Goal: Task Accomplishment & Management: Use online tool/utility

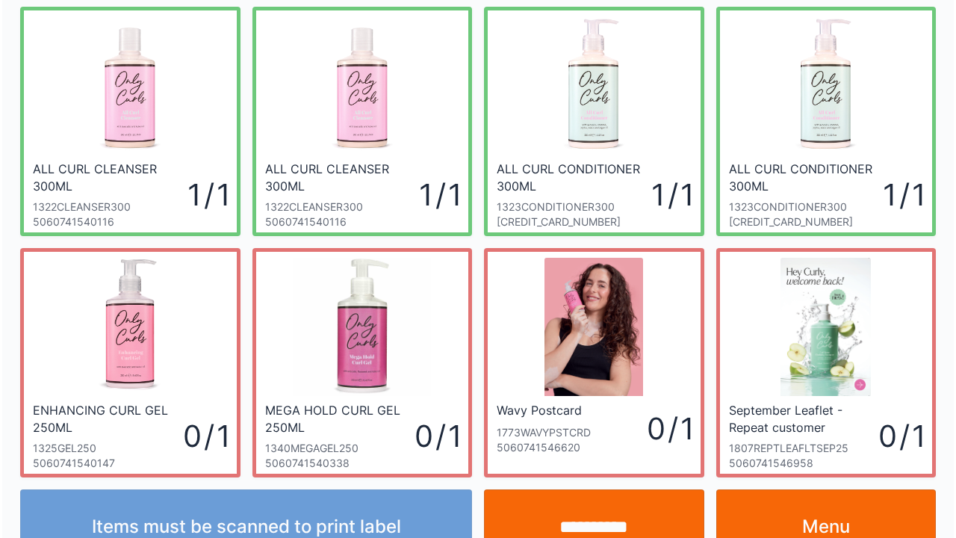
scroll to position [328, 0]
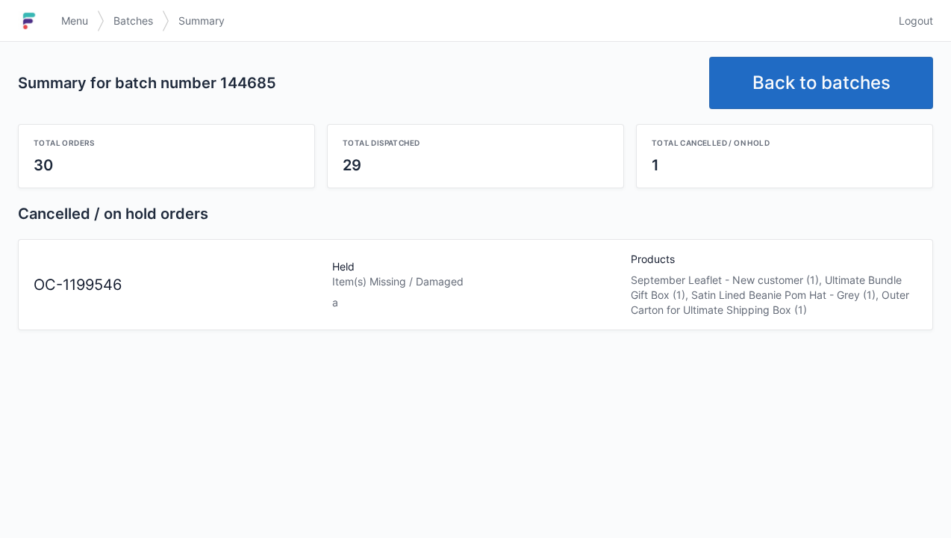
click at [866, 74] on link "Back to batches" at bounding box center [822, 83] width 224 height 52
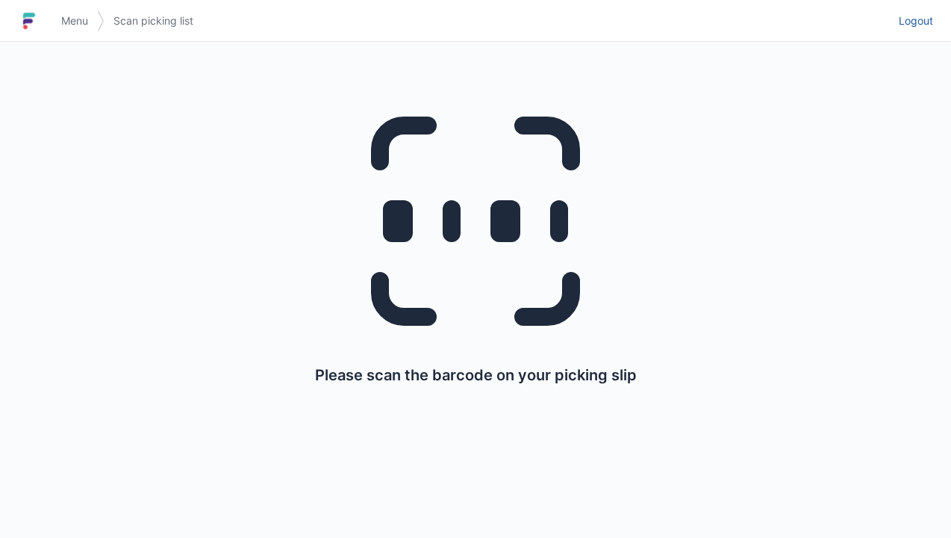
click at [932, 22] on span "Logout" at bounding box center [916, 20] width 34 height 15
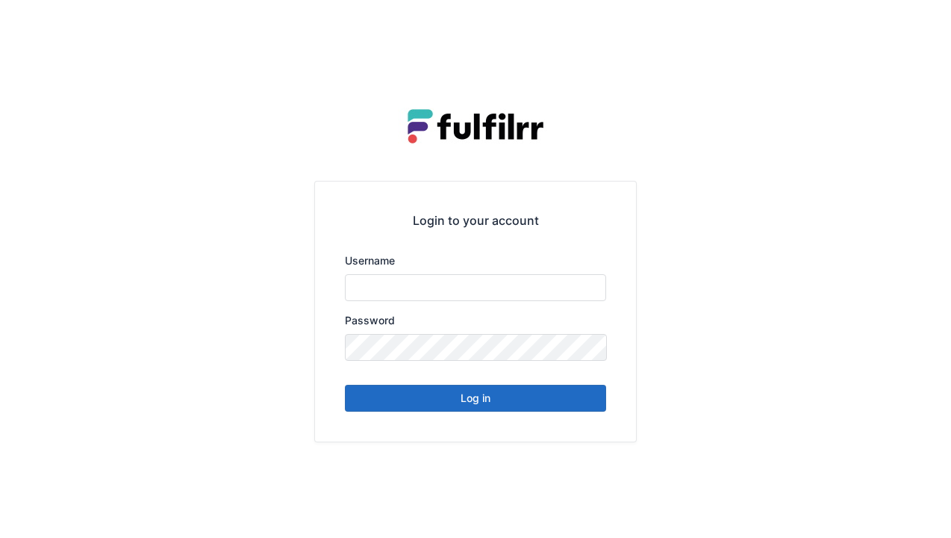
type input "******"
click at [559, 400] on button "Log in" at bounding box center [475, 398] width 261 height 27
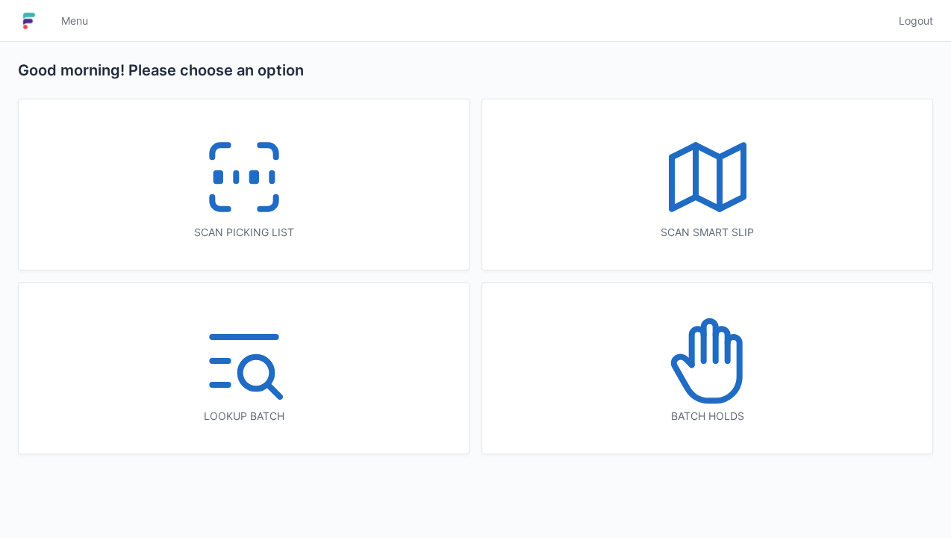
click at [272, 202] on icon at bounding box center [268, 203] width 16 height 12
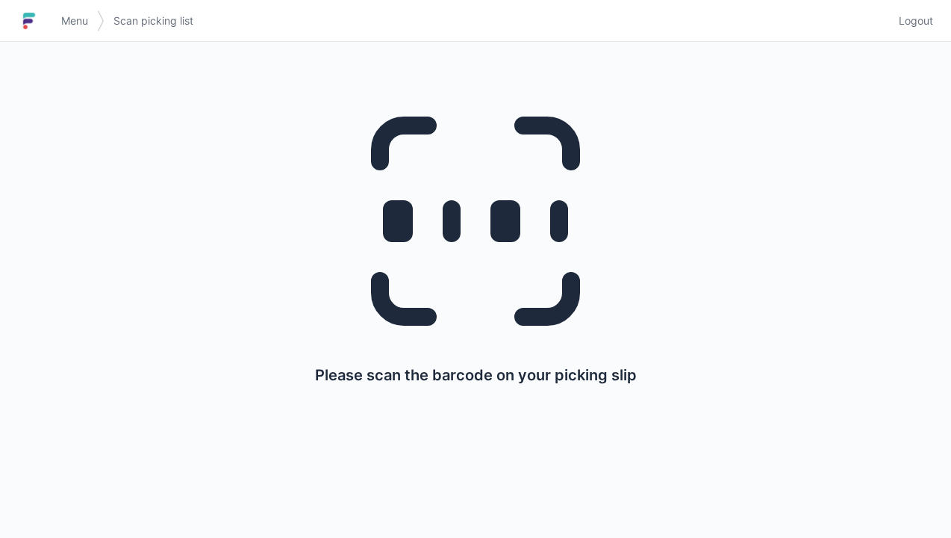
click at [924, 10] on link "Logout" at bounding box center [911, 20] width 43 height 27
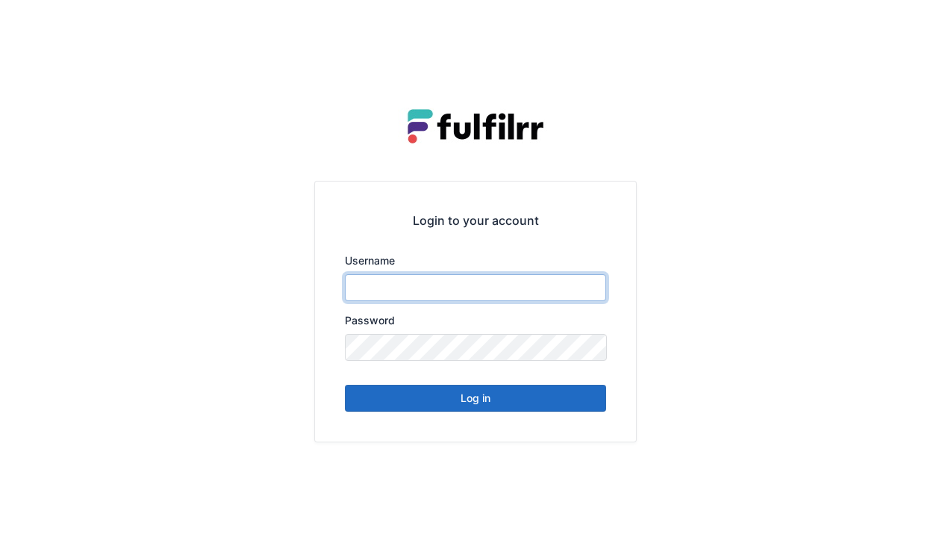
type input "******"
click at [542, 402] on button "Log in" at bounding box center [475, 398] width 261 height 27
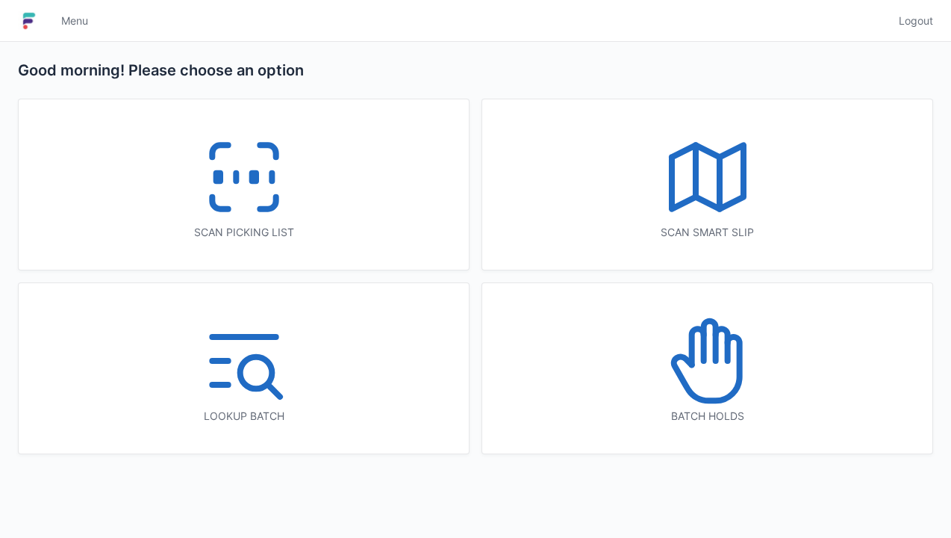
click at [748, 366] on icon at bounding box center [708, 361] width 96 height 96
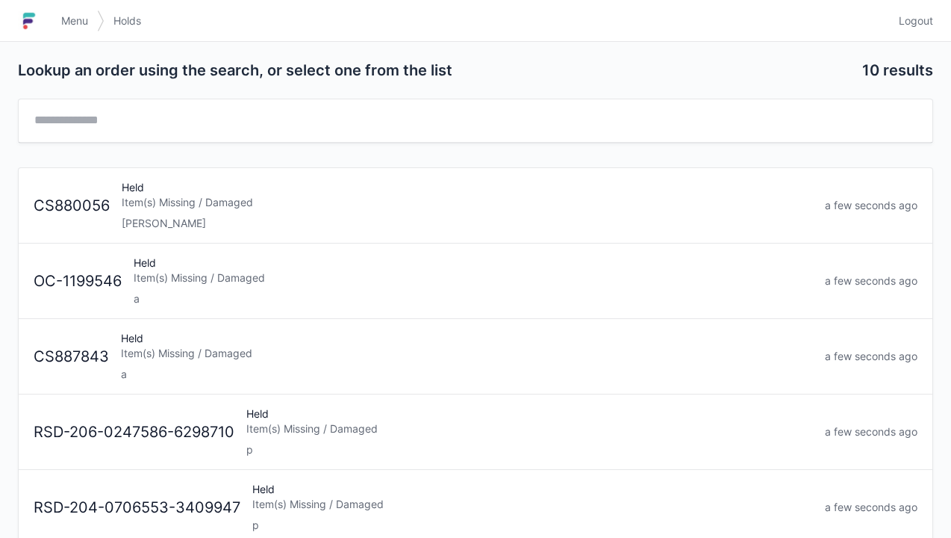
click at [377, 273] on div "Item(s) Missing / Damaged" at bounding box center [474, 277] width 680 height 15
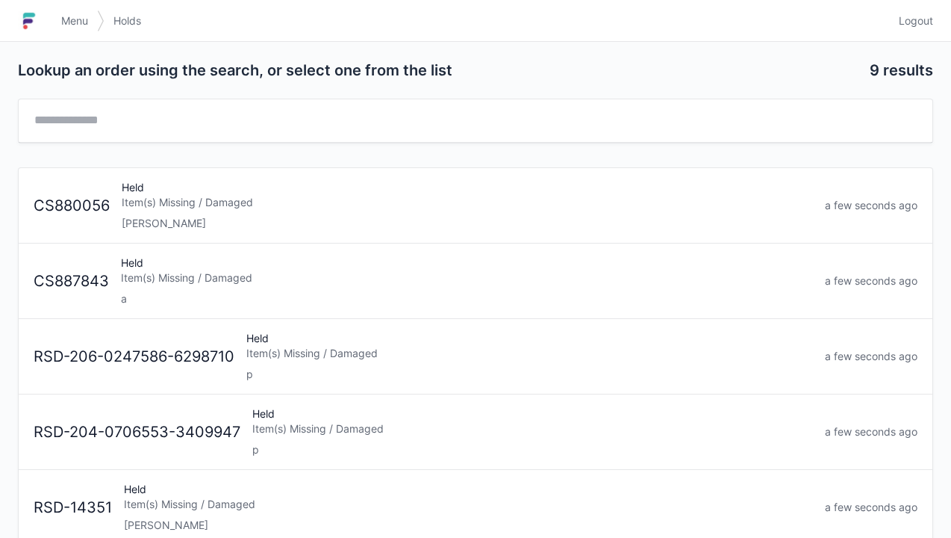
click at [951, 18] on div "Menu Holds Logout" at bounding box center [475, 21] width 951 height 36
click at [919, 12] on link "Logout" at bounding box center [911, 20] width 43 height 27
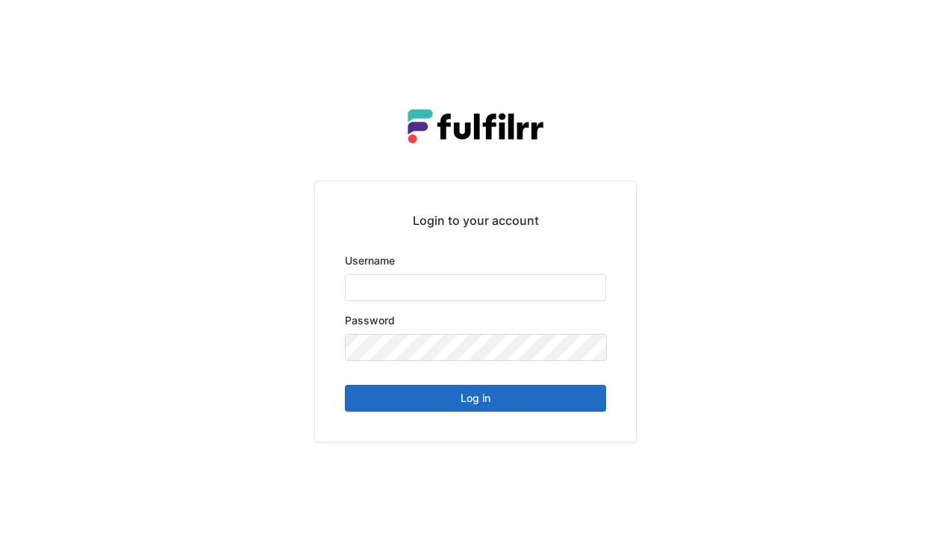
type input "******"
click at [539, 410] on button "Log in" at bounding box center [475, 398] width 261 height 27
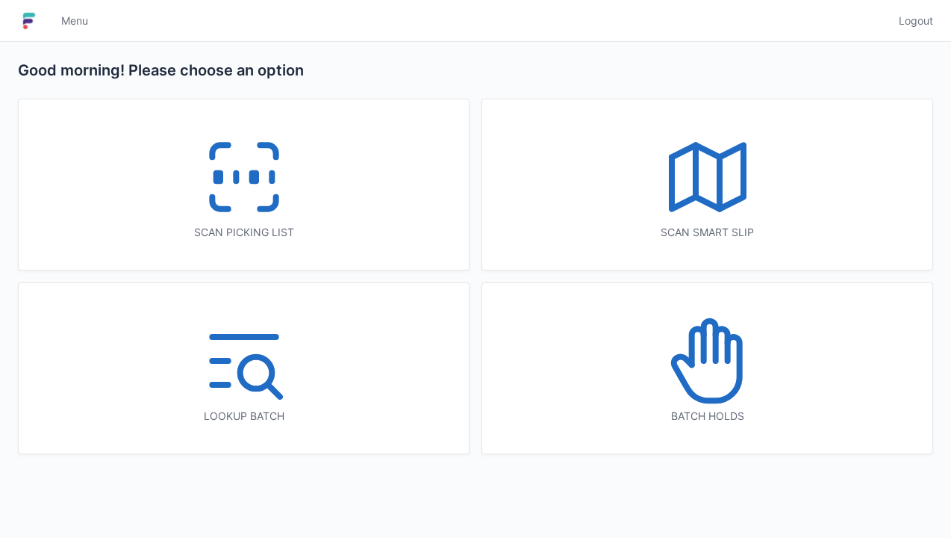
click at [260, 208] on icon at bounding box center [268, 203] width 16 height 12
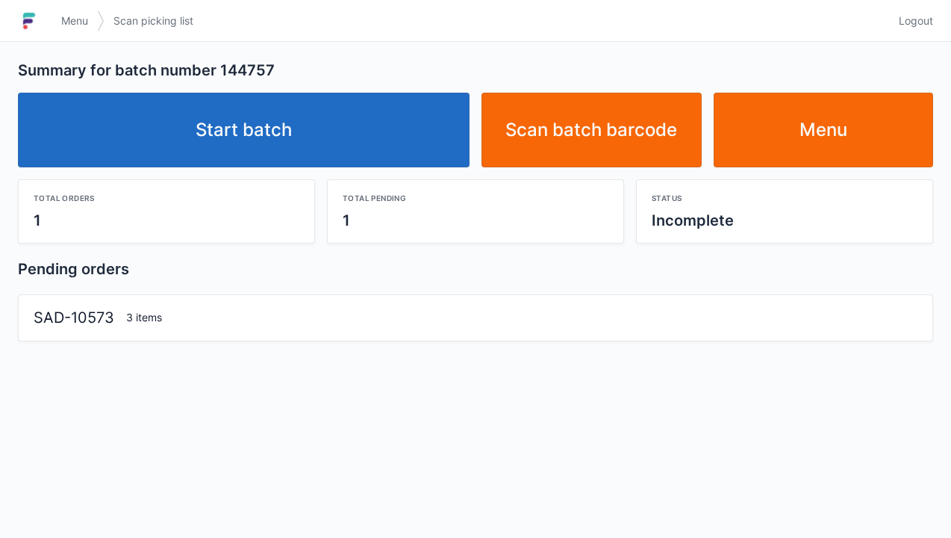
click at [301, 150] on link "Start batch" at bounding box center [244, 130] width 452 height 75
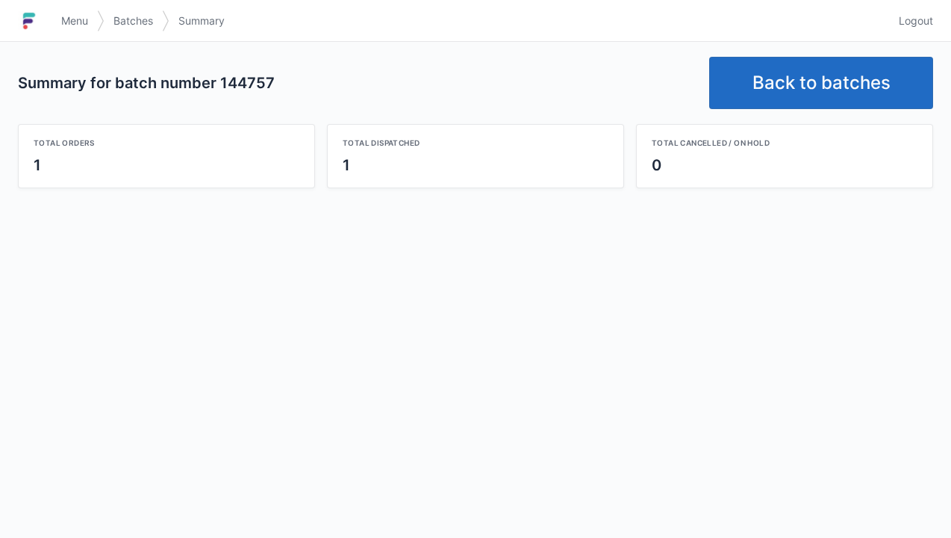
click at [832, 81] on link "Back to batches" at bounding box center [822, 83] width 224 height 52
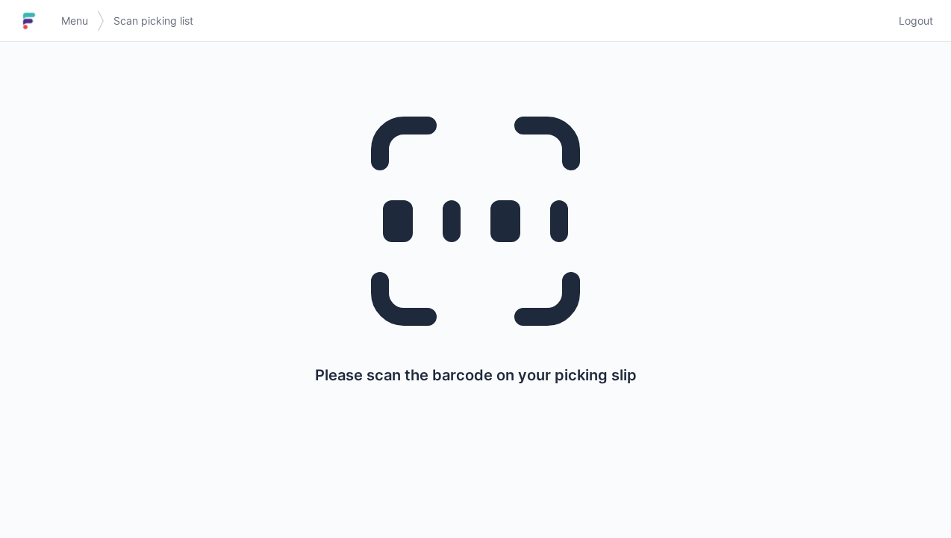
click at [910, 28] on span "Logout" at bounding box center [916, 20] width 34 height 15
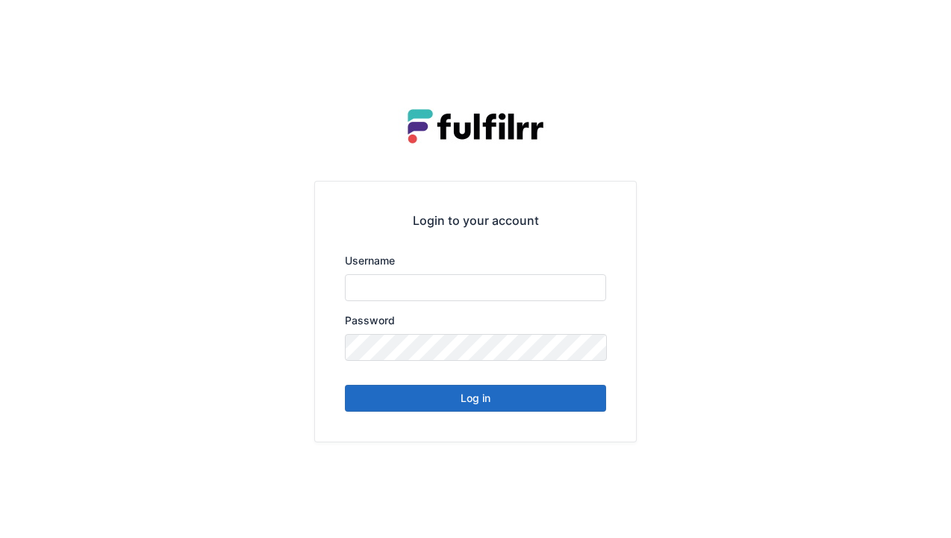
type input "******"
click at [488, 405] on button "Log in" at bounding box center [475, 398] width 261 height 27
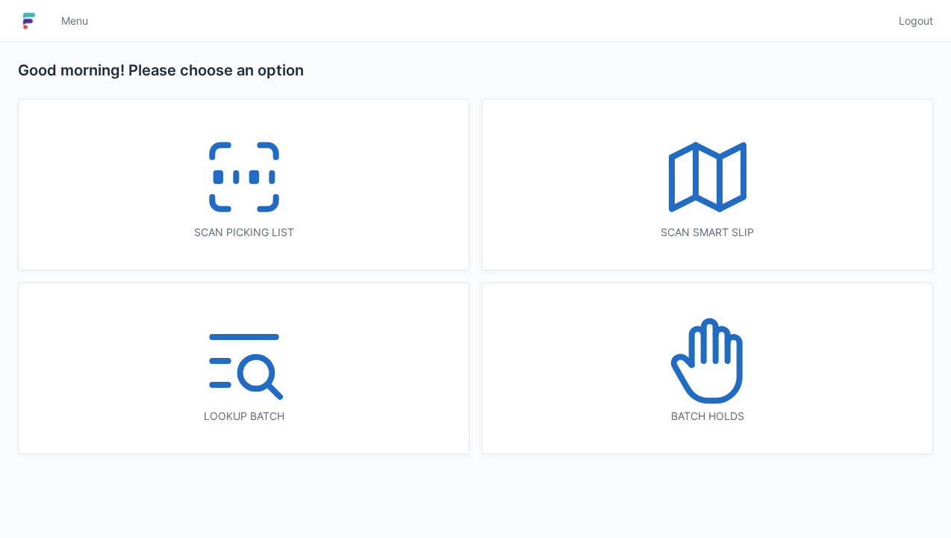
click at [273, 210] on icon at bounding box center [244, 177] width 96 height 96
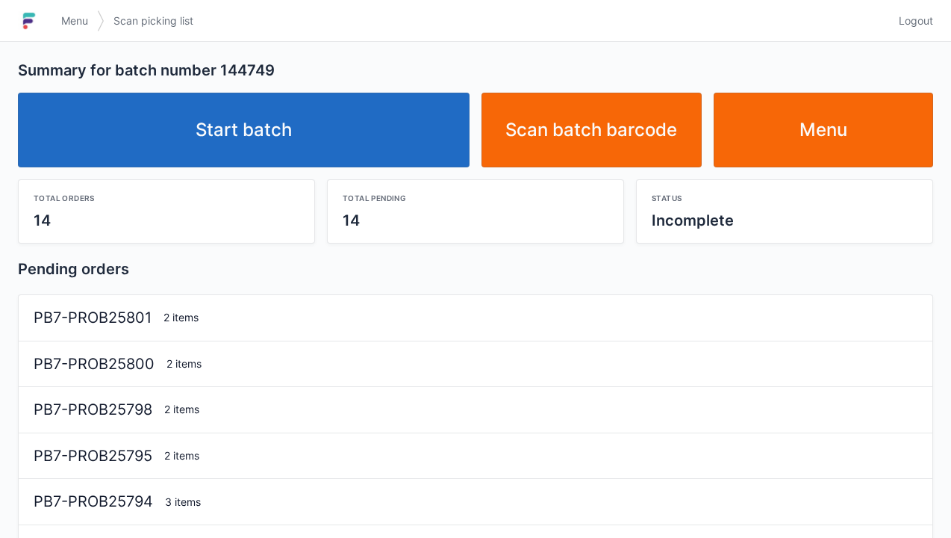
click at [381, 149] on link "Start batch" at bounding box center [244, 130] width 452 height 75
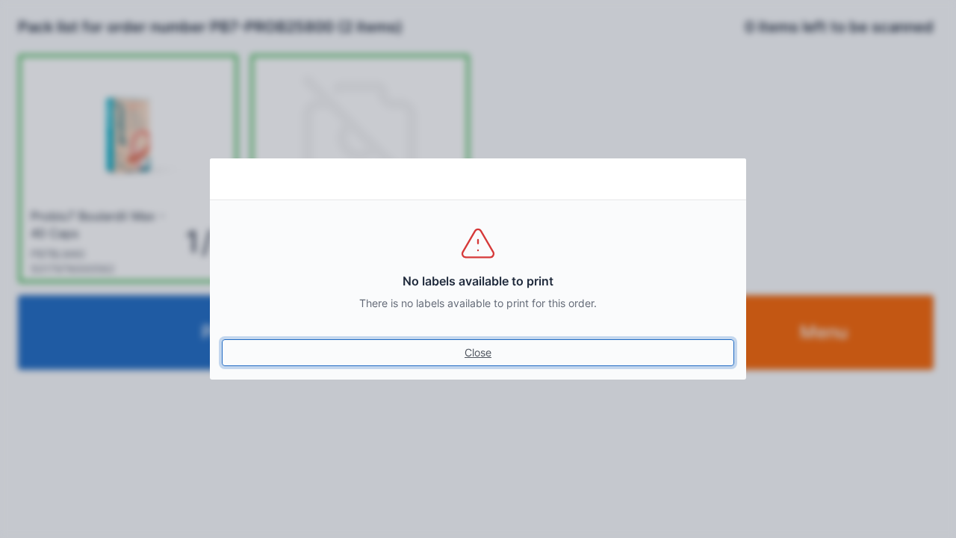
click at [469, 358] on link "Close" at bounding box center [478, 352] width 512 height 27
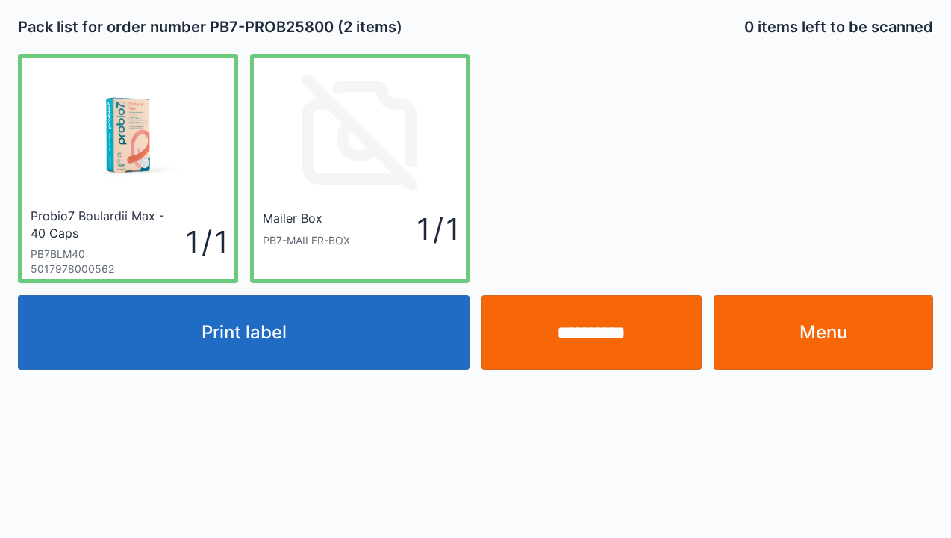
click at [608, 327] on input "**********" at bounding box center [592, 332] width 220 height 75
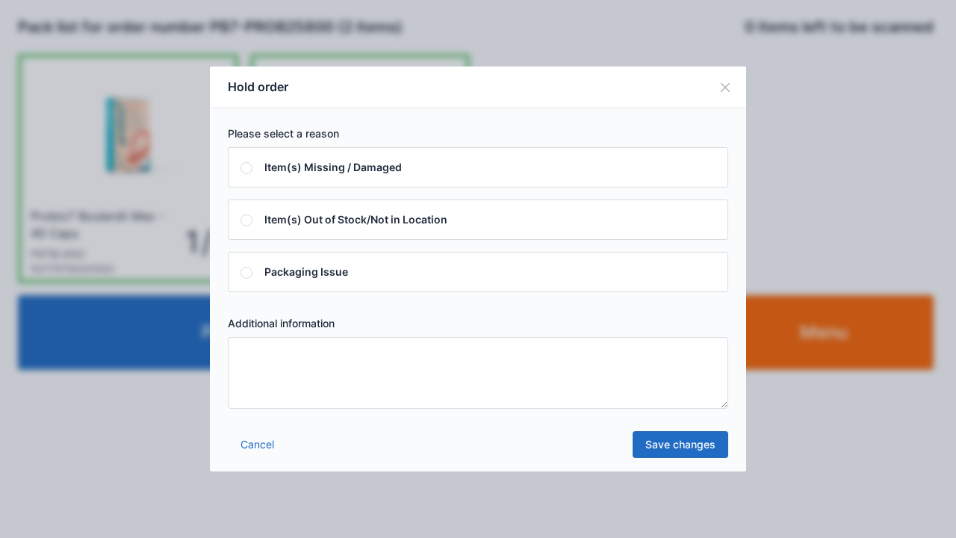
click at [382, 393] on textarea at bounding box center [478, 373] width 500 height 72
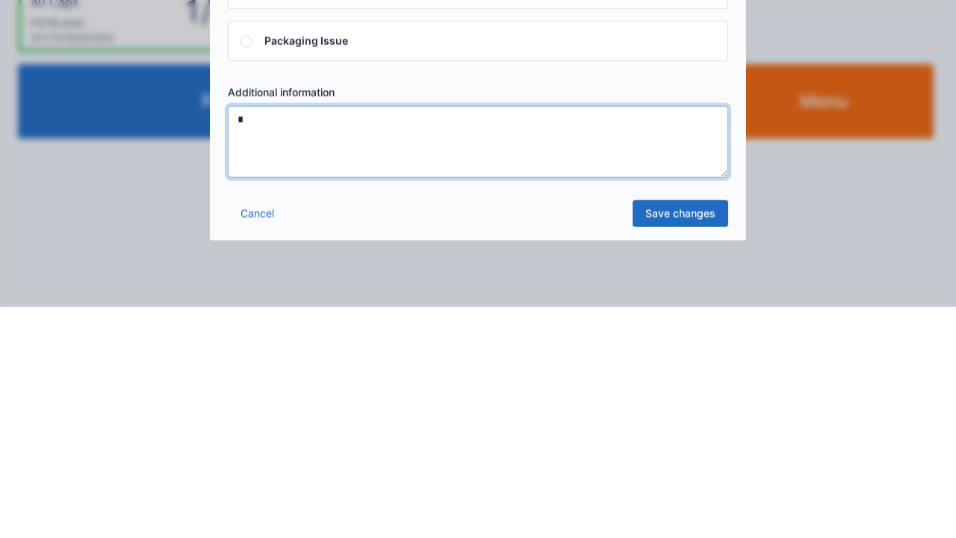
type textarea "*"
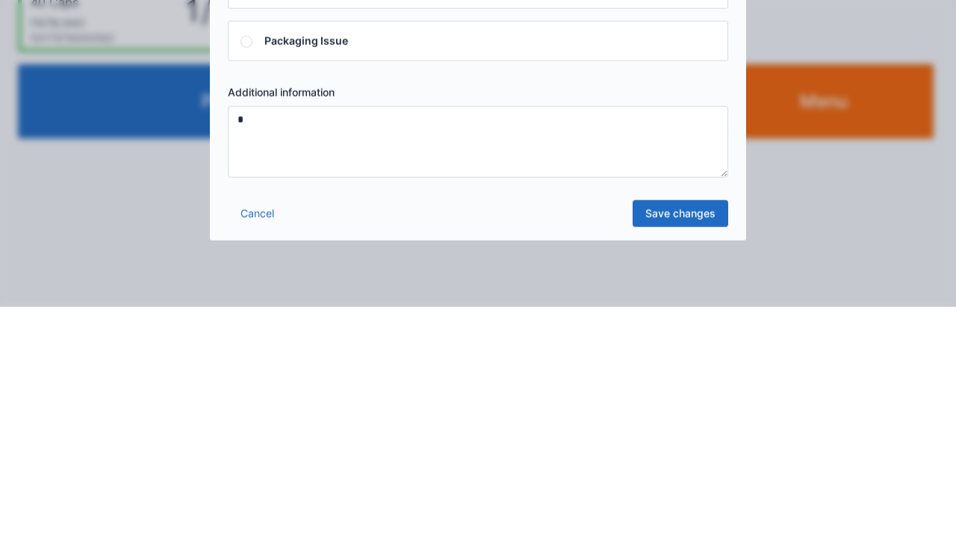
click at [672, 469] on div "Cancel Save changes" at bounding box center [478, 448] width 536 height 45
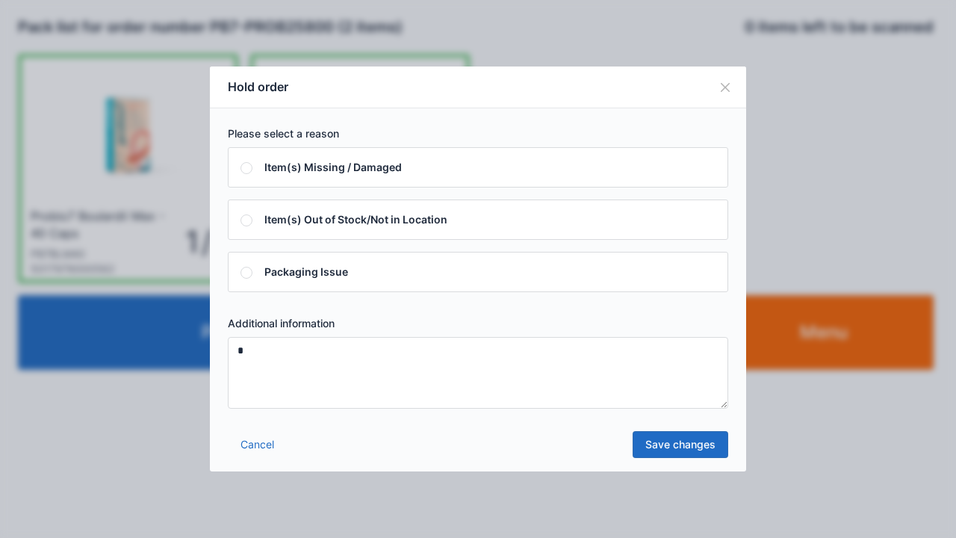
click at [687, 443] on link "Save changes" at bounding box center [681, 444] width 96 height 27
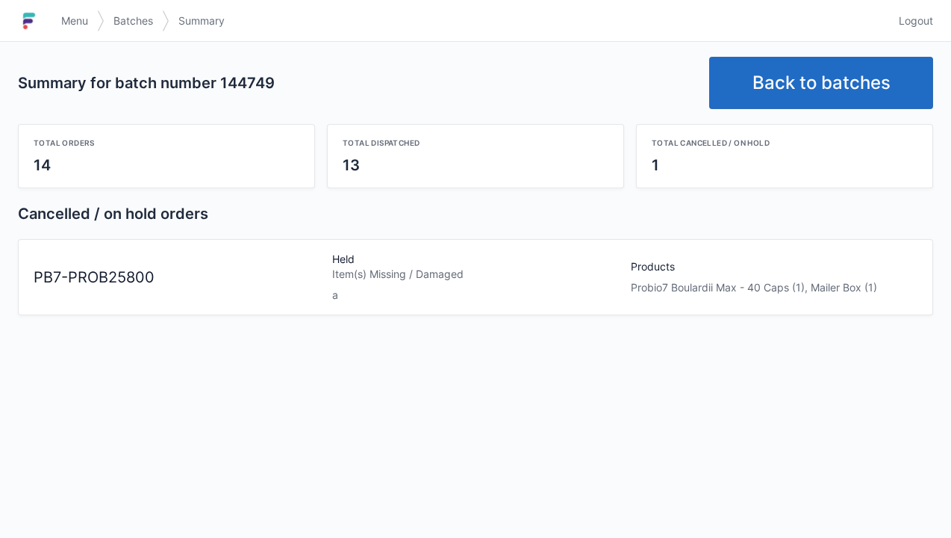
click at [850, 91] on link "Back to batches" at bounding box center [822, 83] width 224 height 52
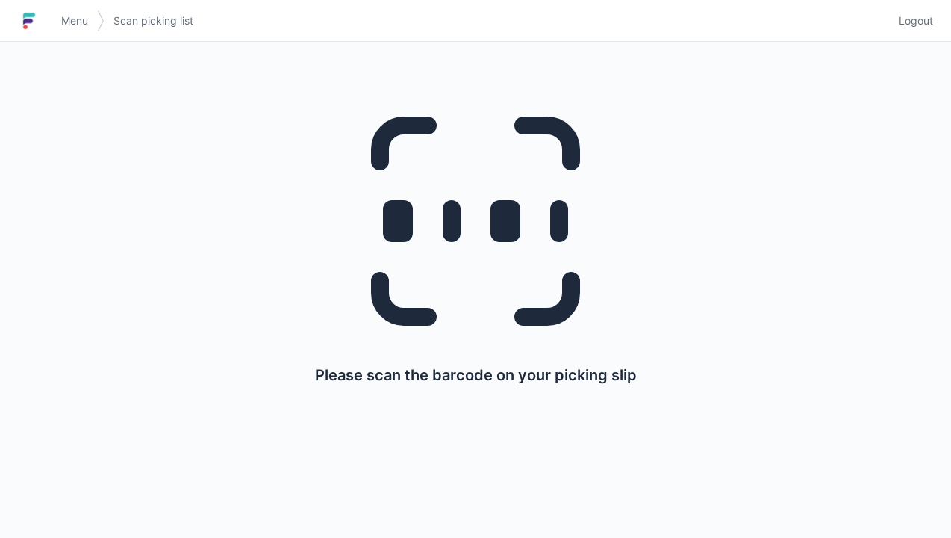
click at [925, 10] on link "Logout" at bounding box center [911, 20] width 43 height 27
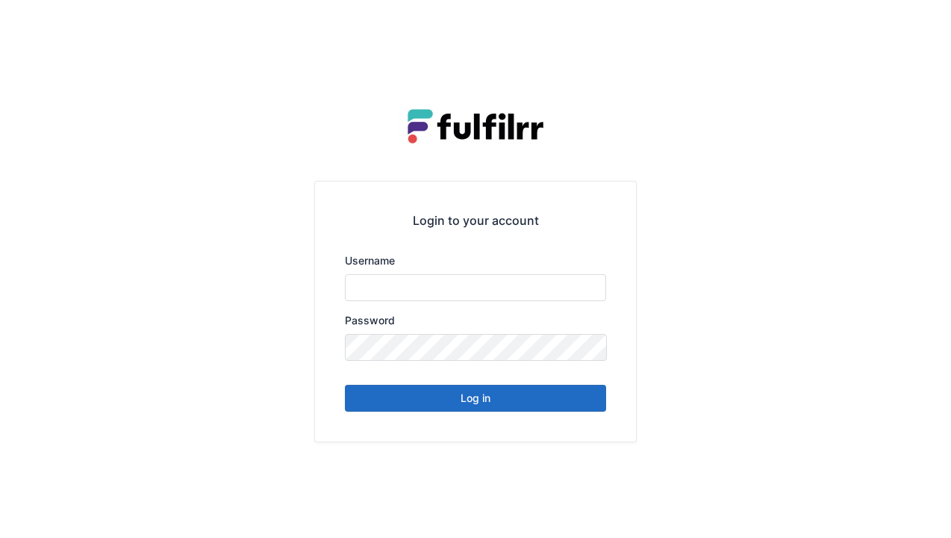
type input "******"
click at [545, 398] on button "Log in" at bounding box center [475, 398] width 261 height 27
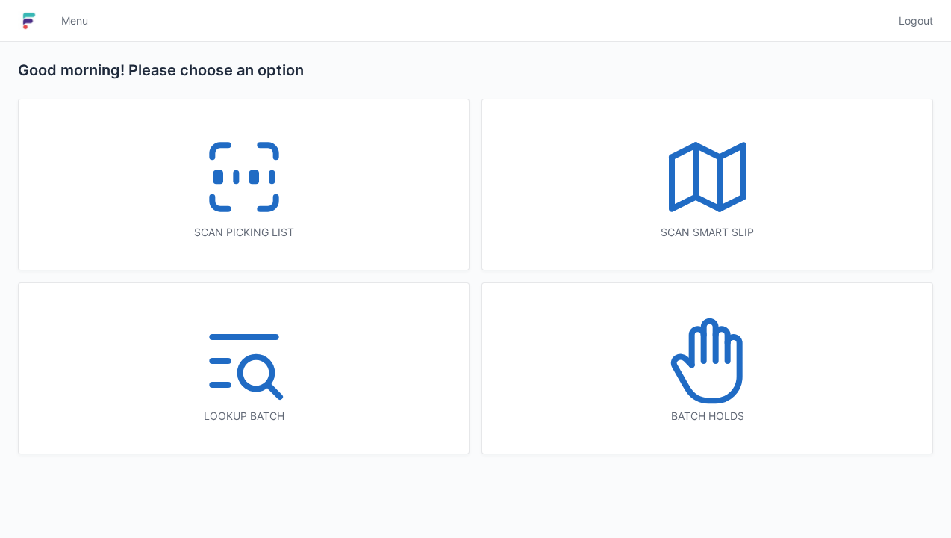
click at [243, 190] on icon at bounding box center [244, 177] width 96 height 96
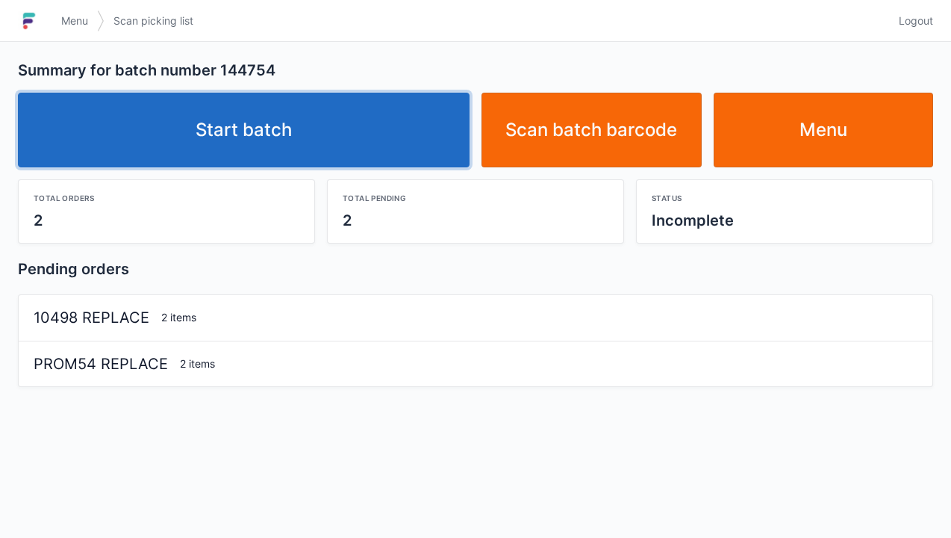
click at [402, 134] on link "Start batch" at bounding box center [244, 130] width 452 height 75
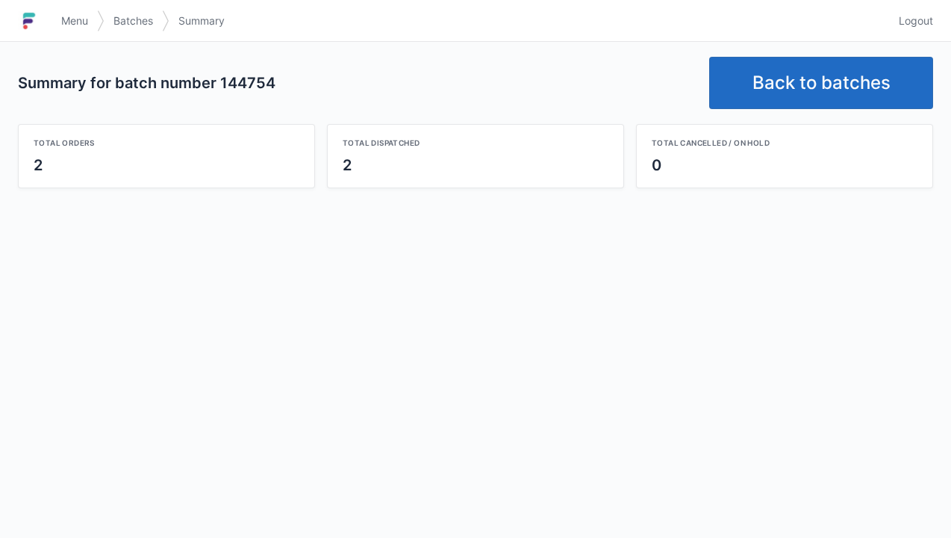
click at [846, 64] on link "Back to batches" at bounding box center [822, 83] width 224 height 52
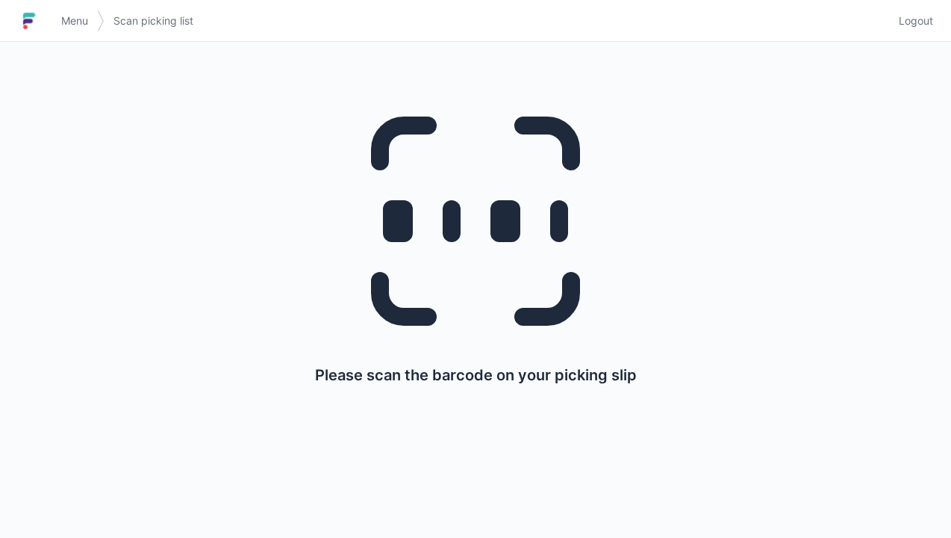
click at [914, 13] on span "Logout" at bounding box center [916, 20] width 34 height 15
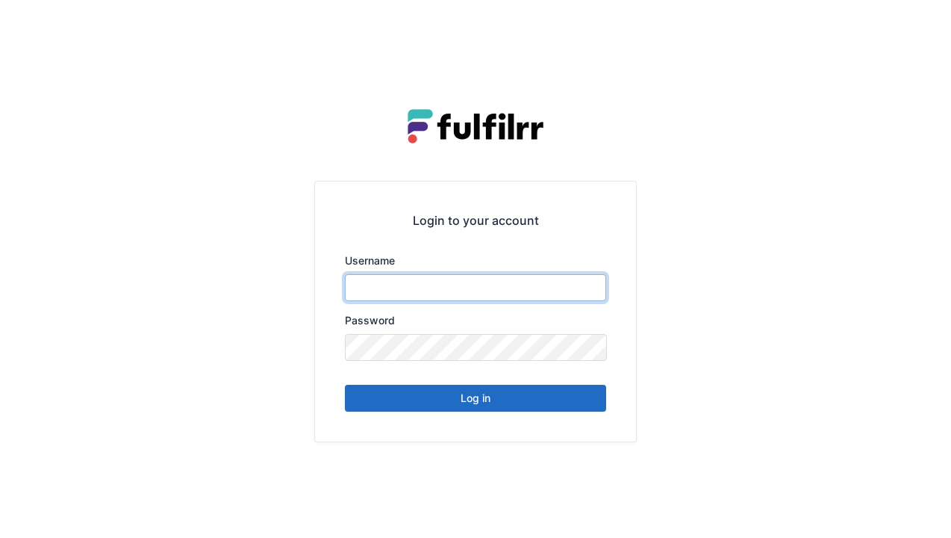
type input "******"
click at [560, 402] on button "Log in" at bounding box center [475, 398] width 261 height 27
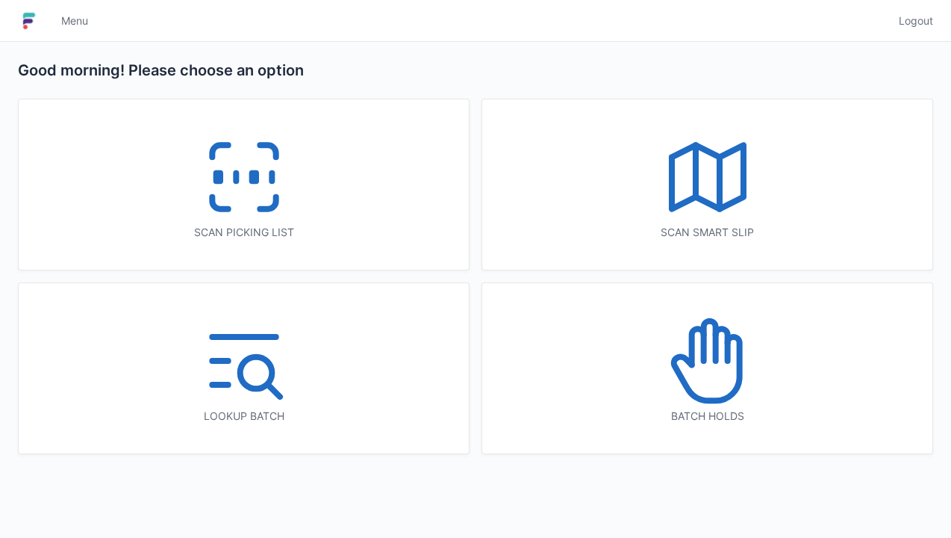
click at [246, 194] on icon at bounding box center [244, 177] width 96 height 96
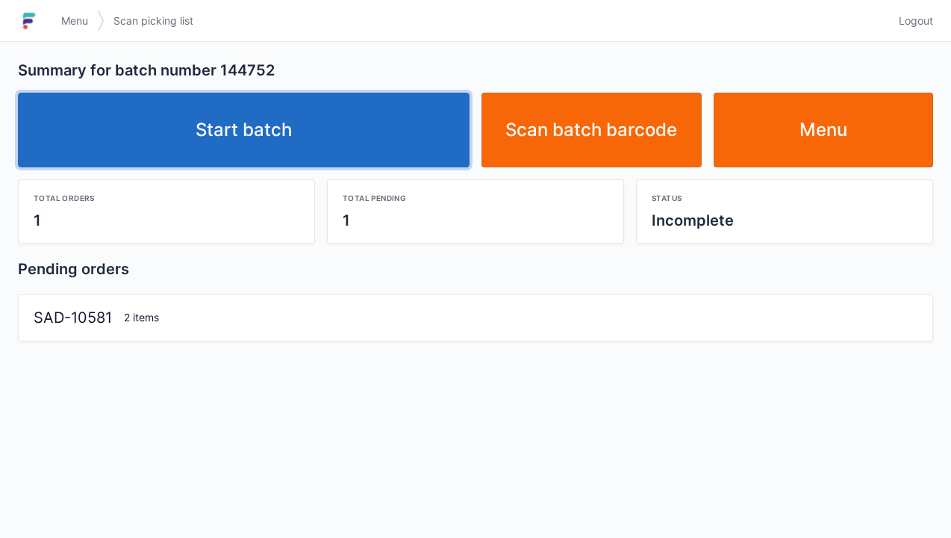
click at [406, 131] on link "Start batch" at bounding box center [244, 130] width 452 height 75
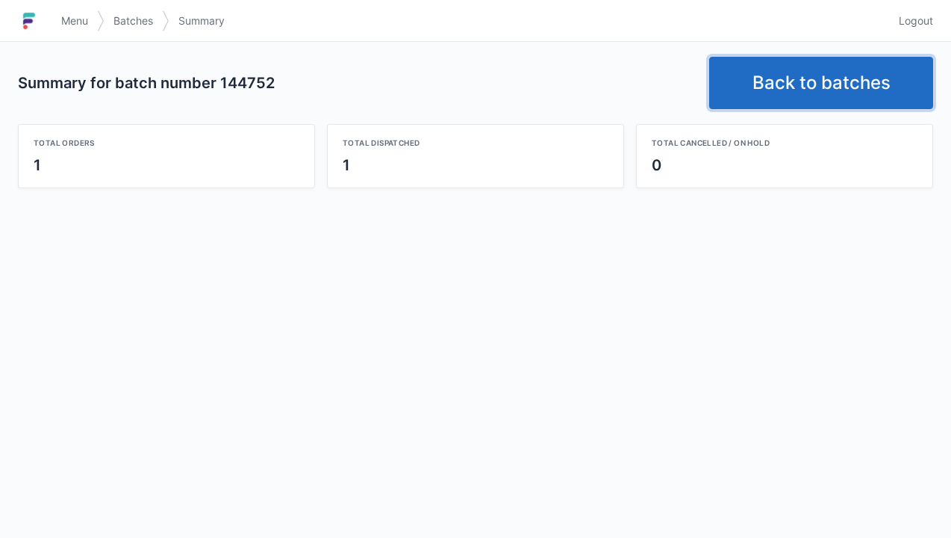
click at [842, 88] on link "Back to batches" at bounding box center [822, 83] width 224 height 52
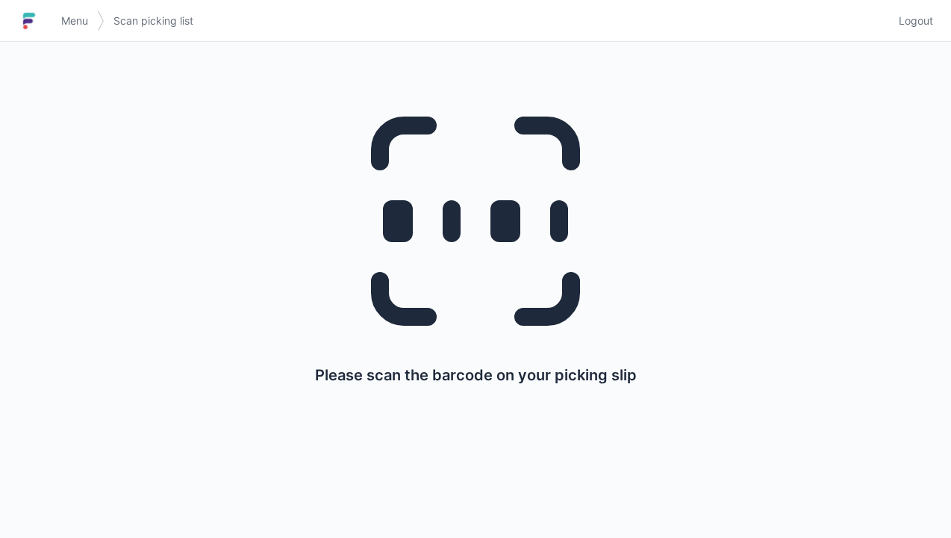
click at [928, 31] on link "Logout" at bounding box center [911, 20] width 43 height 27
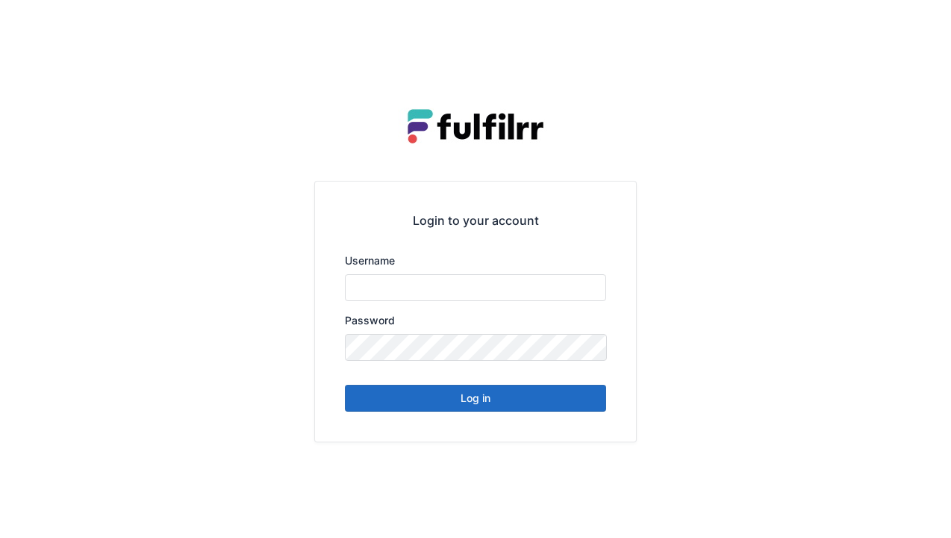
type input "******"
click at [577, 406] on button "Log in" at bounding box center [475, 398] width 261 height 27
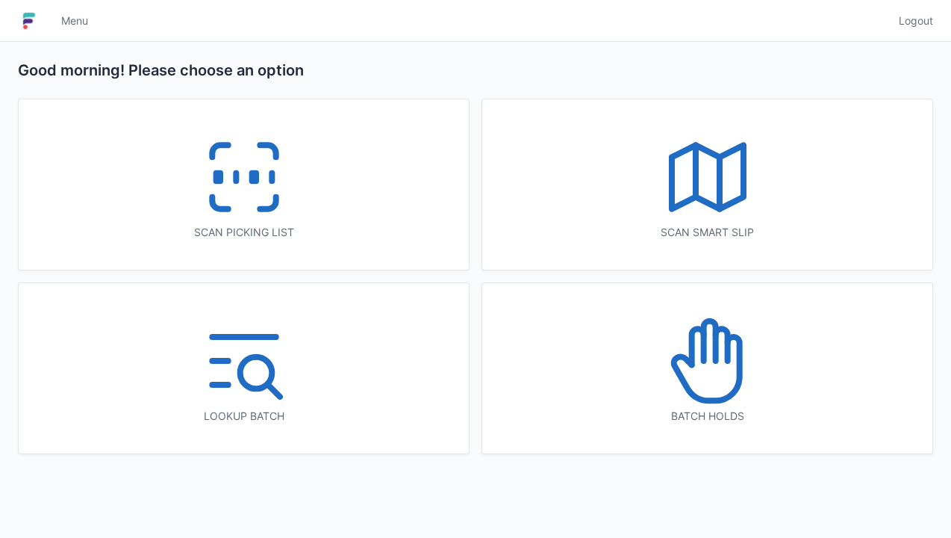
click at [255, 181] on rect at bounding box center [254, 177] width 4 height 8
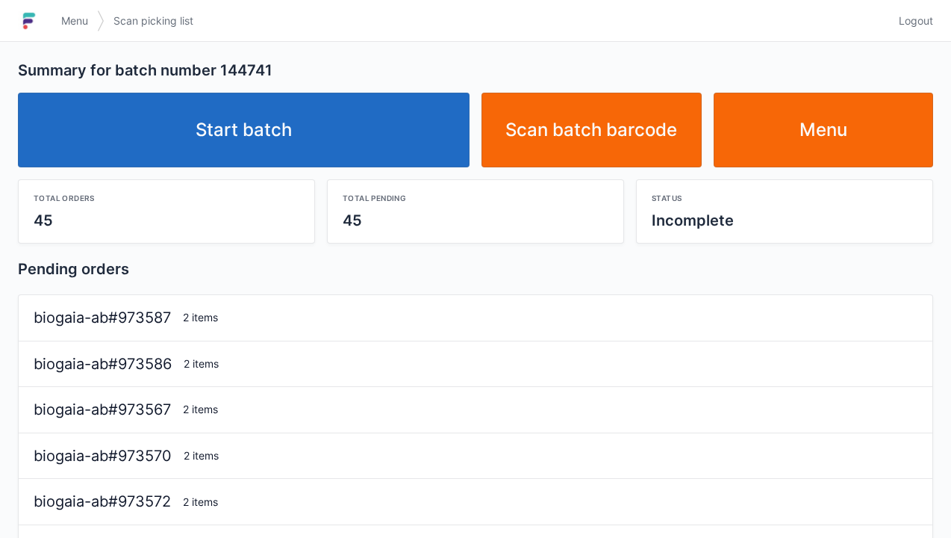
click at [380, 146] on link "Start batch" at bounding box center [244, 130] width 452 height 75
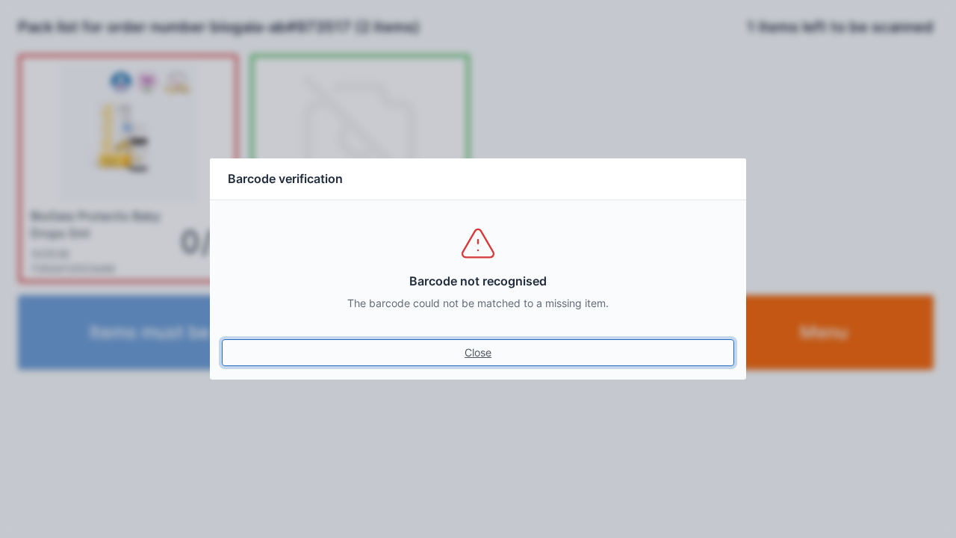
click at [489, 364] on link "Close" at bounding box center [478, 352] width 512 height 27
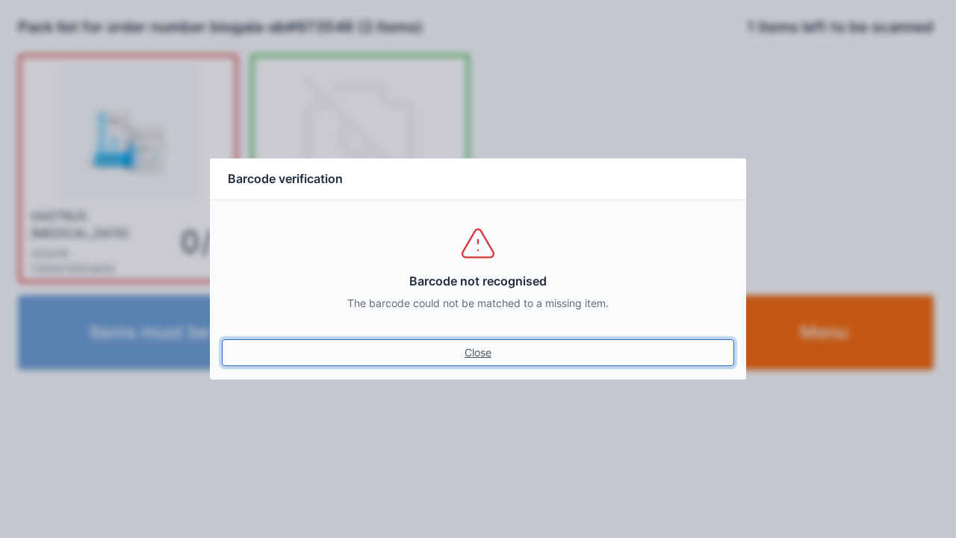
click at [485, 363] on link "Close" at bounding box center [478, 352] width 512 height 27
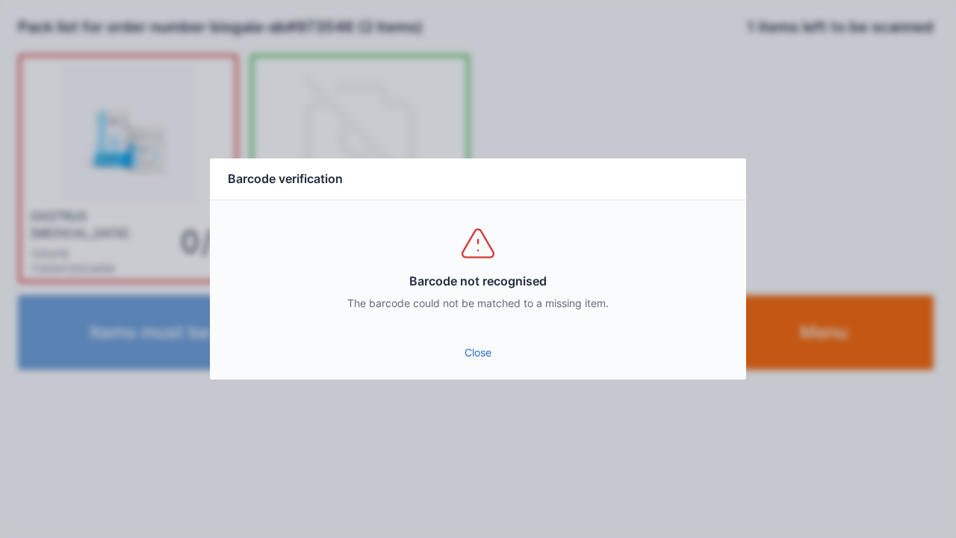
click at [471, 354] on link "Close" at bounding box center [478, 352] width 512 height 27
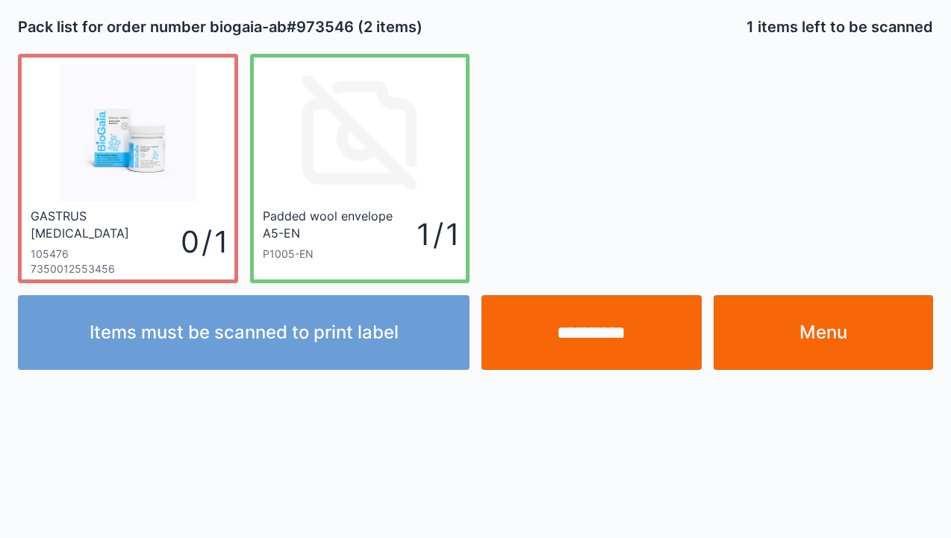
click at [599, 323] on input "**********" at bounding box center [592, 332] width 220 height 75
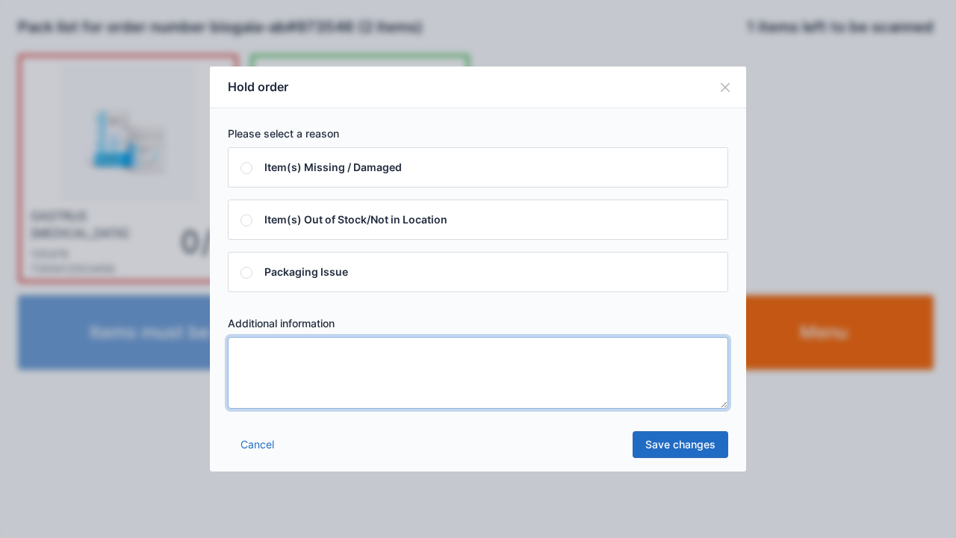
click at [359, 394] on textarea at bounding box center [478, 373] width 500 height 72
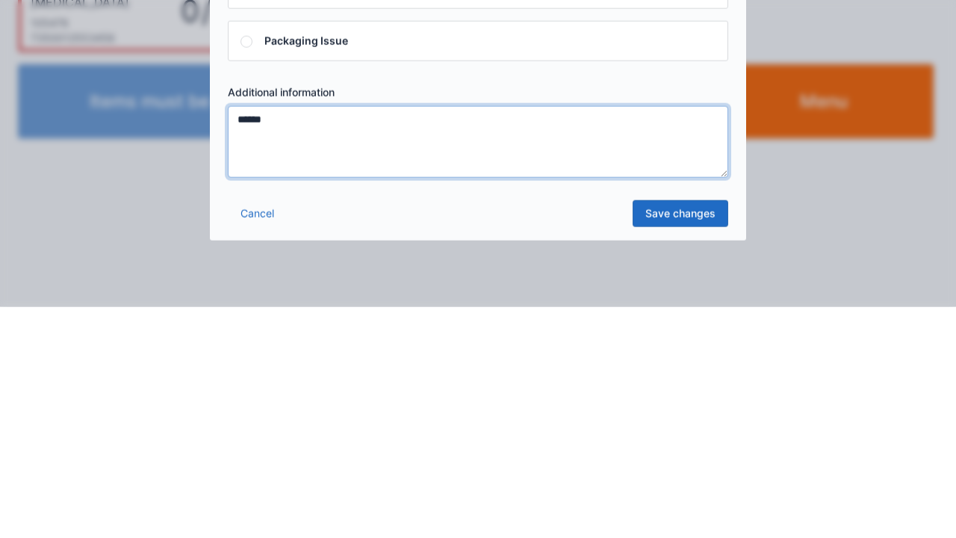
type textarea "******"
click at [677, 451] on link "Save changes" at bounding box center [681, 444] width 96 height 27
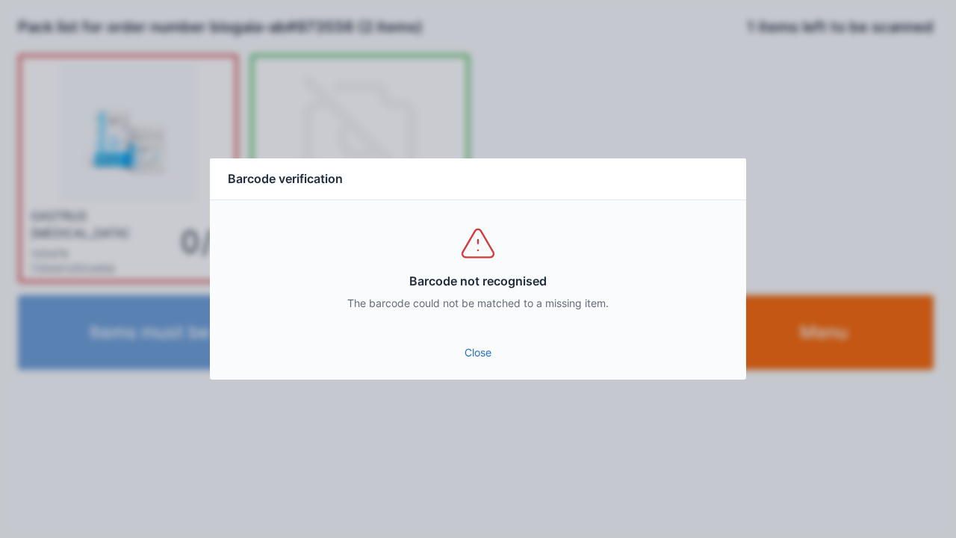
click at [490, 350] on link "Close" at bounding box center [478, 352] width 512 height 27
click at [448, 346] on link "Close" at bounding box center [478, 352] width 512 height 27
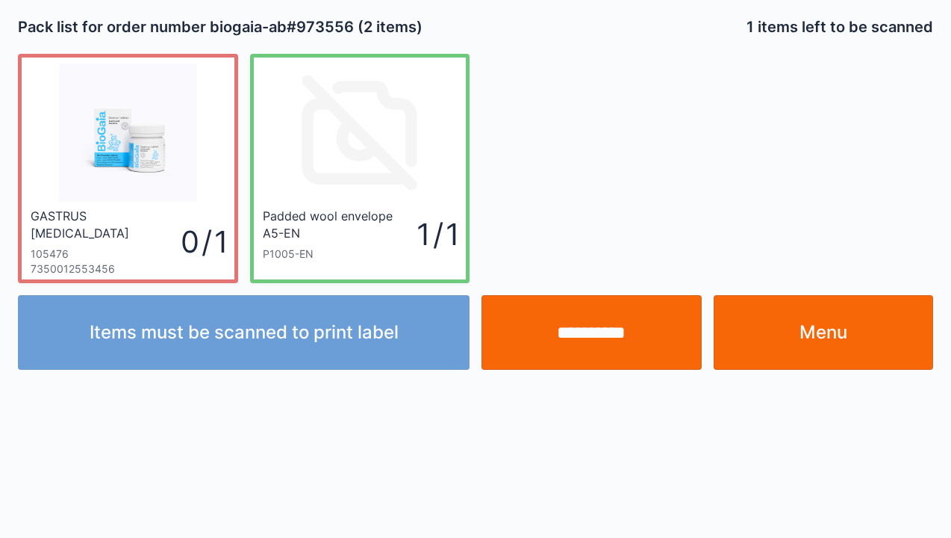
click at [594, 342] on input "**********" at bounding box center [592, 332] width 220 height 75
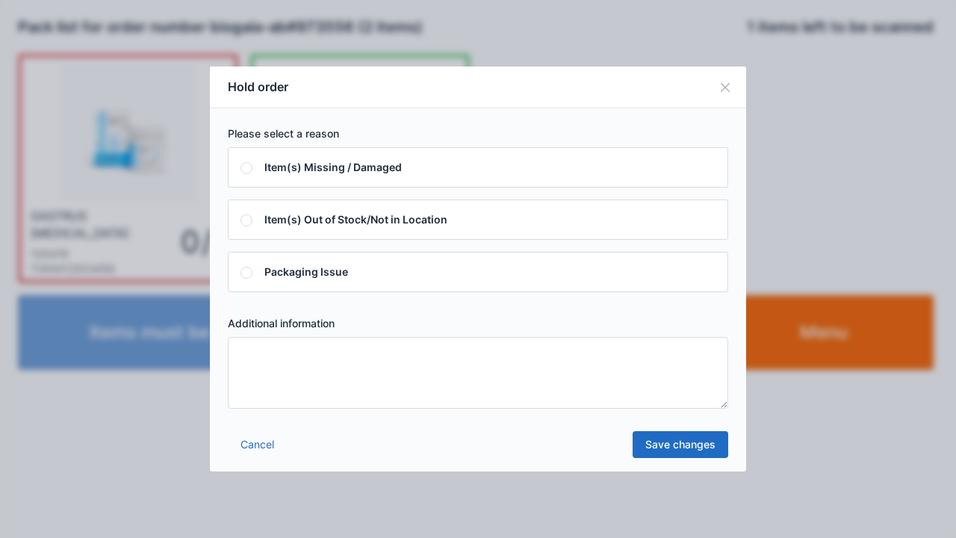
click at [338, 406] on textarea at bounding box center [478, 373] width 500 height 72
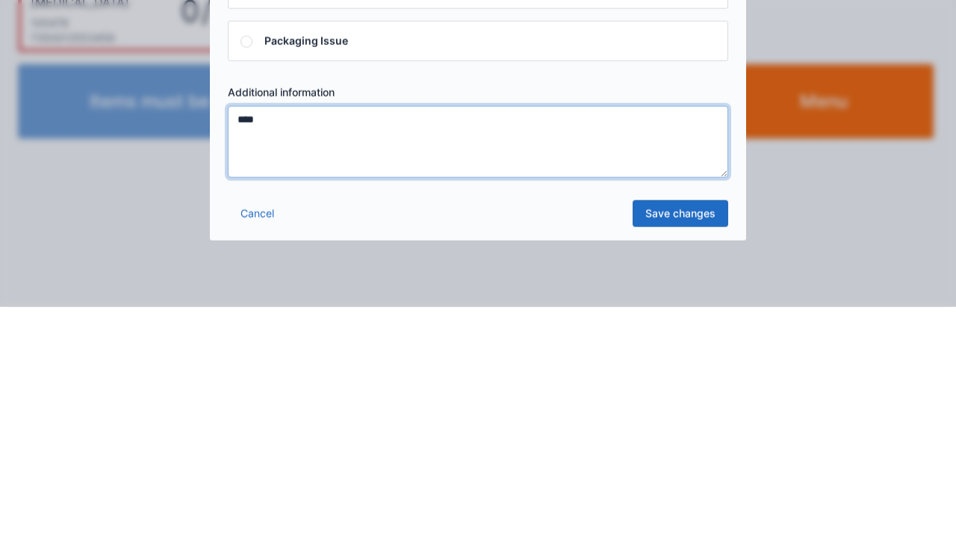
type textarea "****"
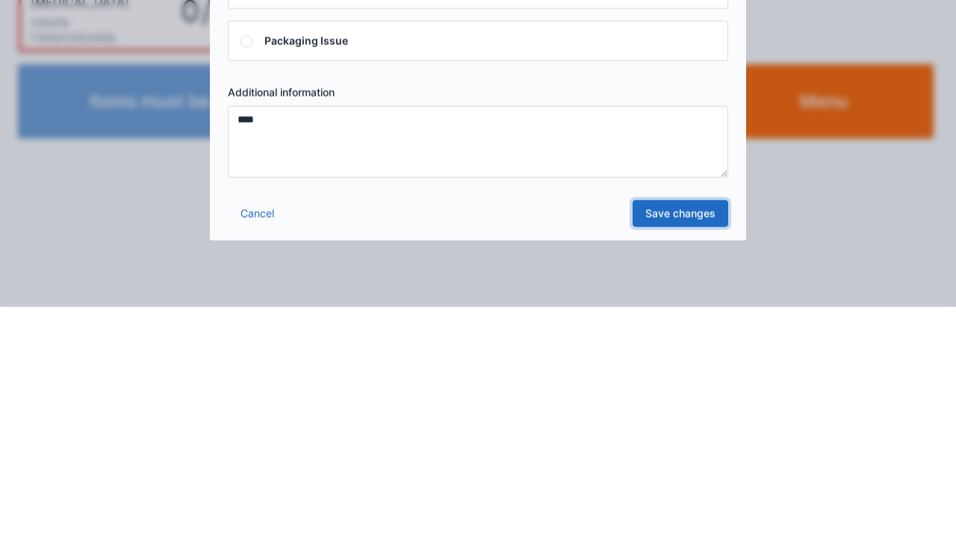
click at [695, 453] on link "Save changes" at bounding box center [681, 444] width 96 height 27
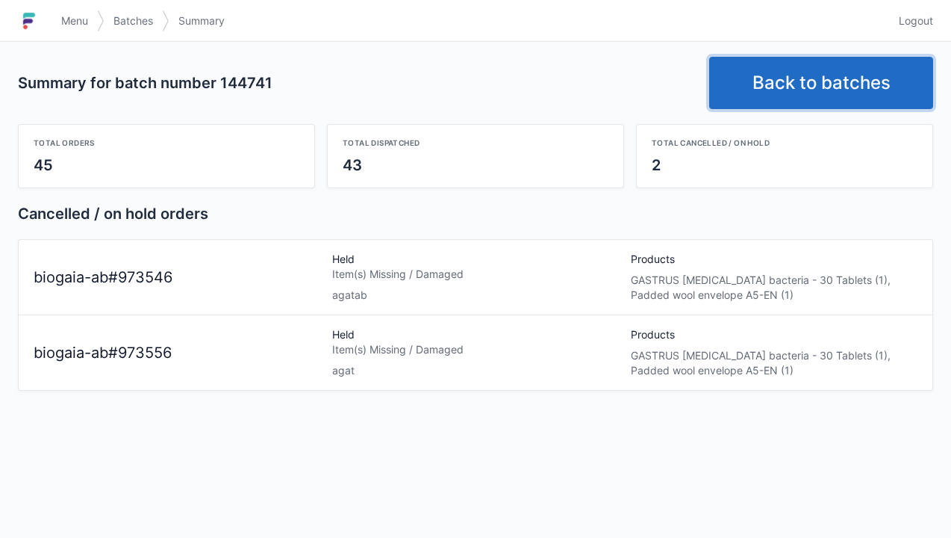
click at [871, 87] on link "Back to batches" at bounding box center [822, 83] width 224 height 52
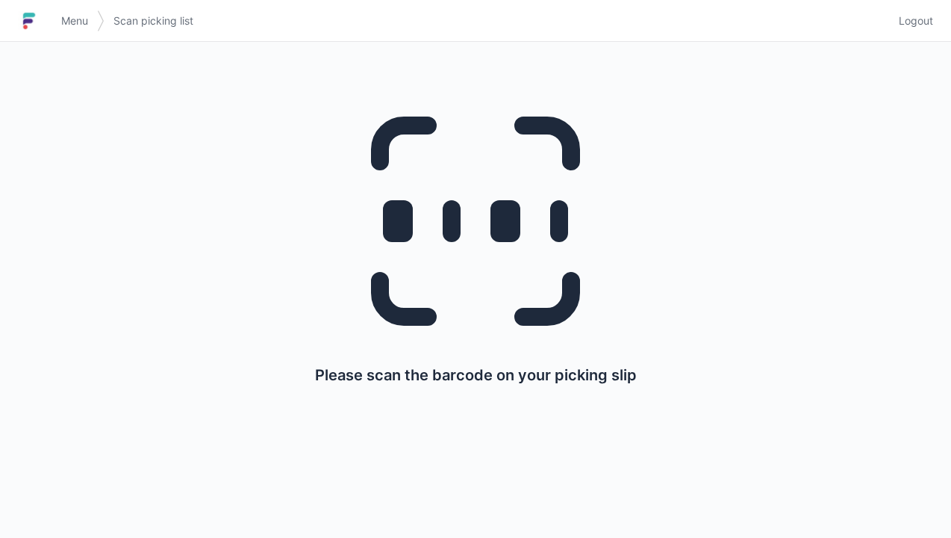
click at [922, 16] on span "Logout" at bounding box center [916, 20] width 34 height 15
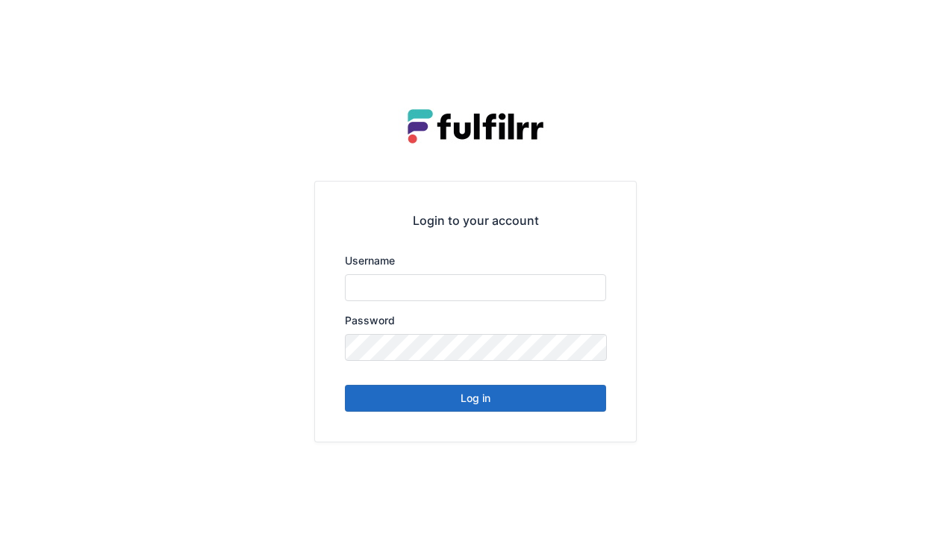
type input "******"
click at [548, 406] on button "Log in" at bounding box center [475, 398] width 261 height 27
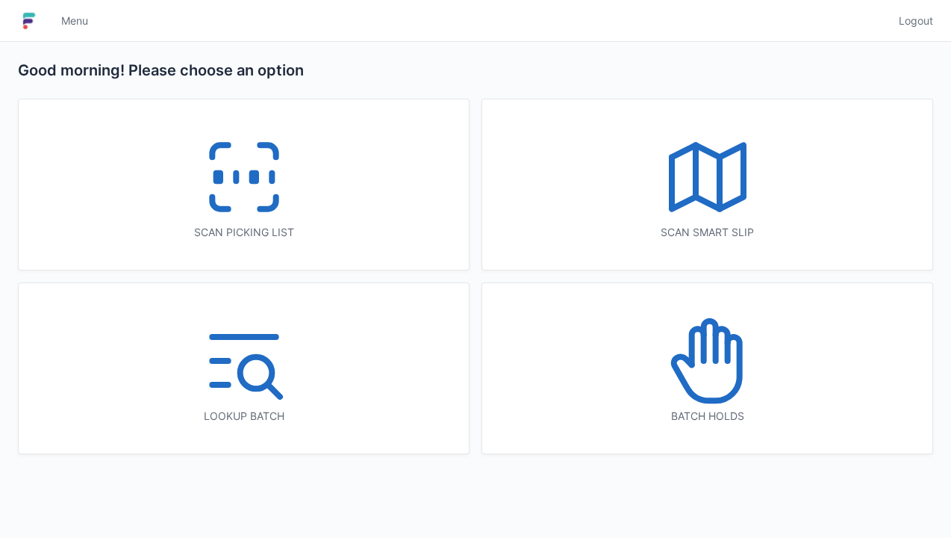
click at [739, 370] on icon at bounding box center [707, 368] width 66 height 63
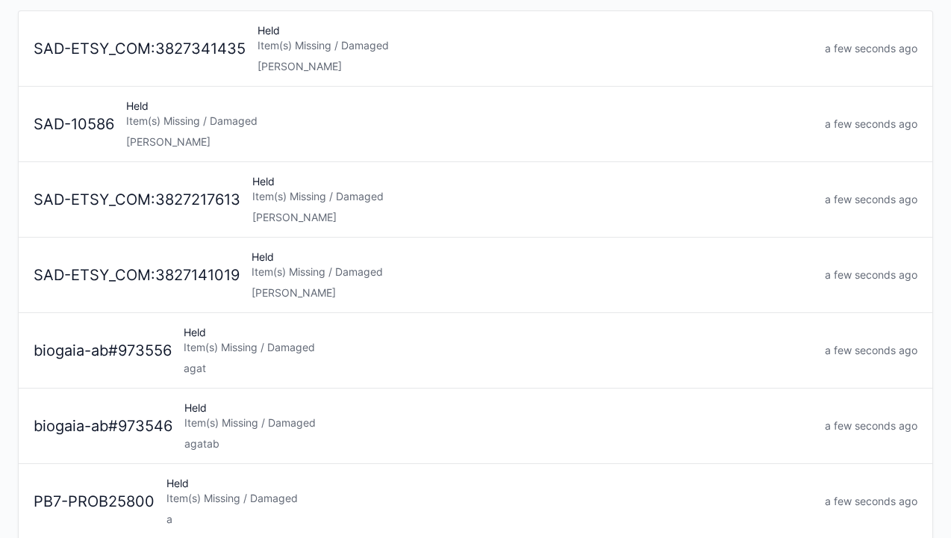
scroll to position [165, 0]
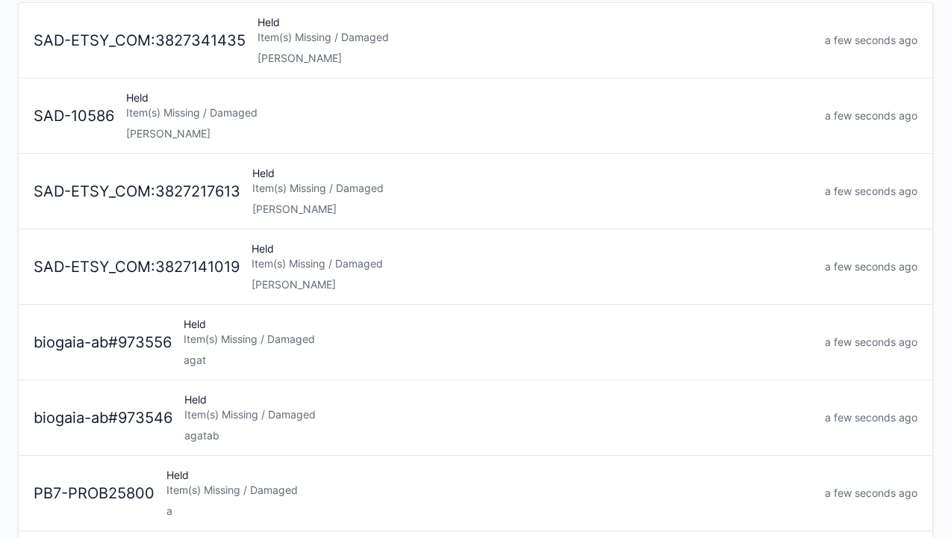
click at [379, 356] on div "agat" at bounding box center [499, 360] width 630 height 15
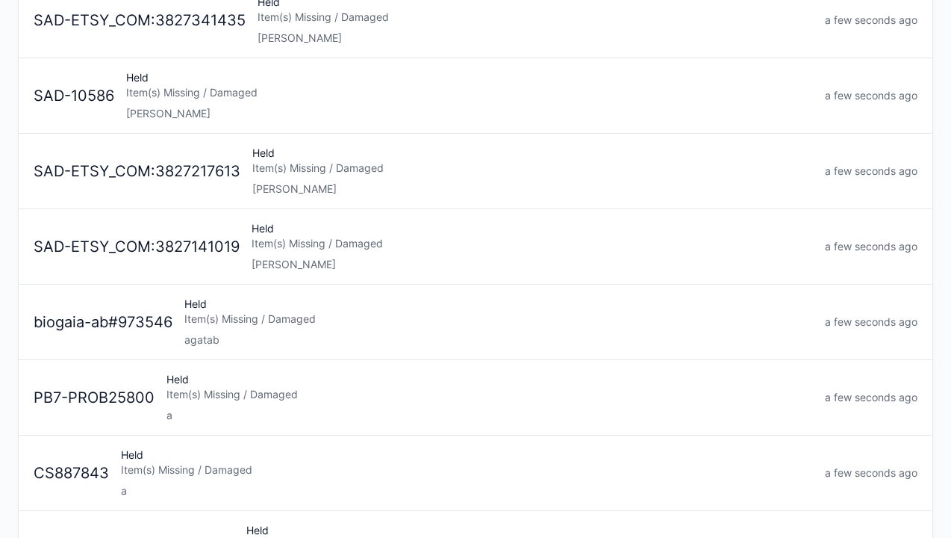
scroll to position [215, 0]
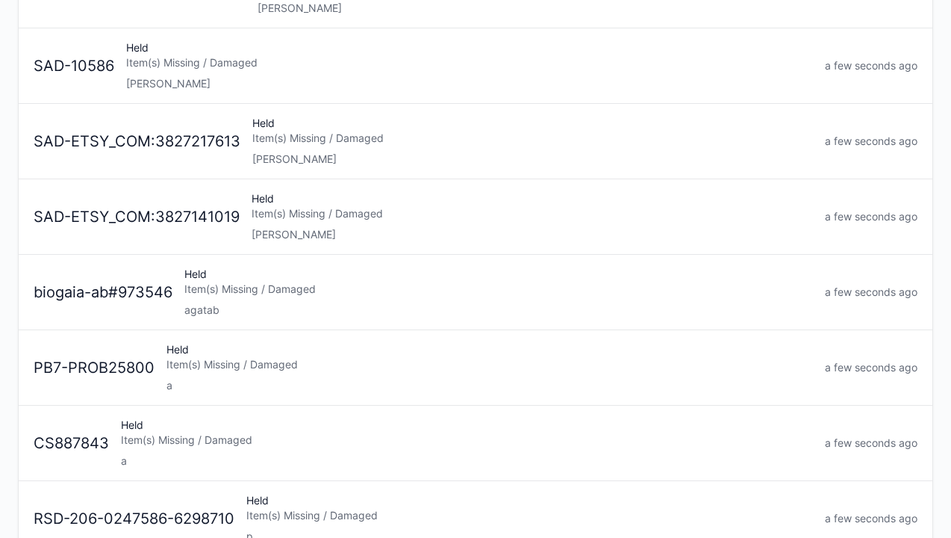
click at [332, 382] on div "a" at bounding box center [490, 385] width 647 height 15
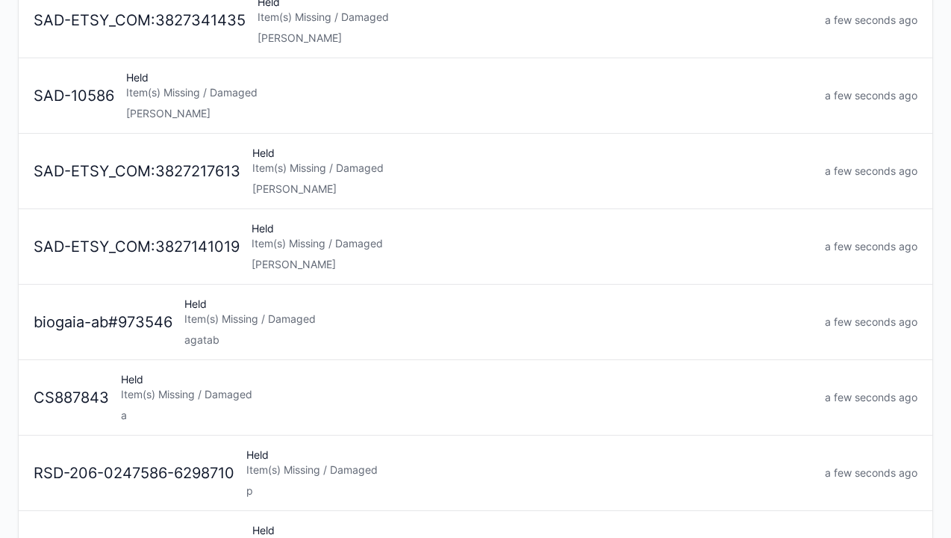
scroll to position [190, 0]
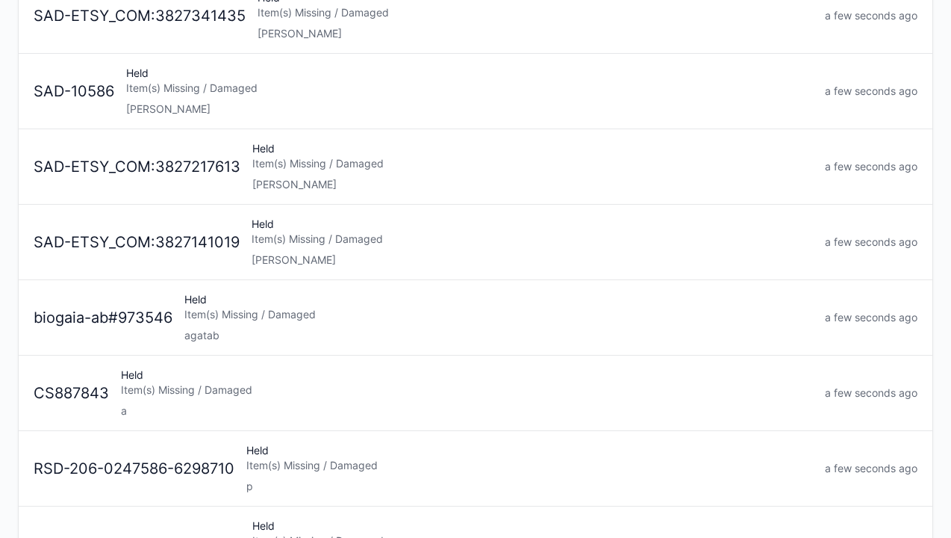
click at [418, 319] on div "Item(s) Missing / Damaged" at bounding box center [498, 314] width 629 height 15
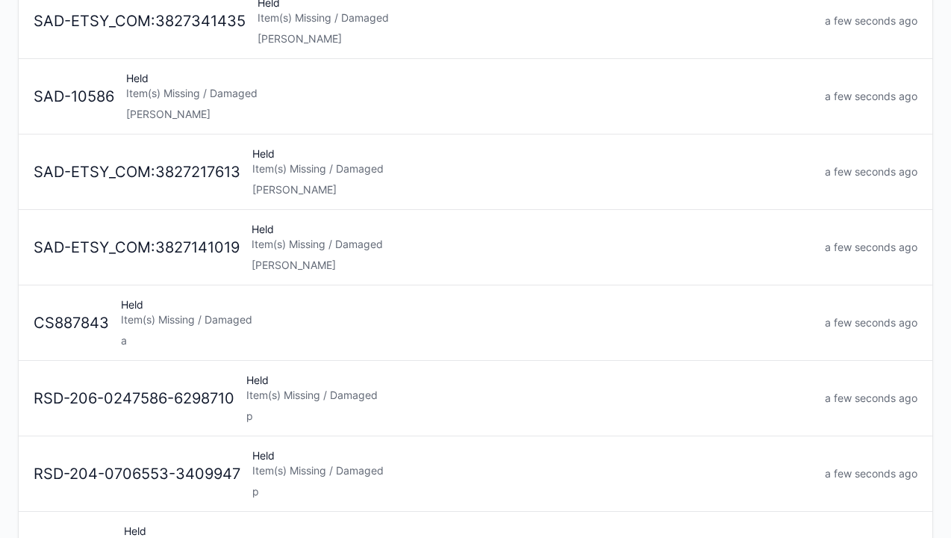
scroll to position [187, 0]
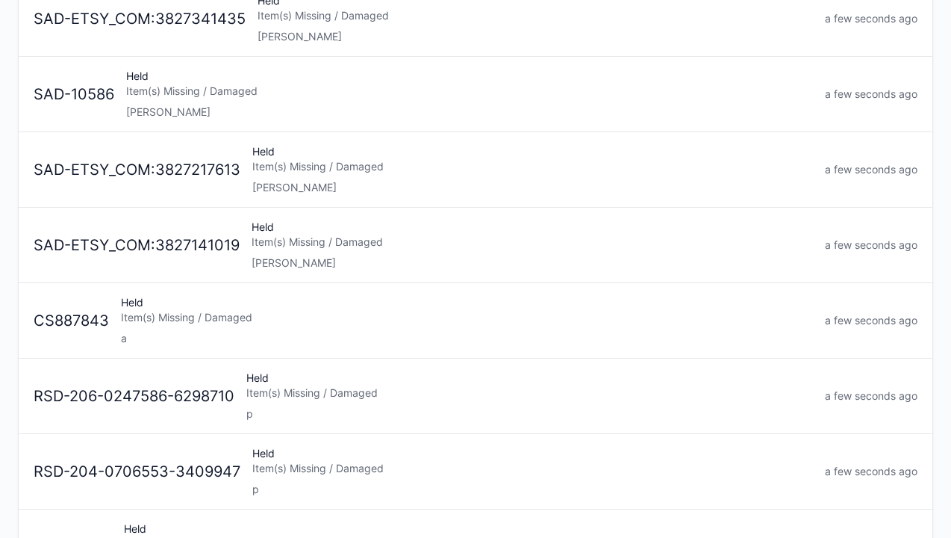
click at [394, 318] on div "Item(s) Missing / Damaged" at bounding box center [467, 317] width 692 height 15
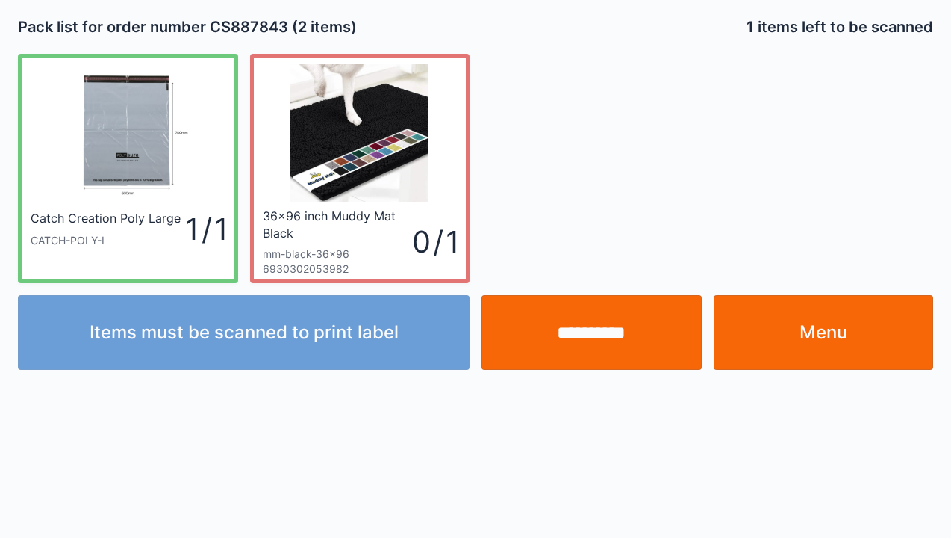
click at [798, 333] on link "Menu" at bounding box center [824, 332] width 220 height 75
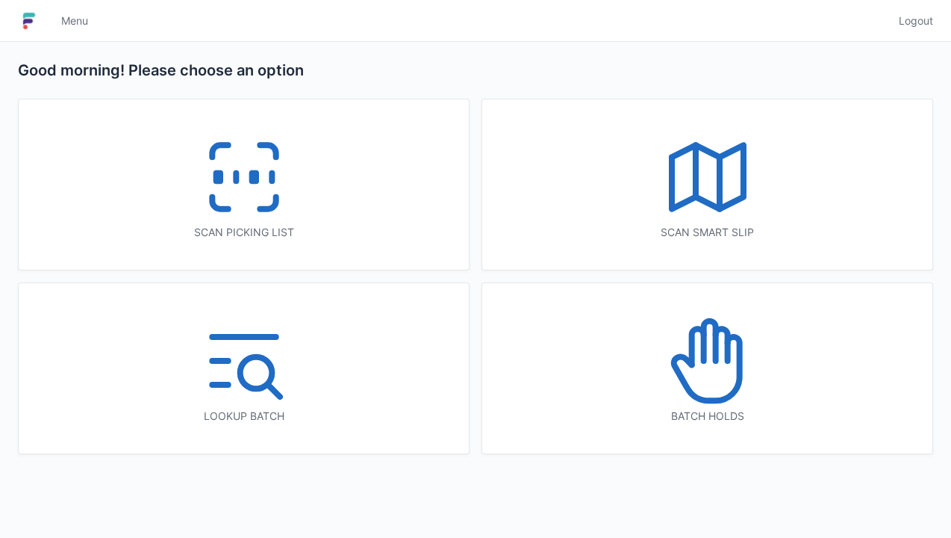
click at [258, 193] on icon at bounding box center [244, 177] width 96 height 96
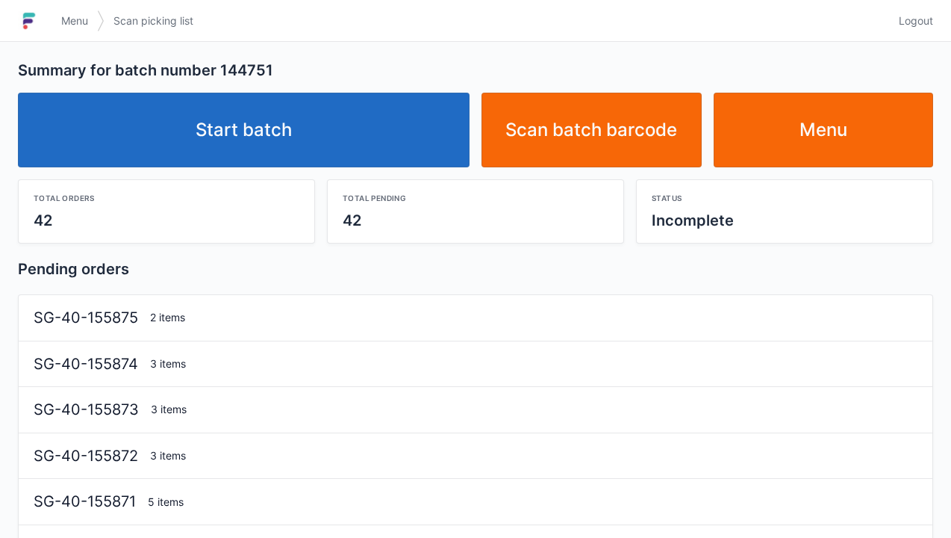
click at [399, 139] on link "Start batch" at bounding box center [244, 130] width 452 height 75
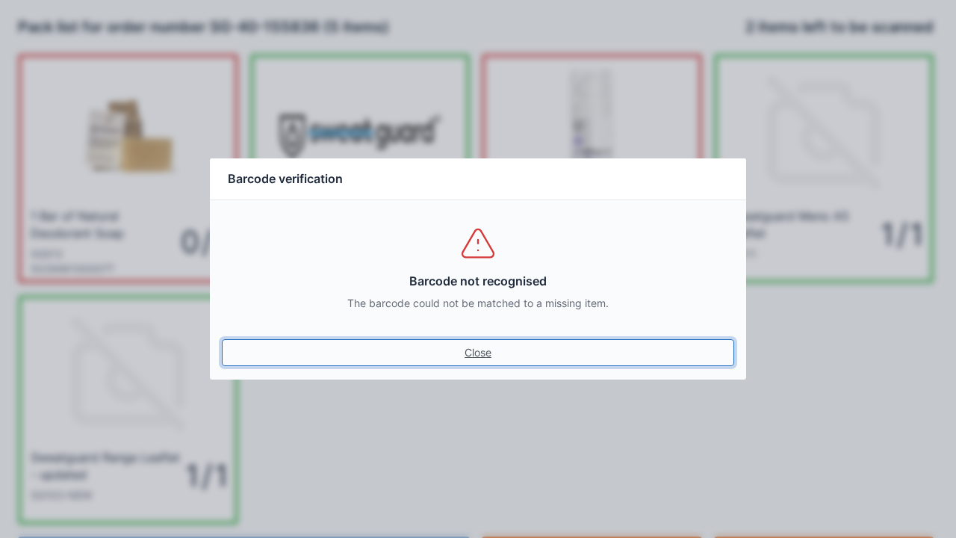
click at [482, 346] on link "Close" at bounding box center [478, 352] width 512 height 27
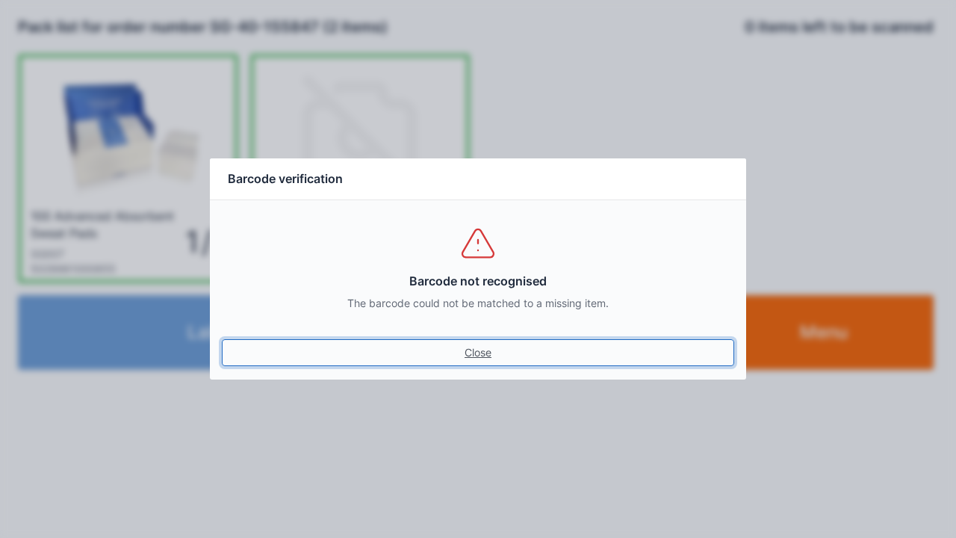
click at [476, 343] on link "Close" at bounding box center [478, 352] width 512 height 27
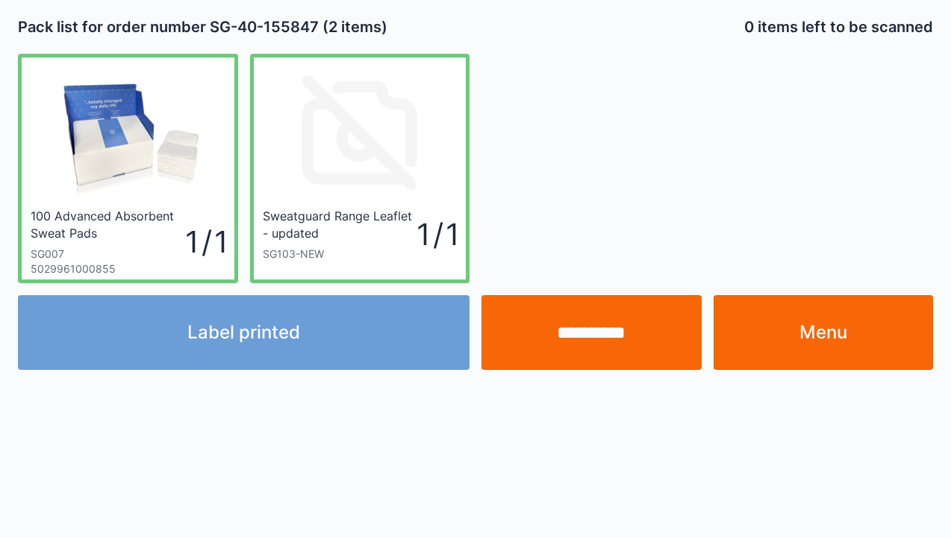
click at [583, 332] on input "**********" at bounding box center [592, 332] width 220 height 75
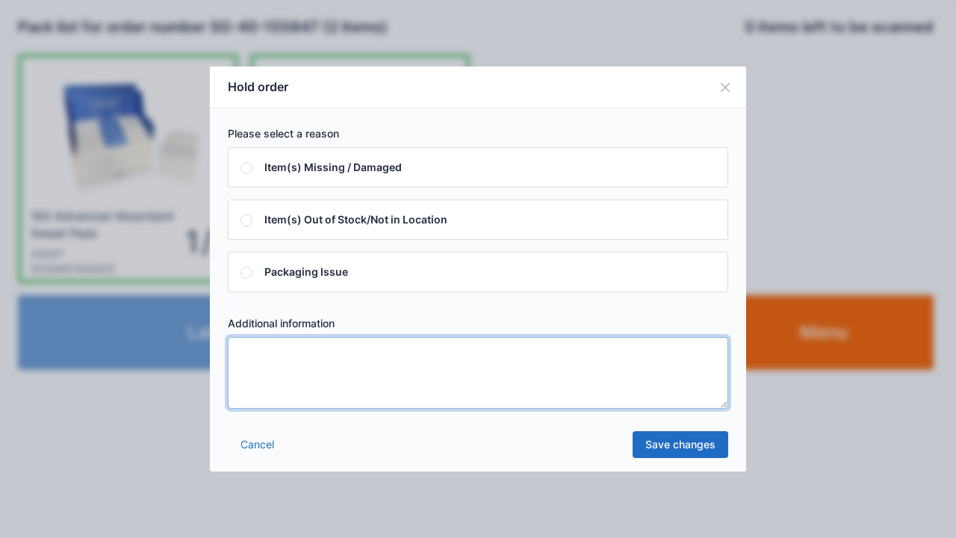
click at [324, 376] on textarea at bounding box center [478, 373] width 500 height 72
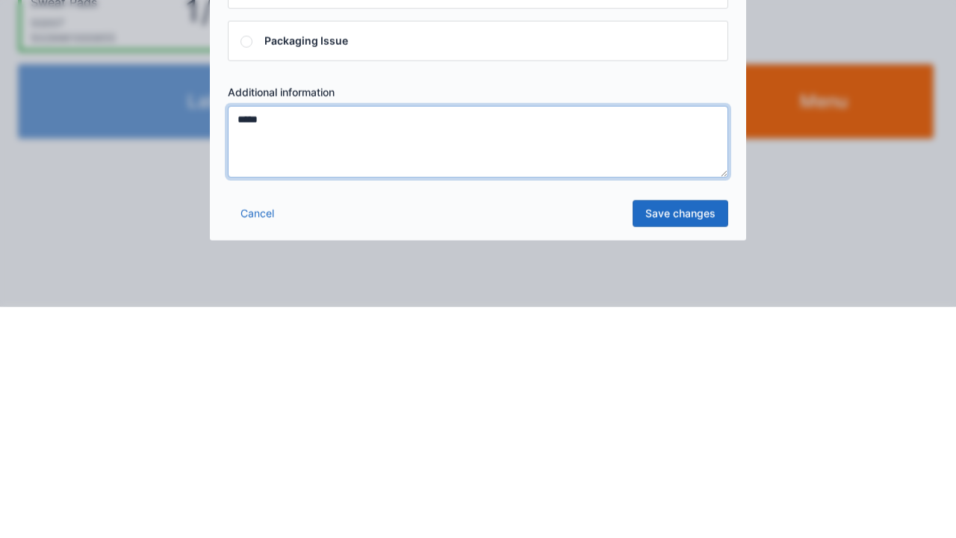
type textarea "*****"
click at [670, 445] on link "Save changes" at bounding box center [681, 444] width 96 height 27
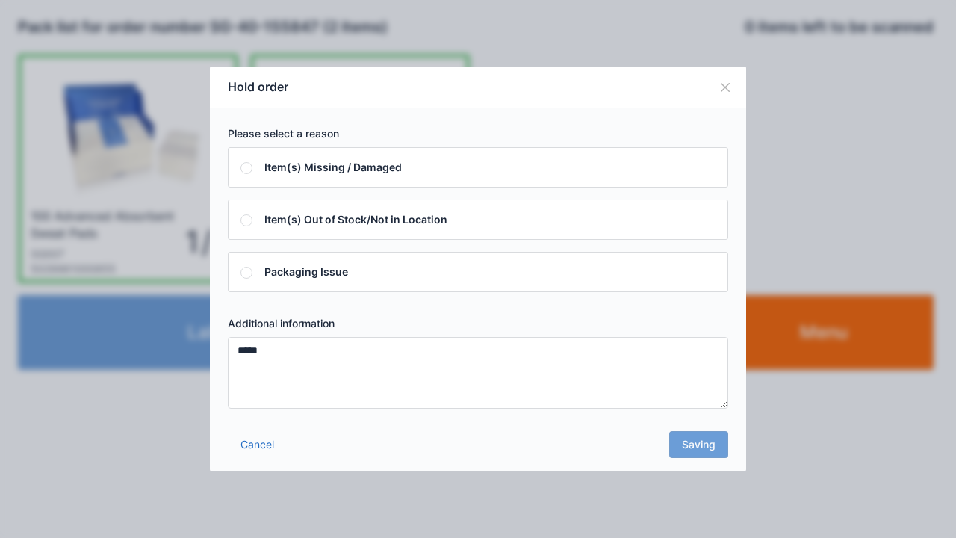
click at [689, 447] on div "Cancel Saving" at bounding box center [478, 448] width 536 height 45
click at [701, 448] on div "Cancel Saving" at bounding box center [478, 448] width 536 height 45
click at [698, 450] on div "Cancel Saving" at bounding box center [478, 448] width 536 height 45
click at [711, 458] on div "Cancel Saving" at bounding box center [478, 448] width 536 height 45
click at [714, 457] on div "Cancel Saving" at bounding box center [478, 448] width 536 height 45
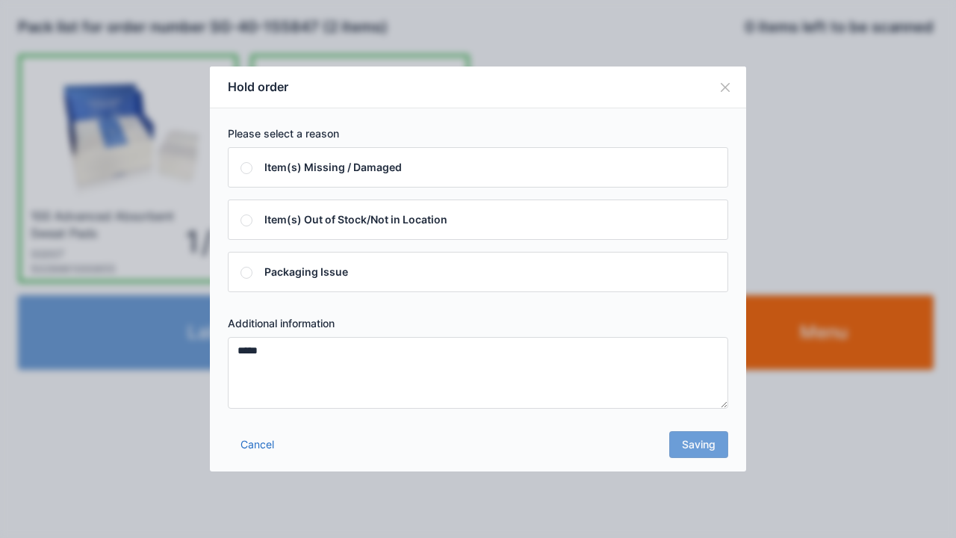
click at [707, 456] on div "Cancel Saving" at bounding box center [478, 448] width 536 height 45
click at [715, 453] on div "Cancel Saving" at bounding box center [478, 448] width 536 height 45
click at [697, 438] on div "Cancel Saving" at bounding box center [478, 448] width 536 height 45
click at [687, 444] on div "Cancel Saving" at bounding box center [478, 448] width 536 height 45
click at [717, 454] on div "Cancel Saving" at bounding box center [478, 448] width 536 height 45
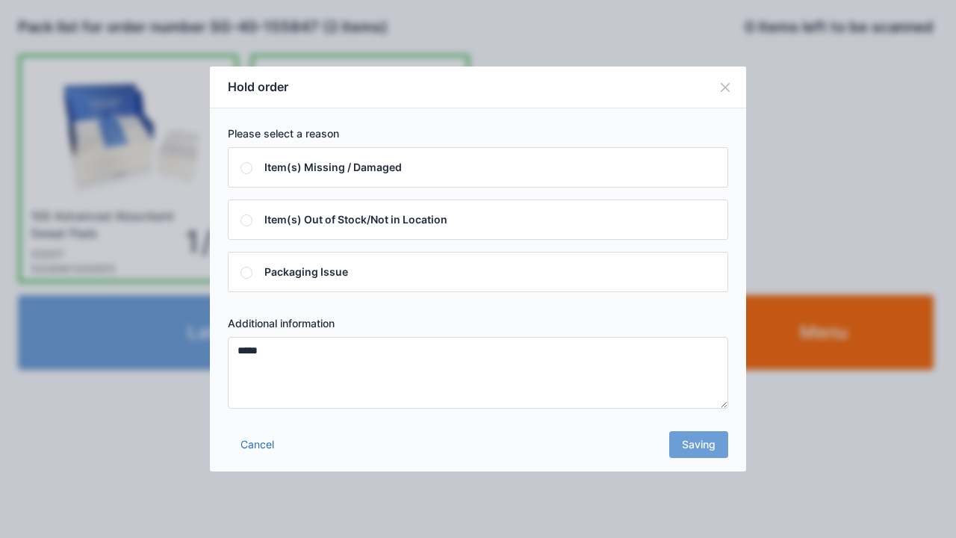
click at [702, 457] on div "Cancel Saving" at bounding box center [478, 448] width 536 height 45
click at [708, 91] on button "Close" at bounding box center [725, 87] width 42 height 42
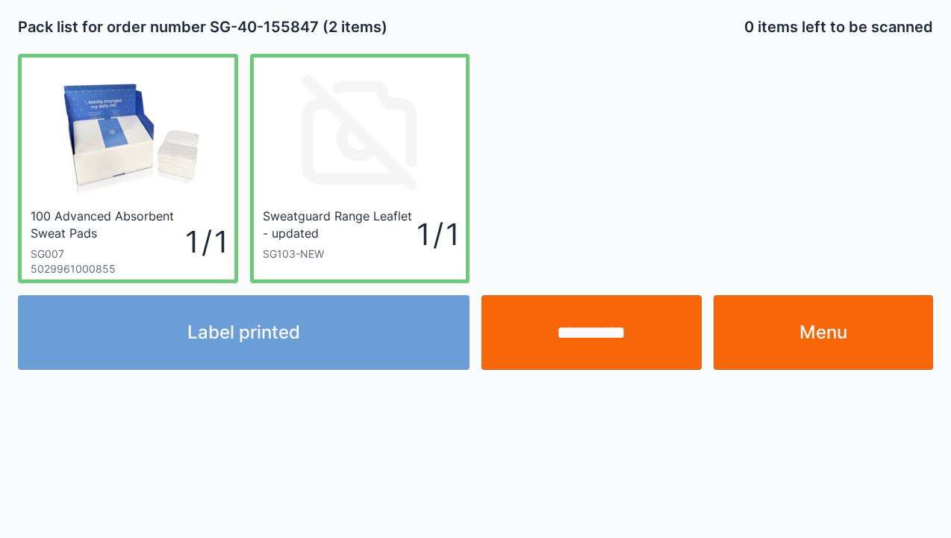
click at [829, 343] on link "Menu" at bounding box center [824, 332] width 220 height 75
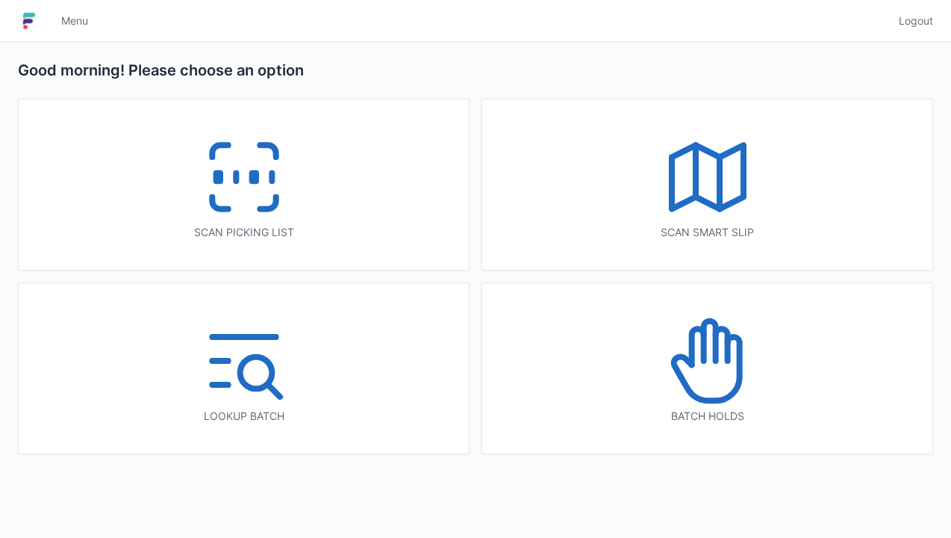
click at [291, 208] on icon at bounding box center [244, 177] width 96 height 96
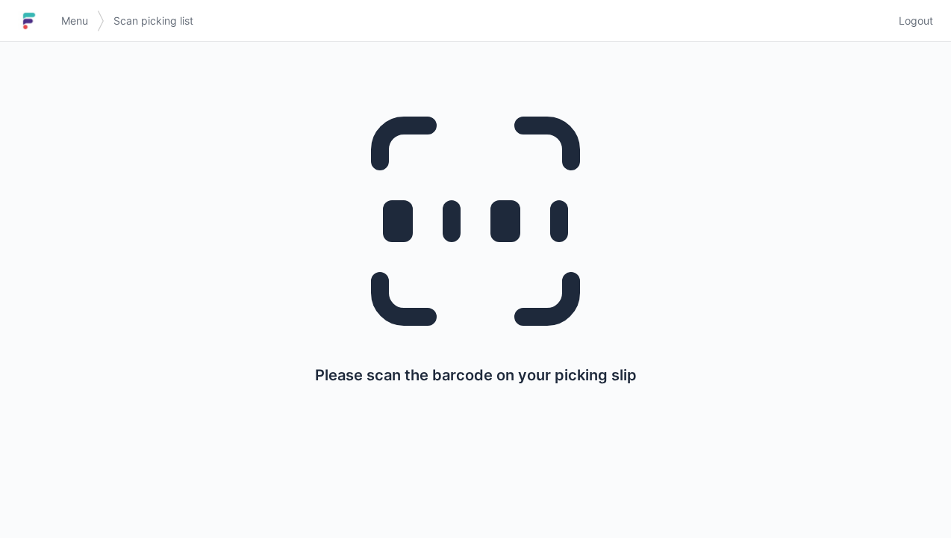
click at [916, 7] on link "Logout" at bounding box center [911, 20] width 43 height 27
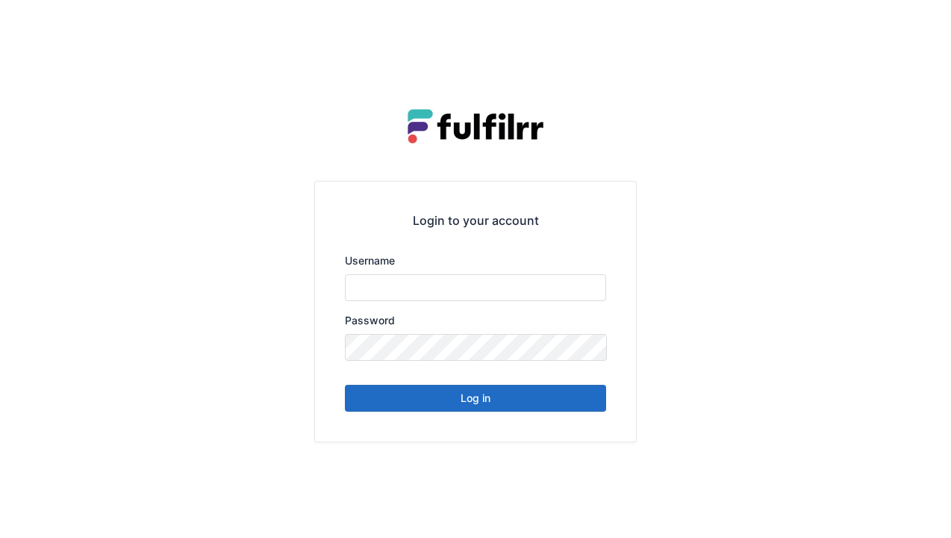
type input "******"
click at [528, 409] on button "Log in" at bounding box center [475, 398] width 261 height 27
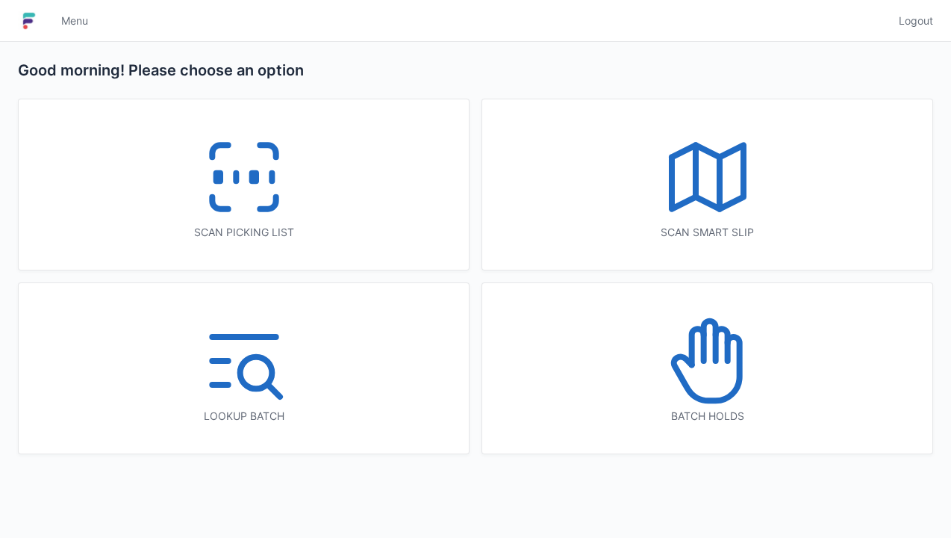
click at [276, 209] on icon at bounding box center [244, 177] width 96 height 96
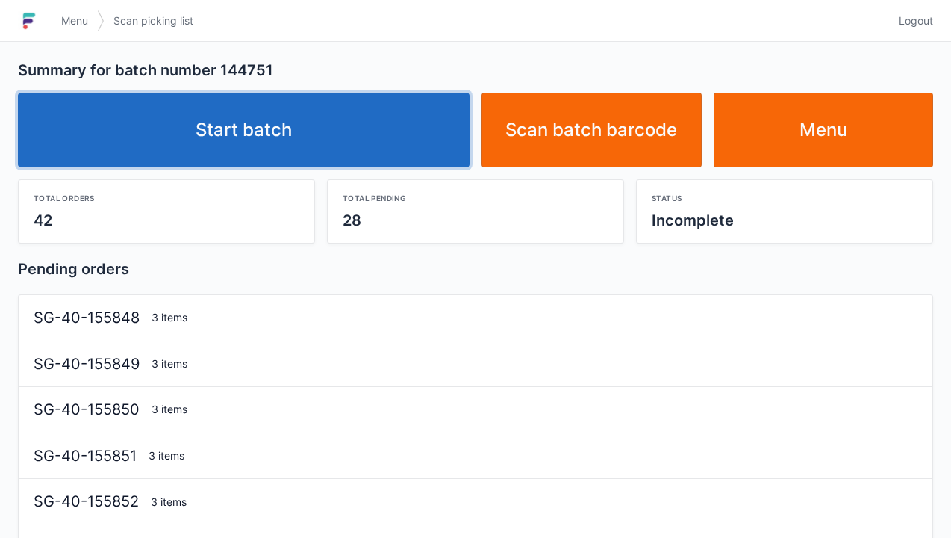
click at [385, 133] on link "Start batch" at bounding box center [244, 130] width 452 height 75
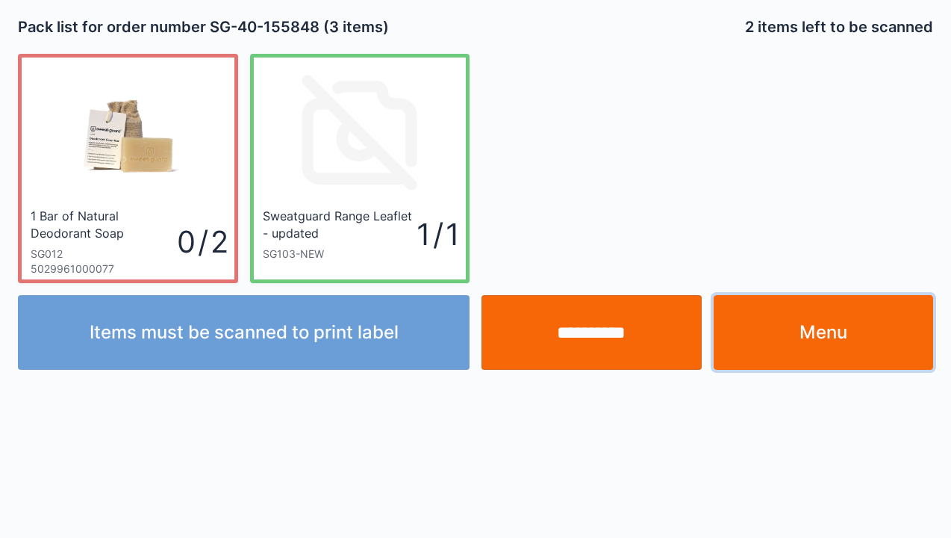
click at [796, 327] on link "Menu" at bounding box center [824, 332] width 220 height 75
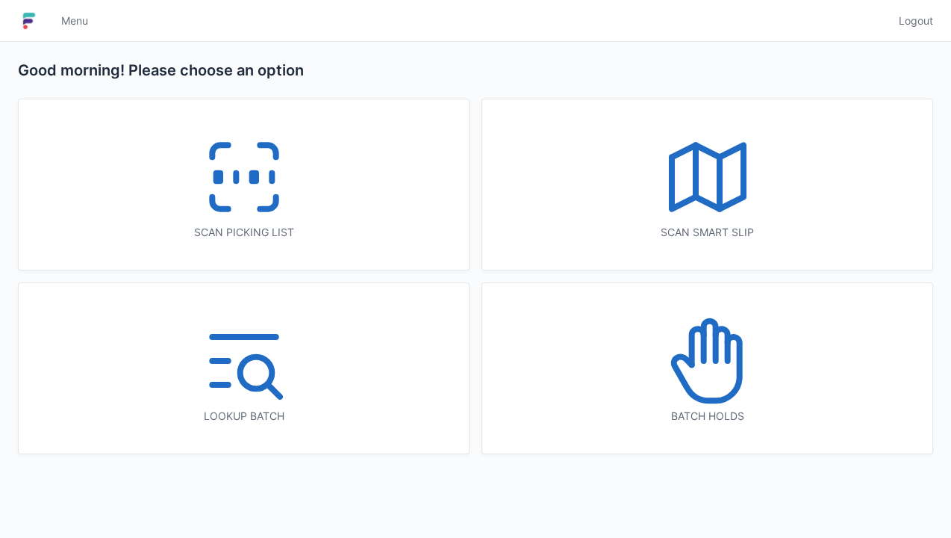
click at [732, 378] on icon at bounding box center [708, 361] width 96 height 96
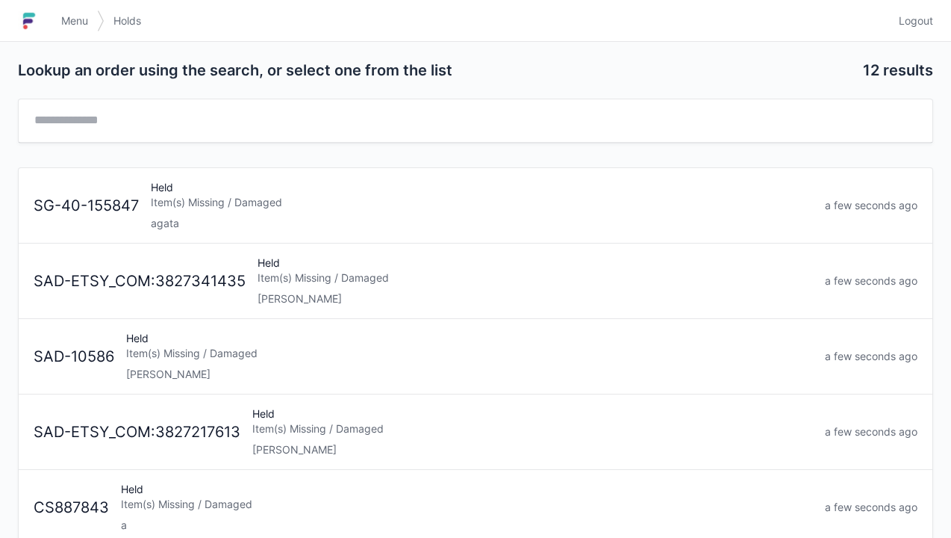
click at [383, 199] on div "Item(s) Missing / Damaged" at bounding box center [482, 202] width 662 height 15
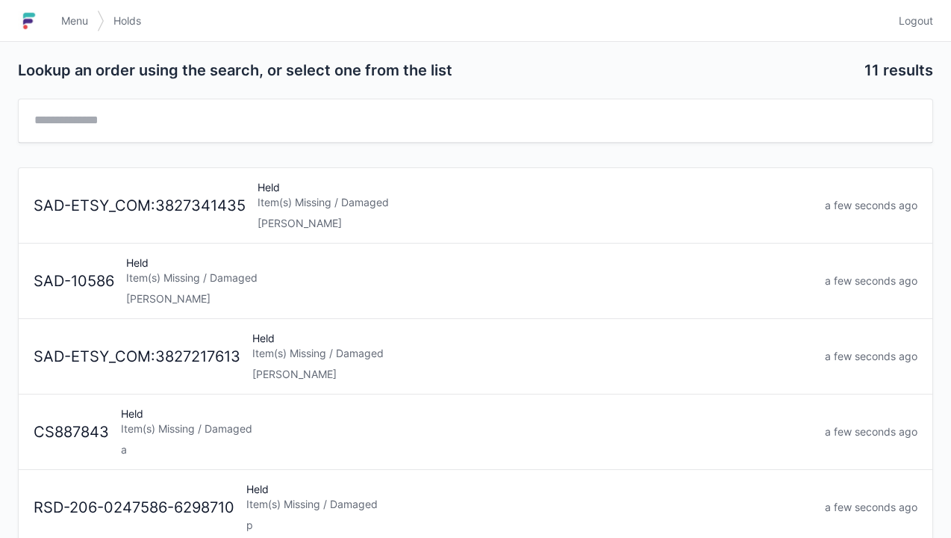
click at [913, 15] on span "Logout" at bounding box center [916, 20] width 34 height 15
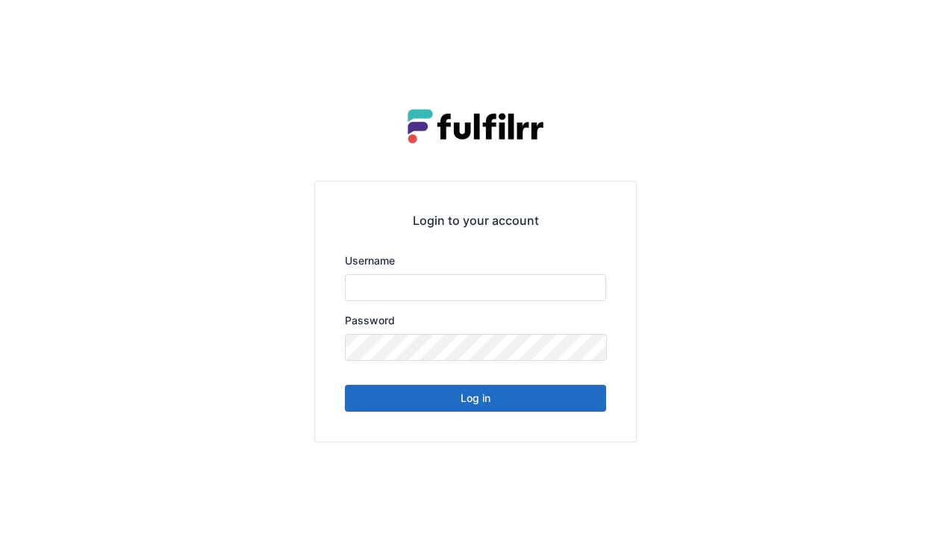
type input "******"
click at [518, 407] on button "Log in" at bounding box center [475, 398] width 261 height 27
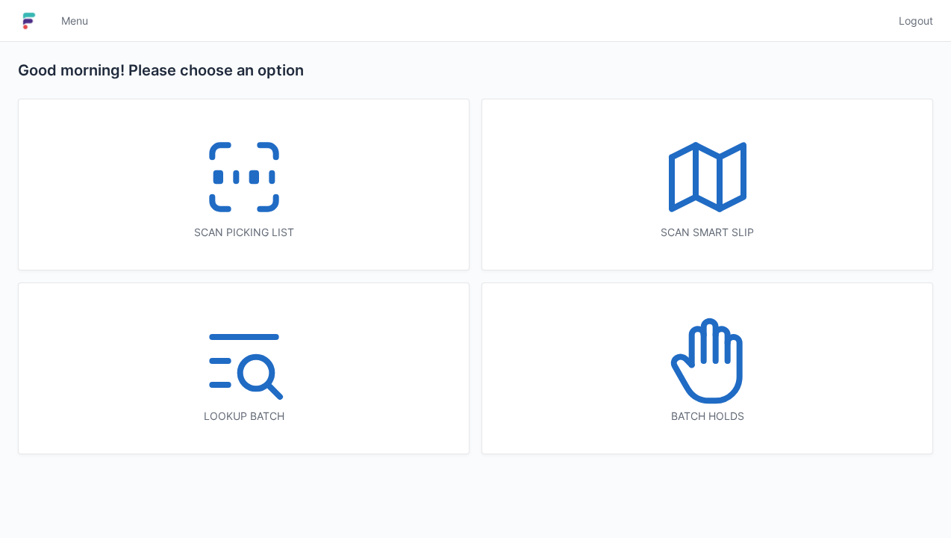
click at [256, 205] on icon at bounding box center [244, 177] width 96 height 96
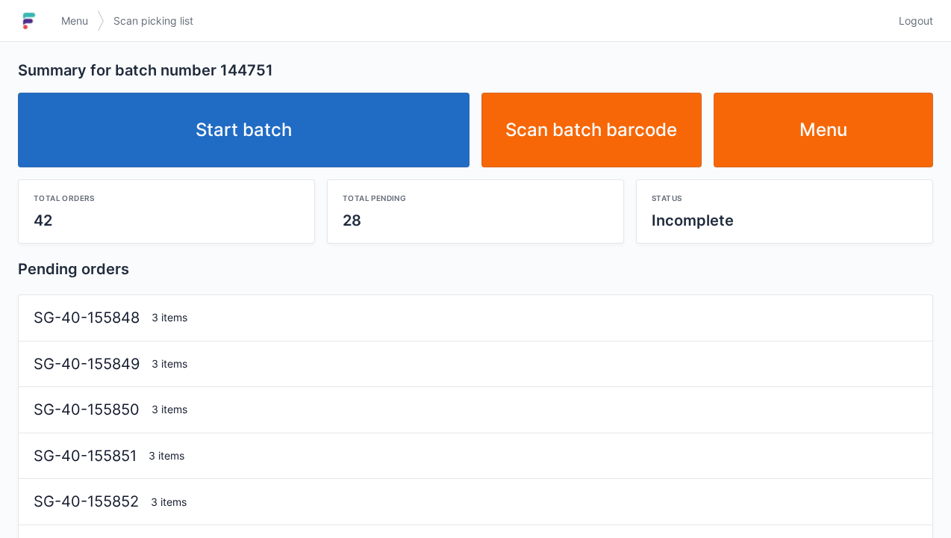
click at [377, 129] on link "Start batch" at bounding box center [244, 130] width 452 height 75
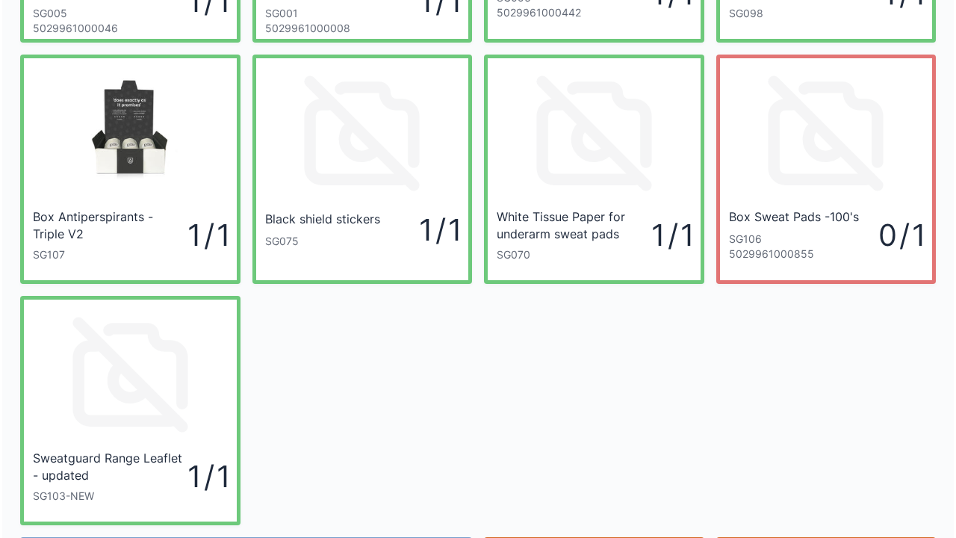
scroll to position [243, 0]
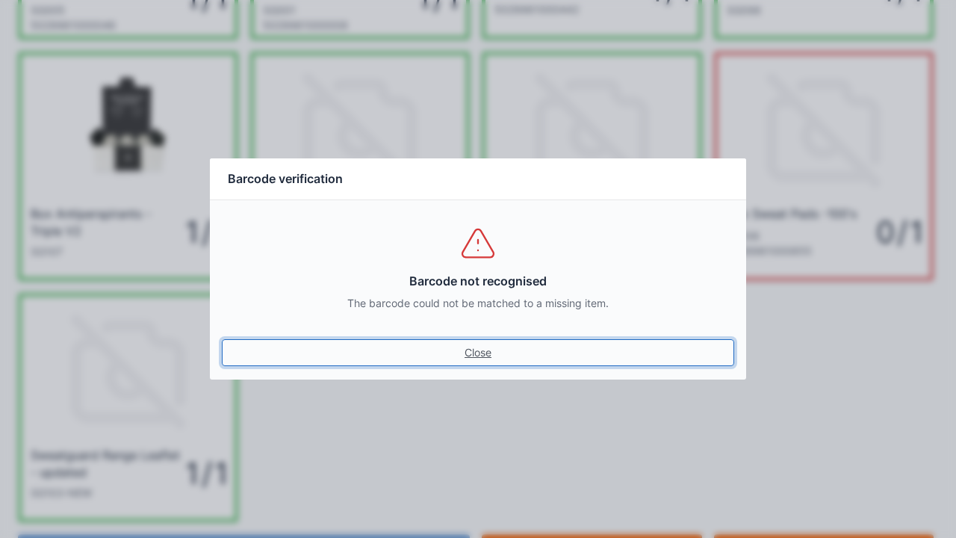
click at [485, 356] on link "Close" at bounding box center [478, 352] width 512 height 27
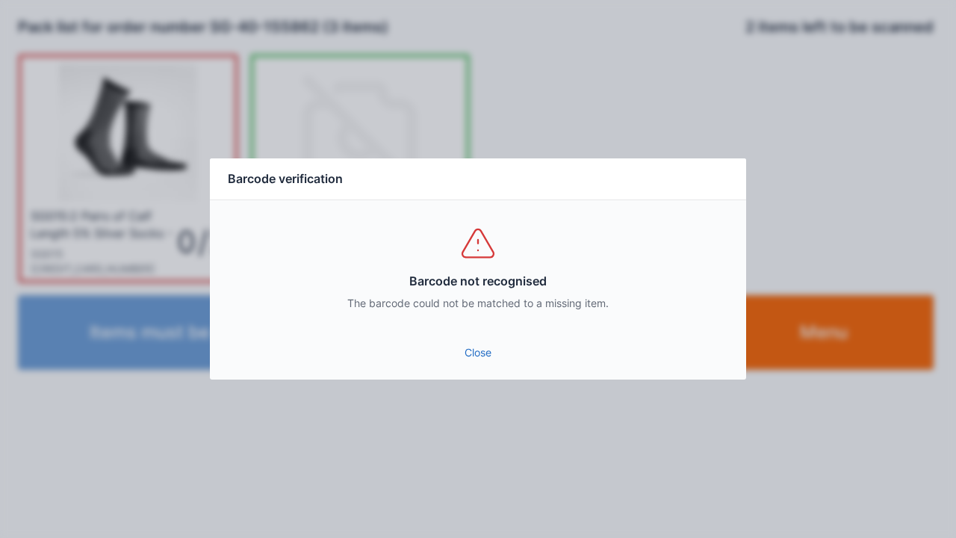
click at [482, 357] on link "Close" at bounding box center [478, 352] width 512 height 27
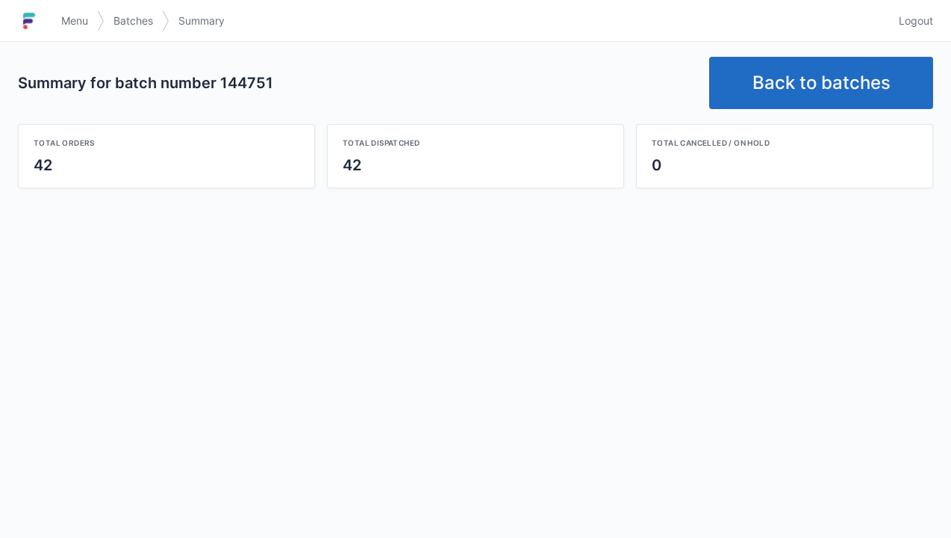
click at [827, 78] on link "Back to batches" at bounding box center [822, 83] width 224 height 52
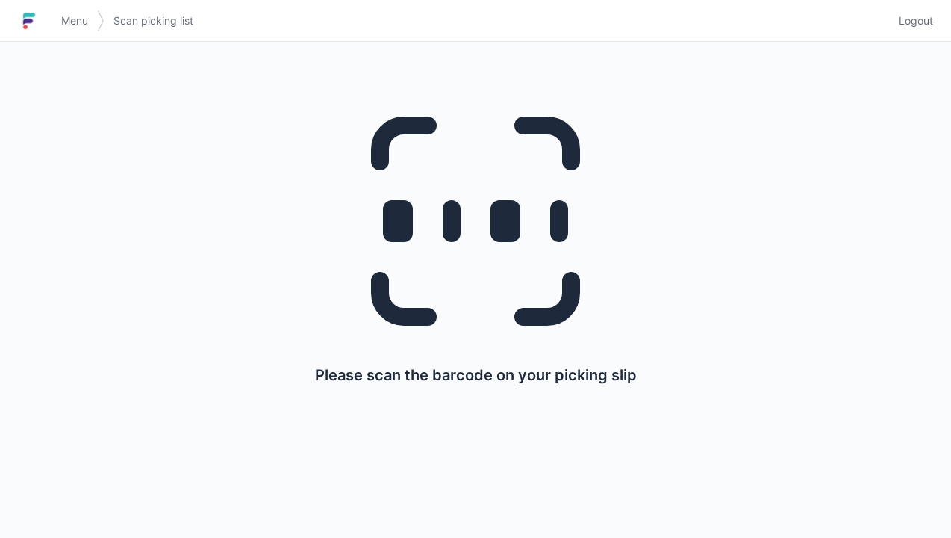
click at [916, 28] on span "Logout" at bounding box center [916, 20] width 34 height 15
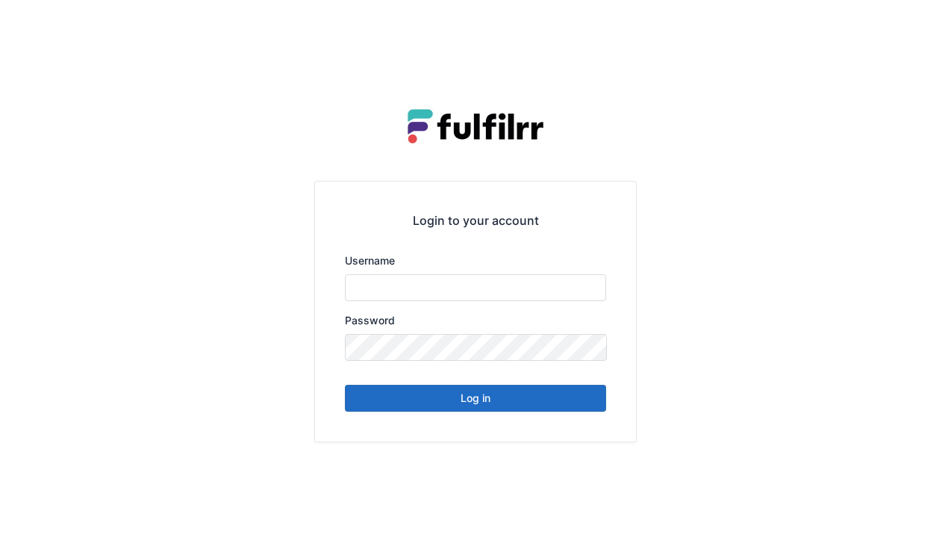
type input "******"
click at [577, 400] on button "Log in" at bounding box center [475, 398] width 261 height 27
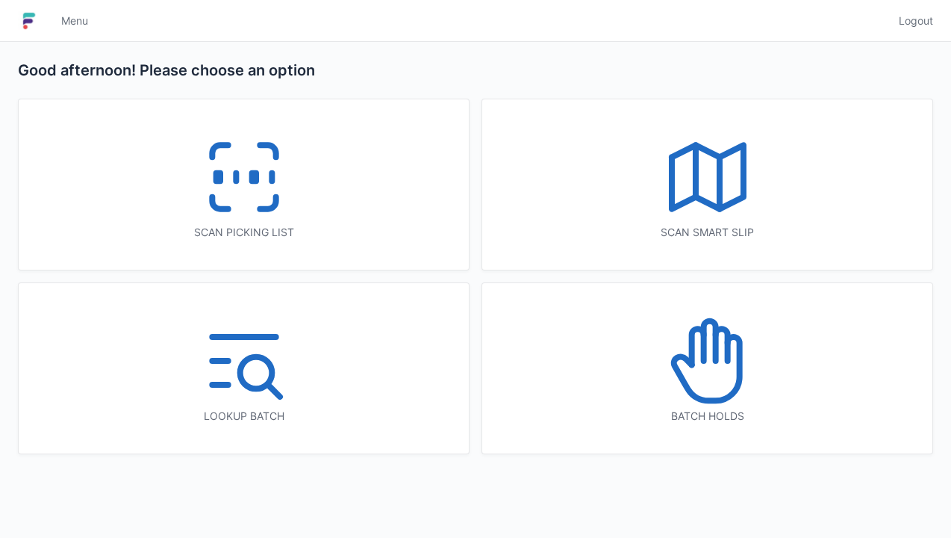
click at [279, 223] on icon at bounding box center [244, 177] width 96 height 96
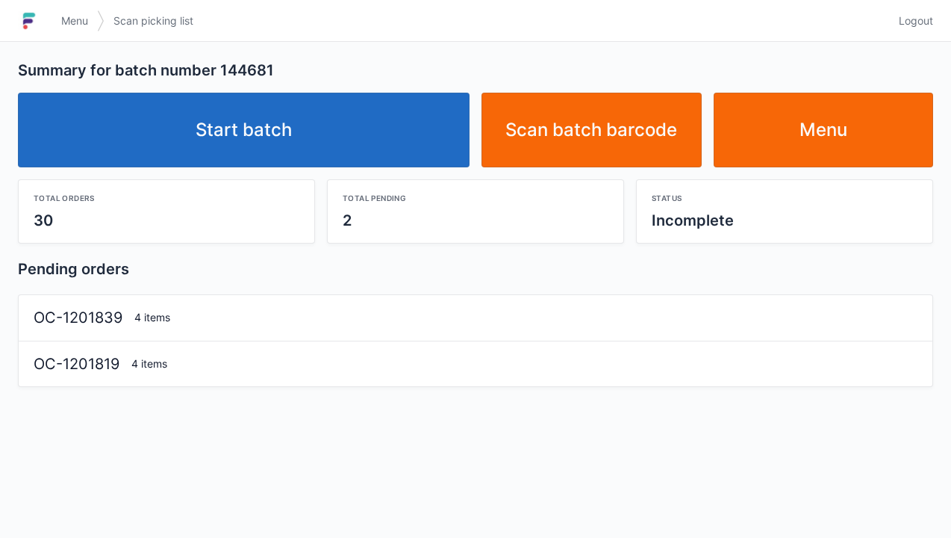
click at [329, 140] on link "Start batch" at bounding box center [244, 130] width 452 height 75
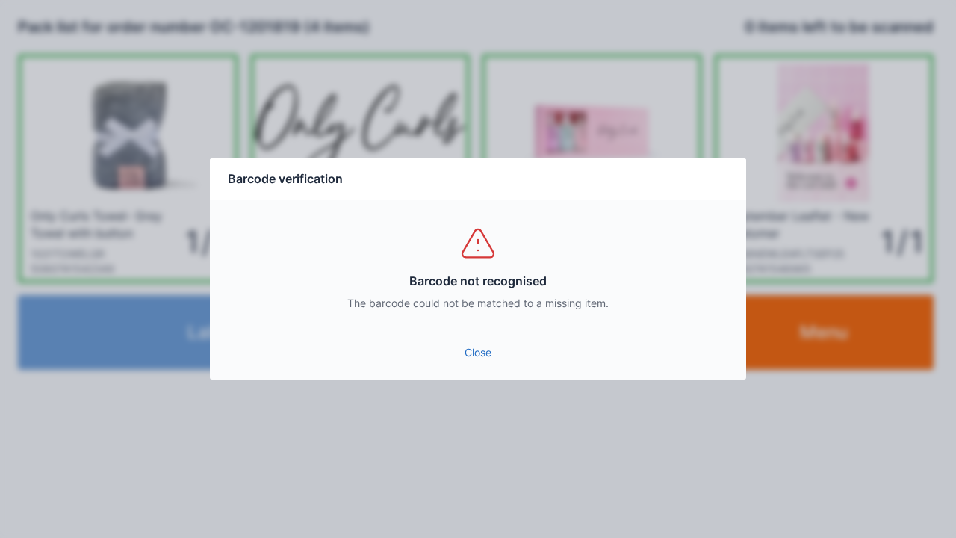
click at [471, 346] on link "Close" at bounding box center [478, 352] width 512 height 27
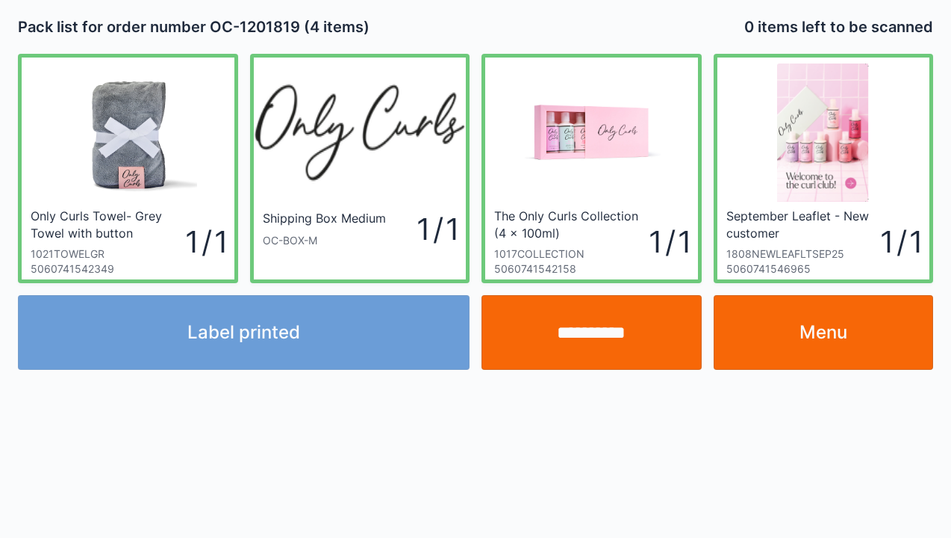
click at [575, 348] on input "**********" at bounding box center [592, 332] width 220 height 75
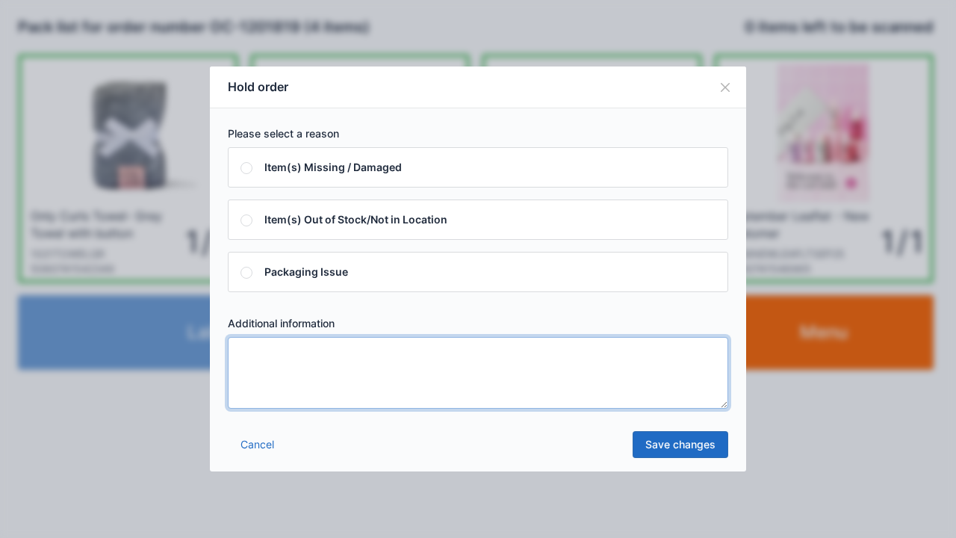
click at [347, 394] on textarea at bounding box center [478, 373] width 500 height 72
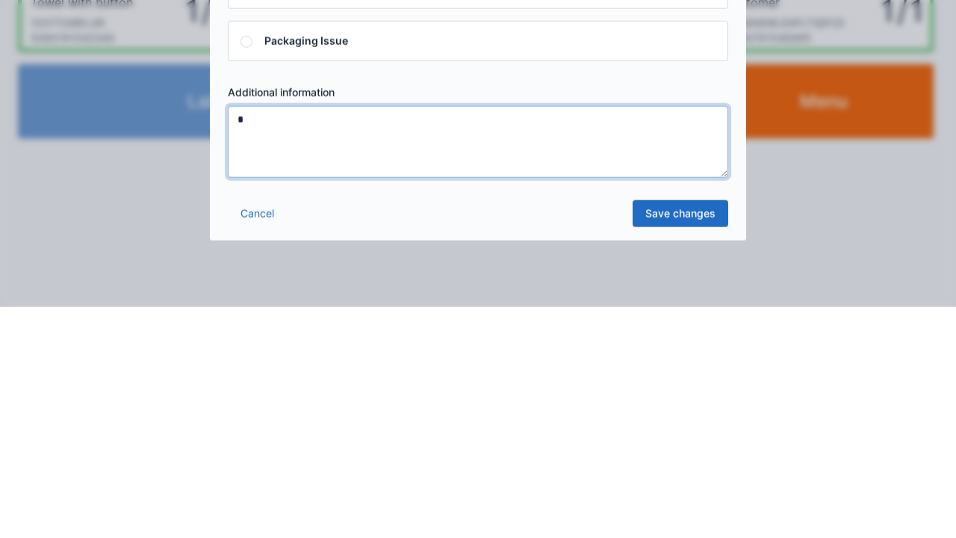
type textarea "*"
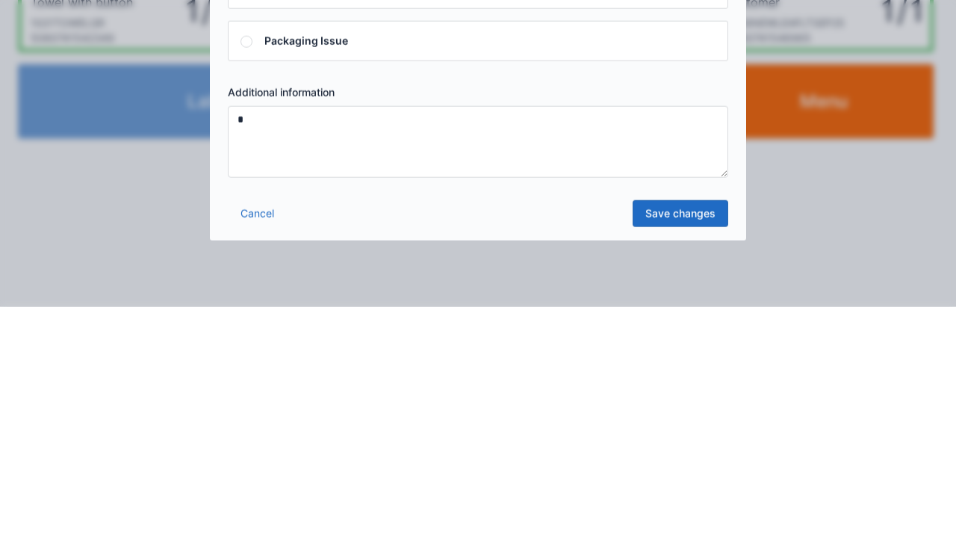
click at [698, 444] on link "Save changes" at bounding box center [681, 444] width 96 height 27
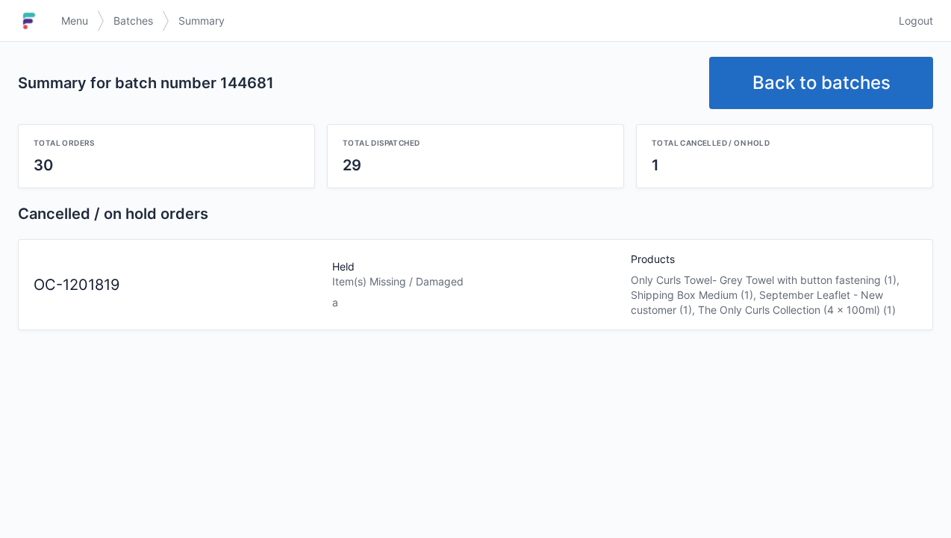
click at [865, 82] on link "Back to batches" at bounding box center [822, 83] width 224 height 52
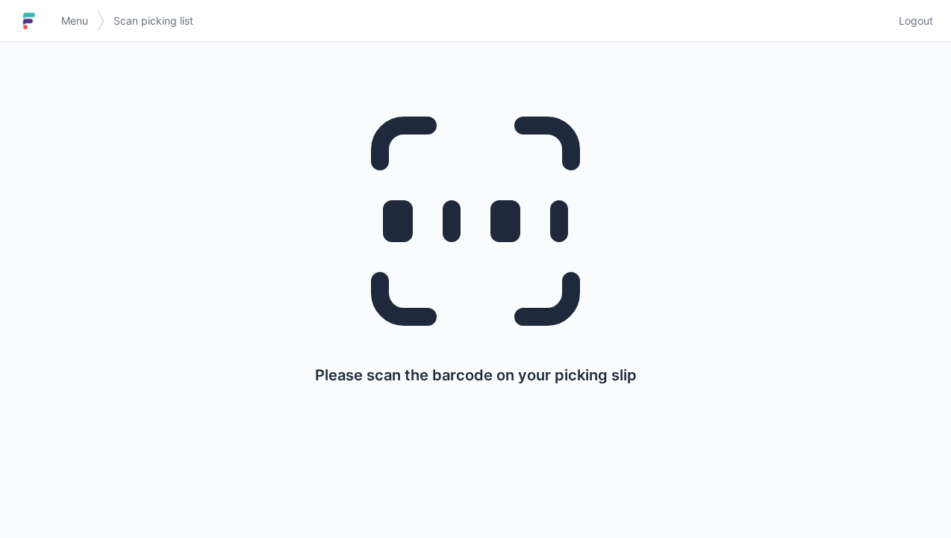
click at [922, 21] on span "Logout" at bounding box center [916, 20] width 34 height 15
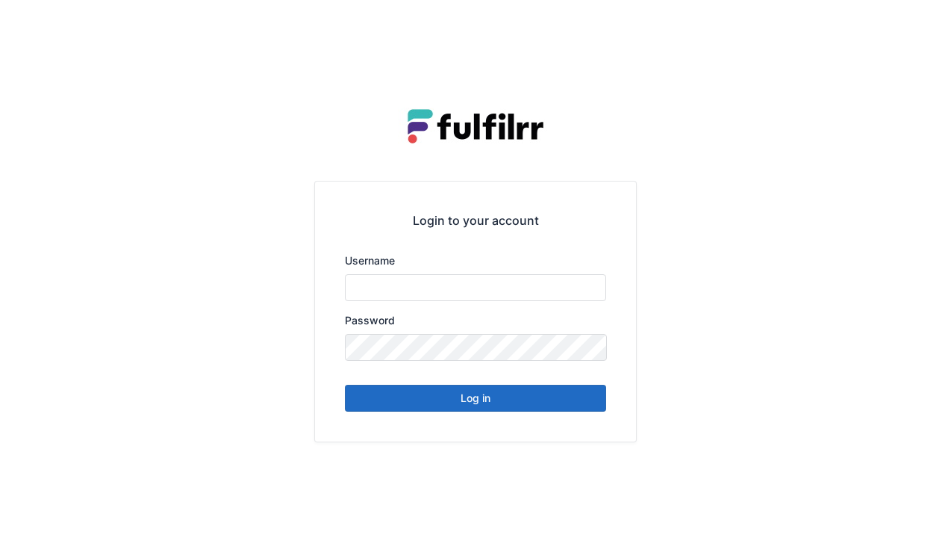
type input "******"
click at [590, 409] on button "Log in" at bounding box center [475, 398] width 261 height 27
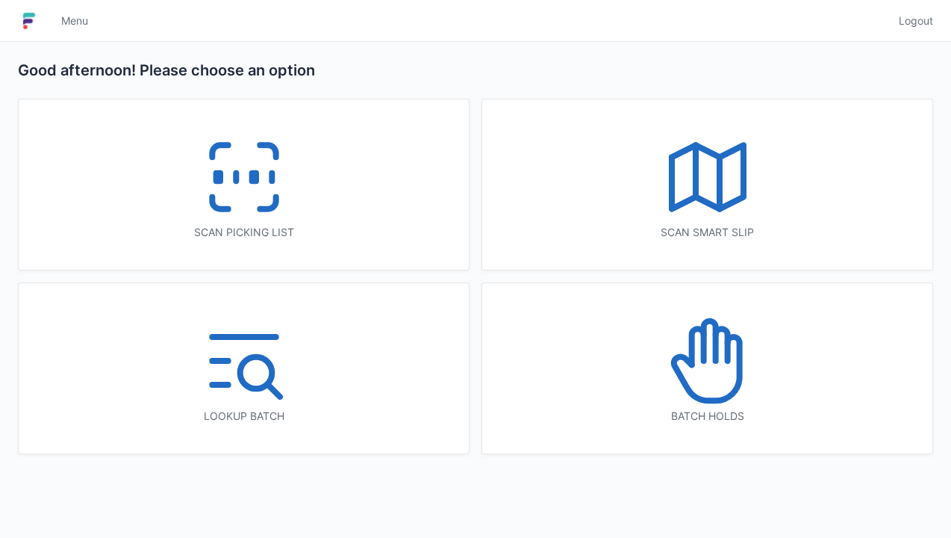
click at [712, 350] on icon at bounding box center [710, 341] width 12 height 40
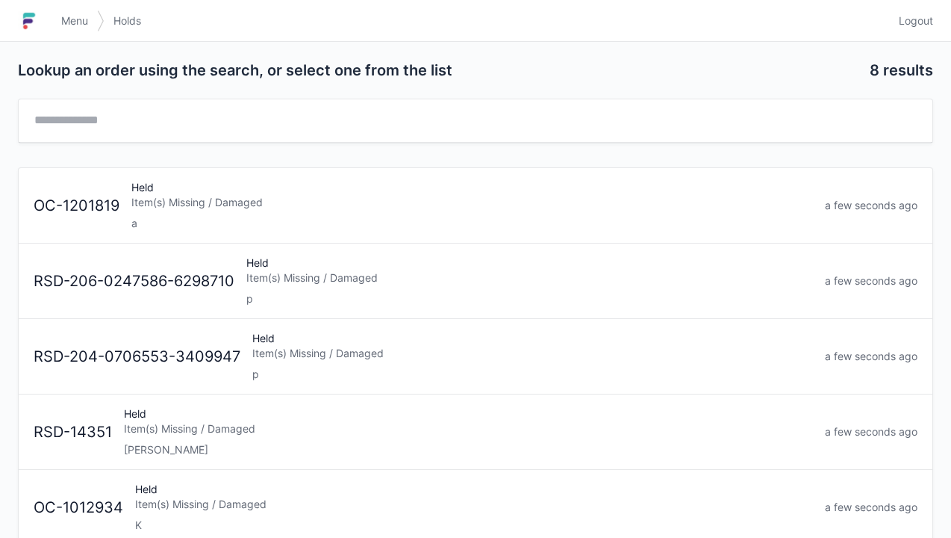
click at [349, 187] on div "Held Item(s) Missing / Damaged a" at bounding box center [472, 205] width 694 height 51
click at [923, 32] on link "Logout" at bounding box center [911, 20] width 43 height 27
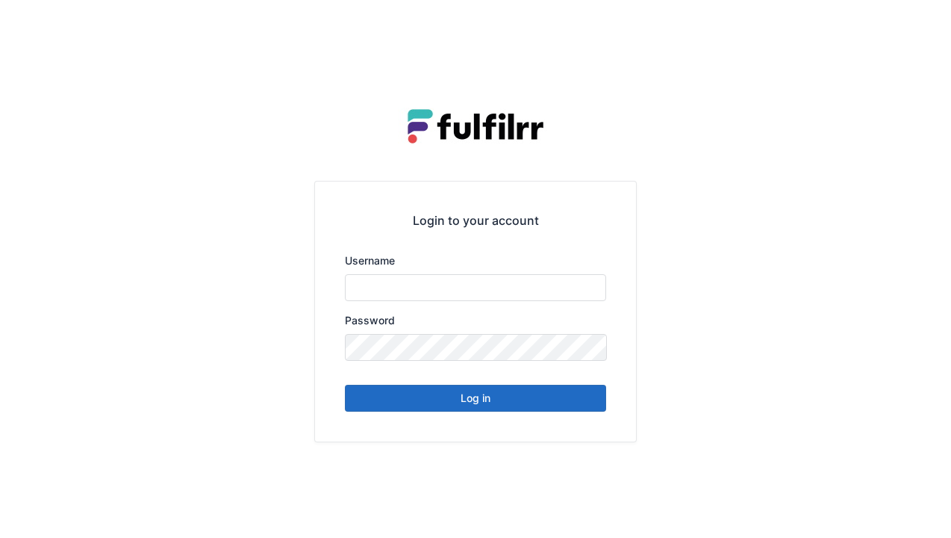
type input "******"
click at [530, 399] on button "Log in" at bounding box center [475, 398] width 261 height 27
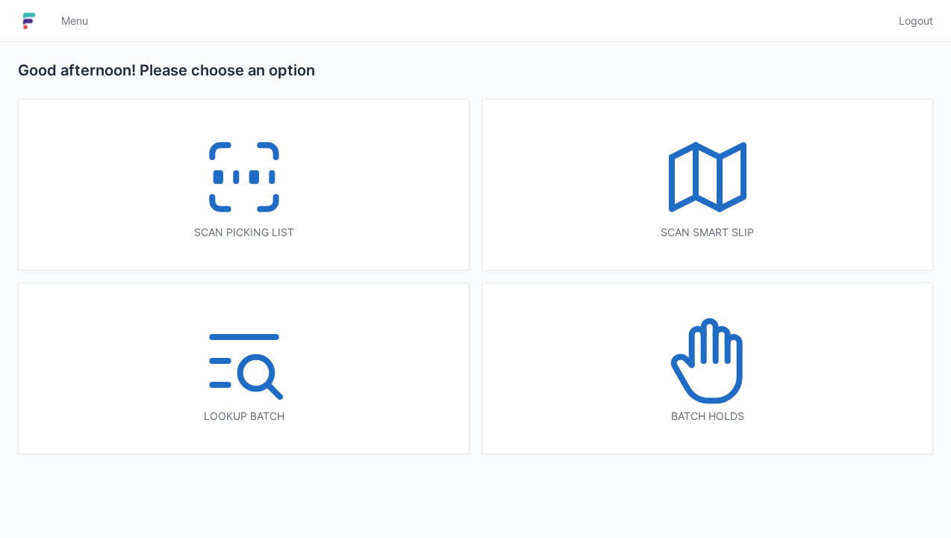
click at [244, 173] on icon at bounding box center [244, 177] width 96 height 96
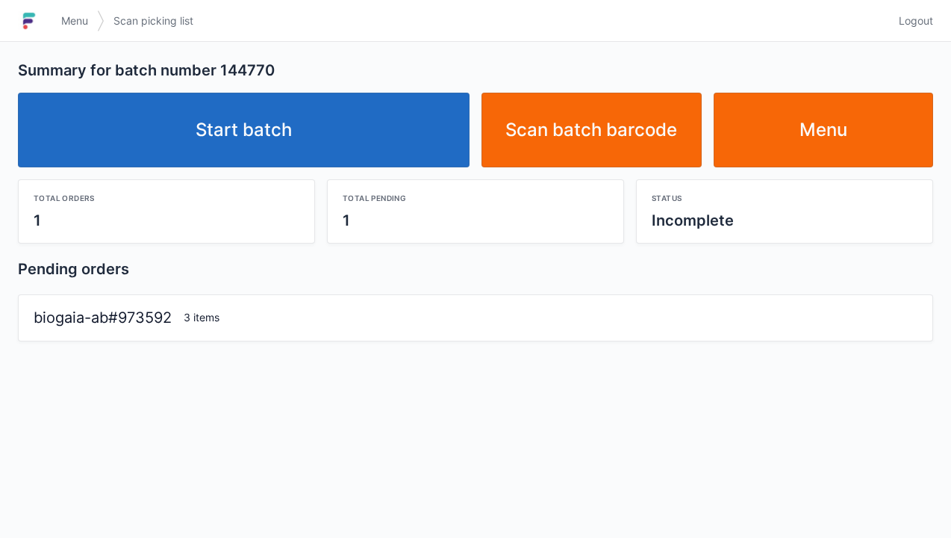
click at [358, 128] on link "Start batch" at bounding box center [244, 130] width 452 height 75
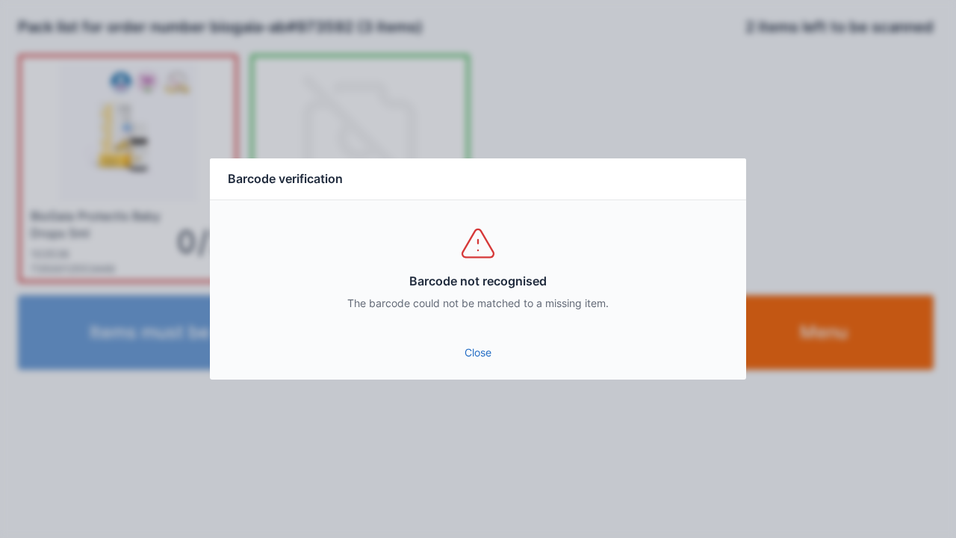
click at [499, 358] on link "Close" at bounding box center [478, 352] width 512 height 27
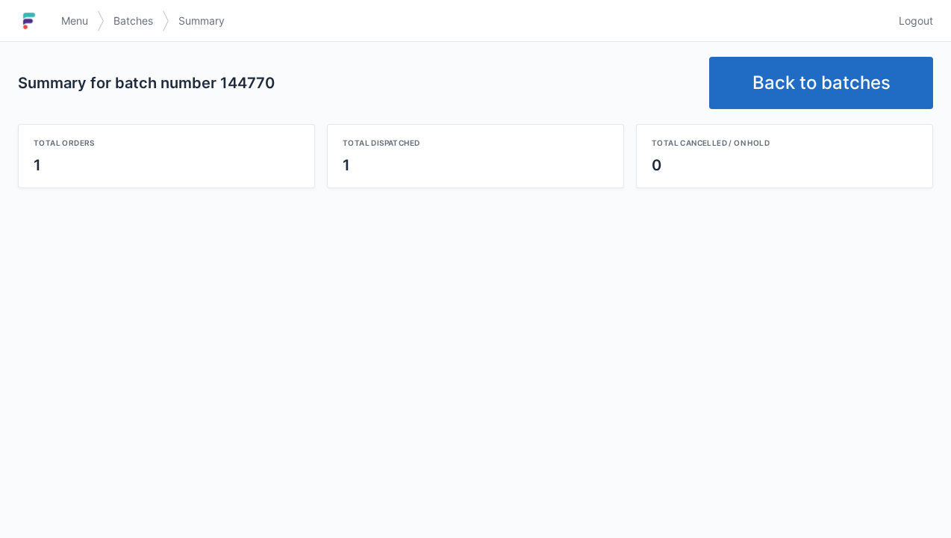
click at [827, 72] on link "Back to batches" at bounding box center [822, 83] width 224 height 52
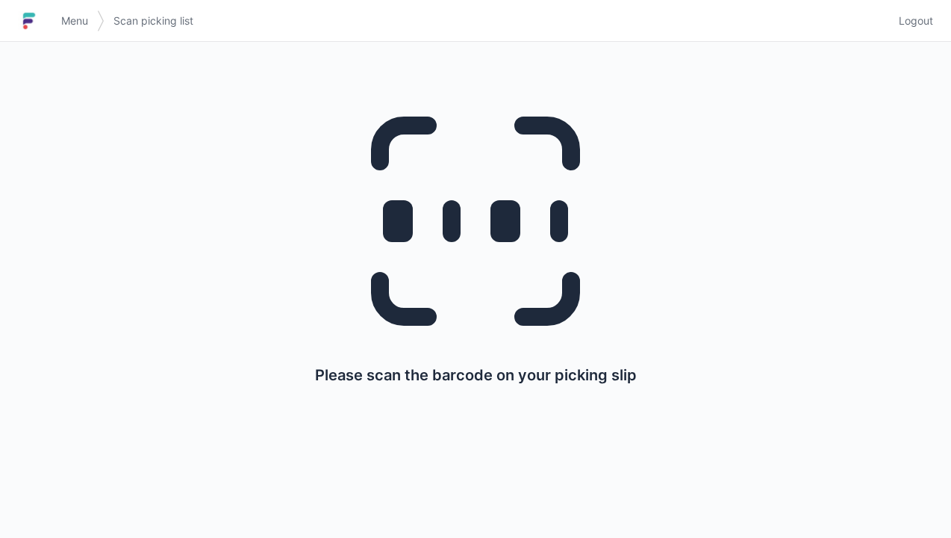
click at [917, 30] on link "Logout" at bounding box center [911, 20] width 43 height 27
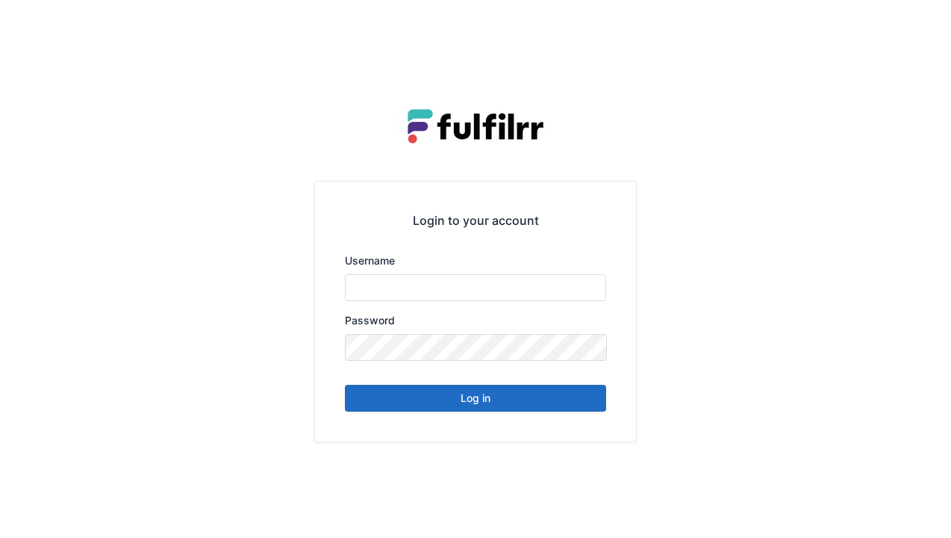
type input "******"
click at [521, 409] on button "Log in" at bounding box center [475, 398] width 261 height 27
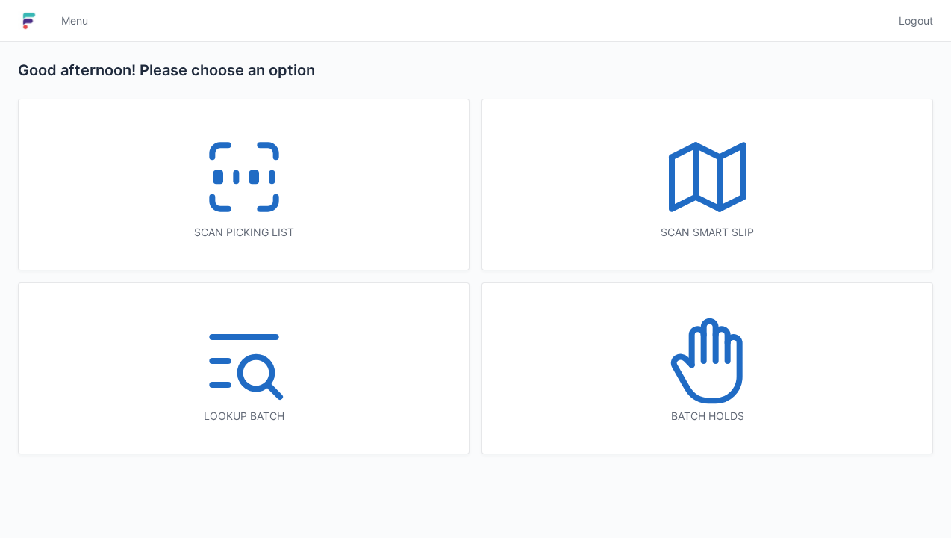
click at [267, 202] on icon at bounding box center [244, 177] width 96 height 96
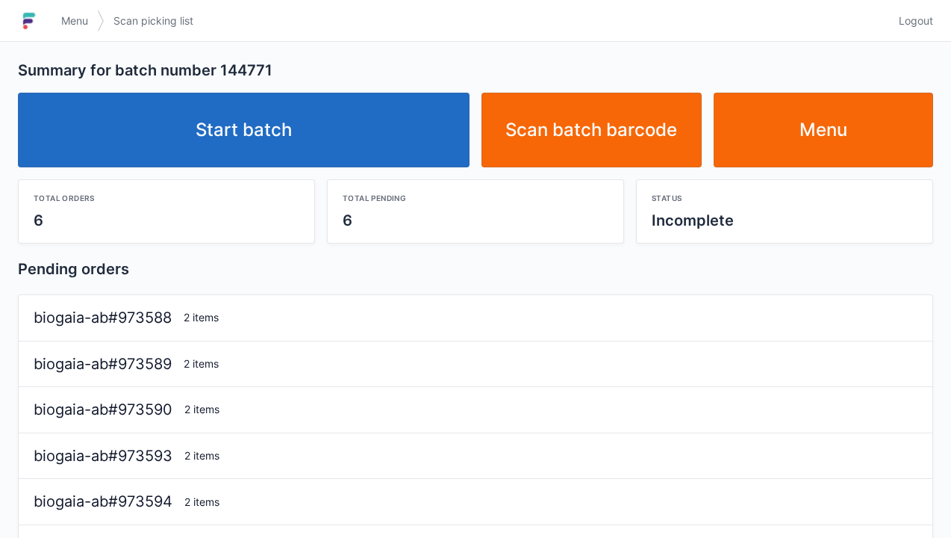
click at [393, 134] on link "Start batch" at bounding box center [244, 130] width 452 height 75
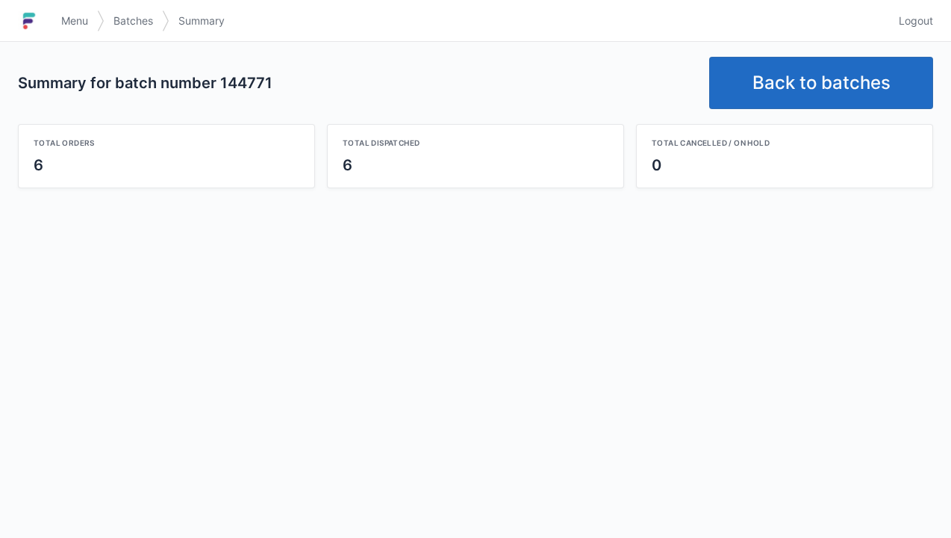
click at [849, 87] on link "Back to batches" at bounding box center [822, 83] width 224 height 52
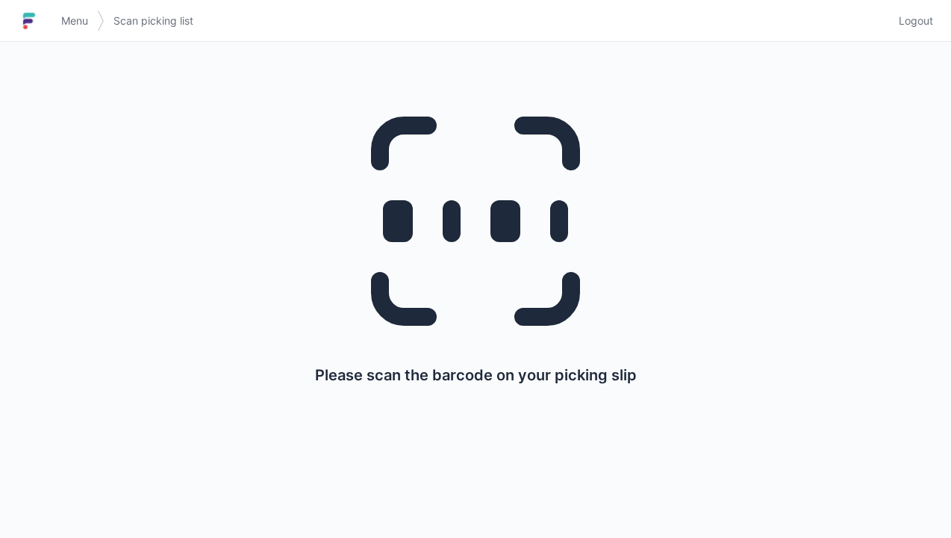
click at [914, 24] on span "Logout" at bounding box center [916, 20] width 34 height 15
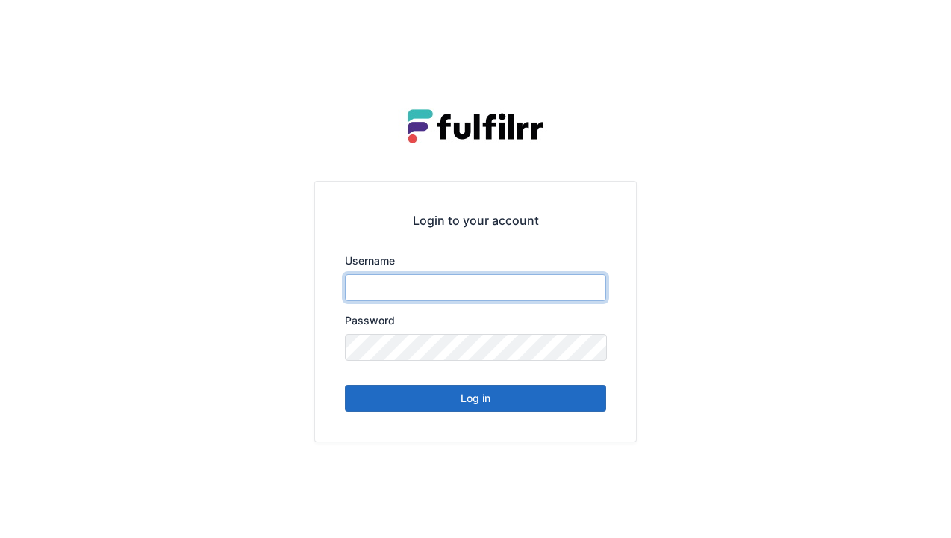
type input "******"
click at [563, 409] on button "Log in" at bounding box center [475, 398] width 261 height 27
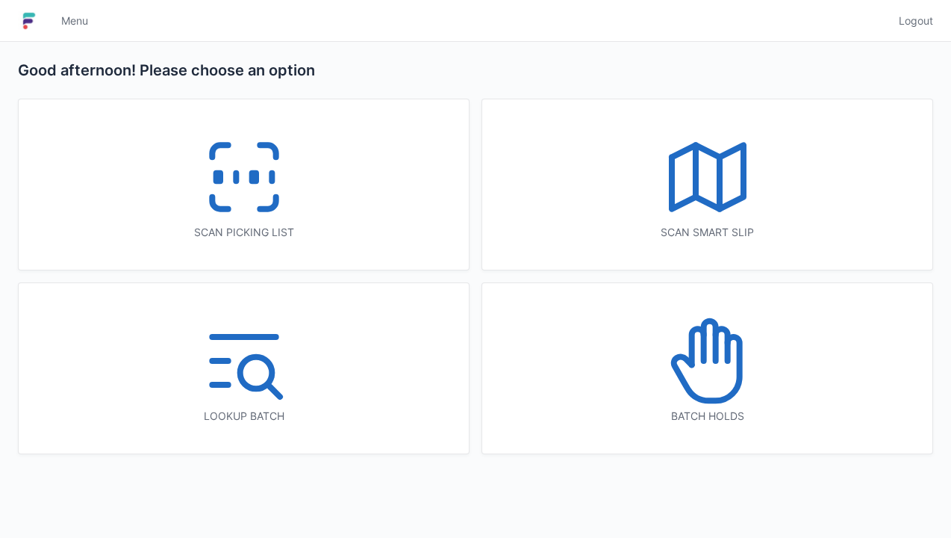
click at [281, 178] on icon at bounding box center [244, 177] width 96 height 96
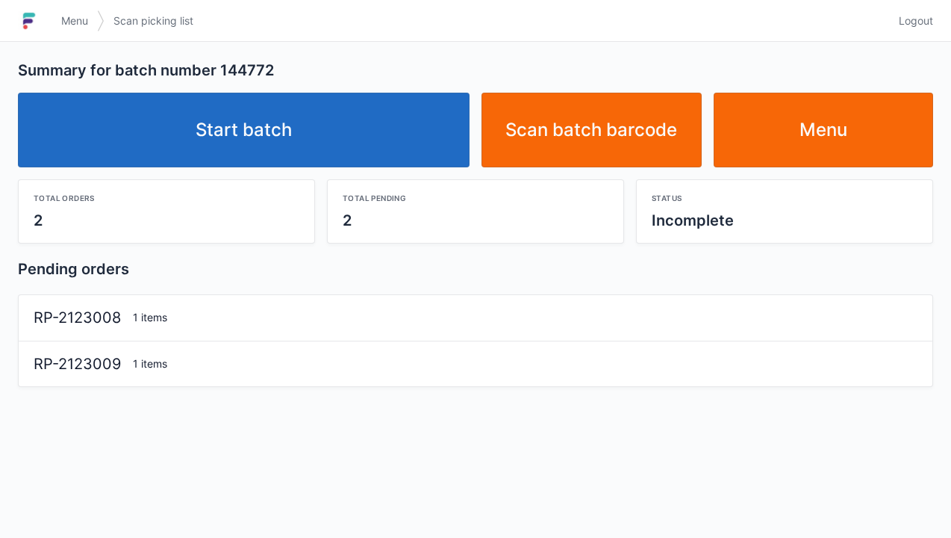
click at [406, 134] on link "Start batch" at bounding box center [244, 130] width 452 height 75
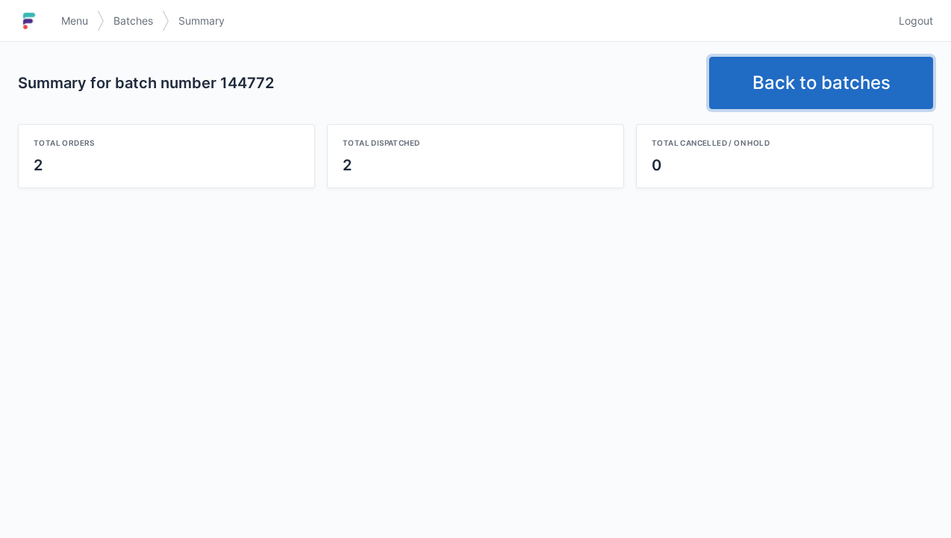
click at [805, 78] on link "Back to batches" at bounding box center [822, 83] width 224 height 52
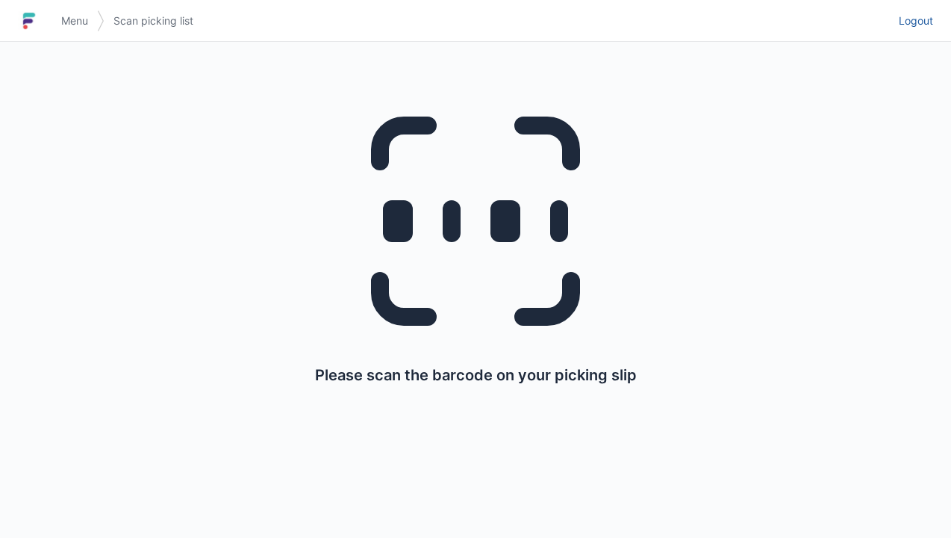
click at [919, 21] on span "Logout" at bounding box center [916, 20] width 34 height 15
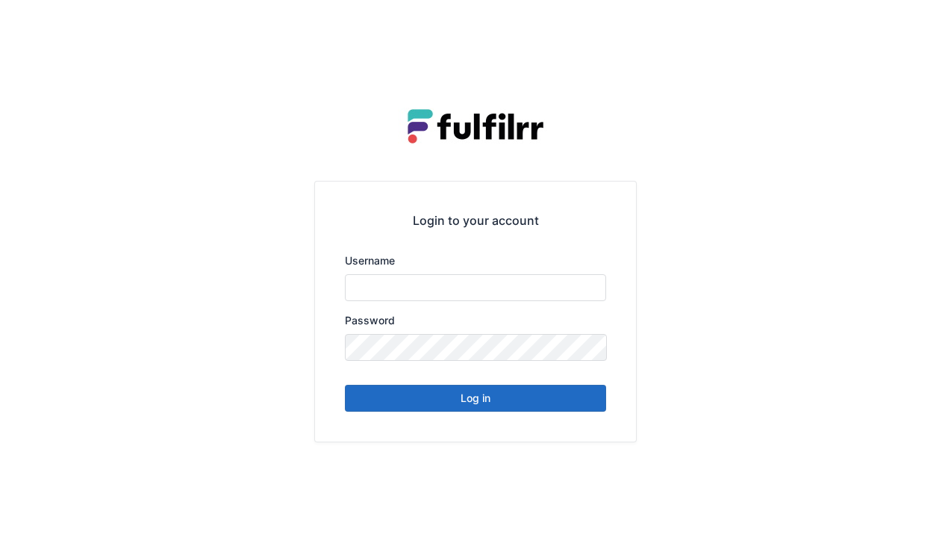
type input "******"
click at [562, 410] on button "Log in" at bounding box center [475, 398] width 261 height 27
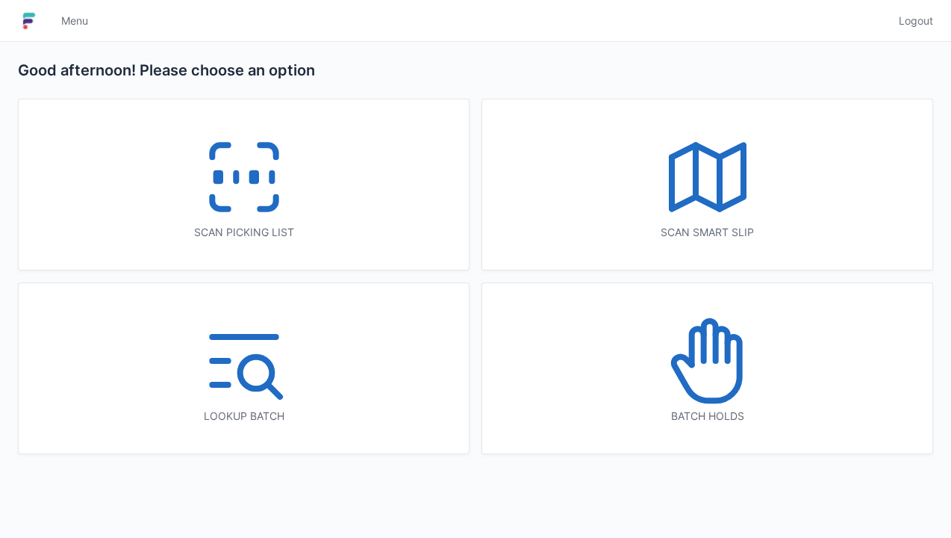
click at [273, 223] on icon at bounding box center [244, 177] width 96 height 96
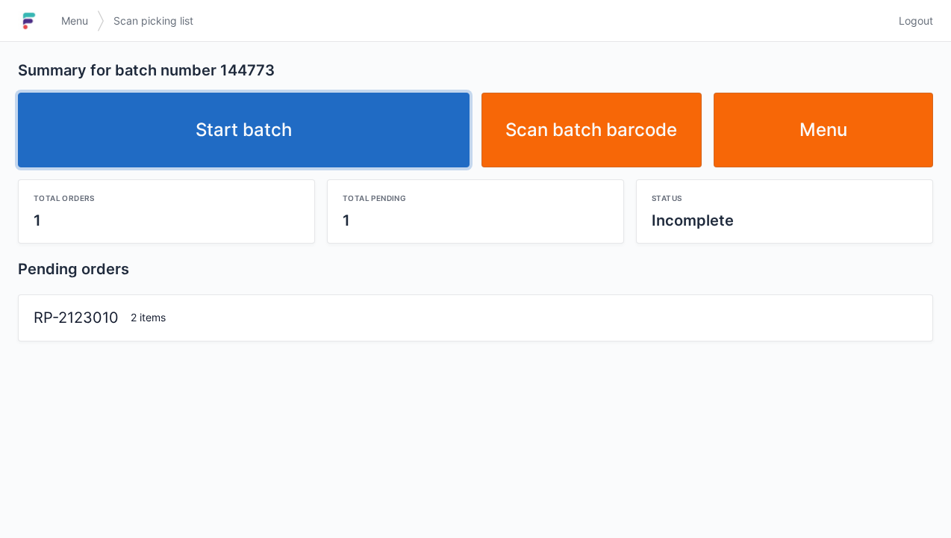
click at [366, 146] on link "Start batch" at bounding box center [244, 130] width 452 height 75
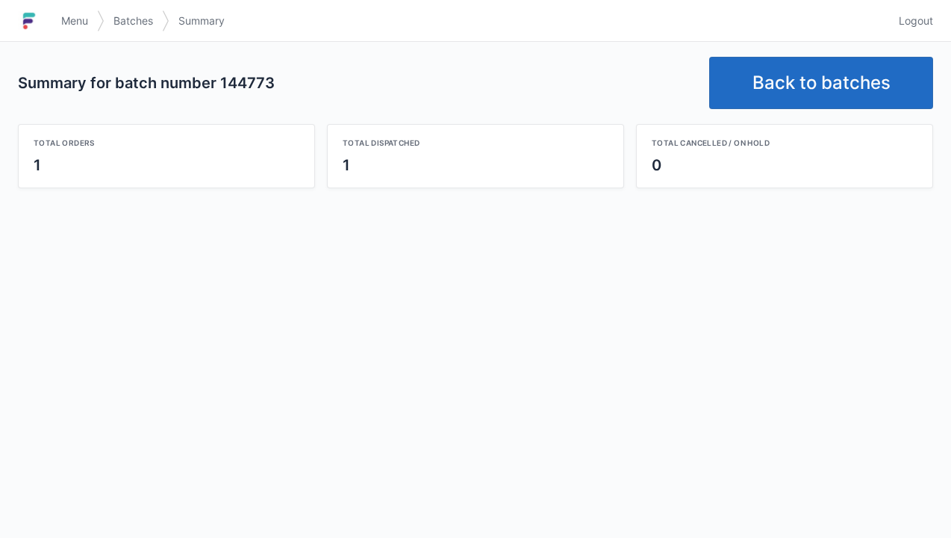
click at [824, 79] on link "Back to batches" at bounding box center [822, 83] width 224 height 52
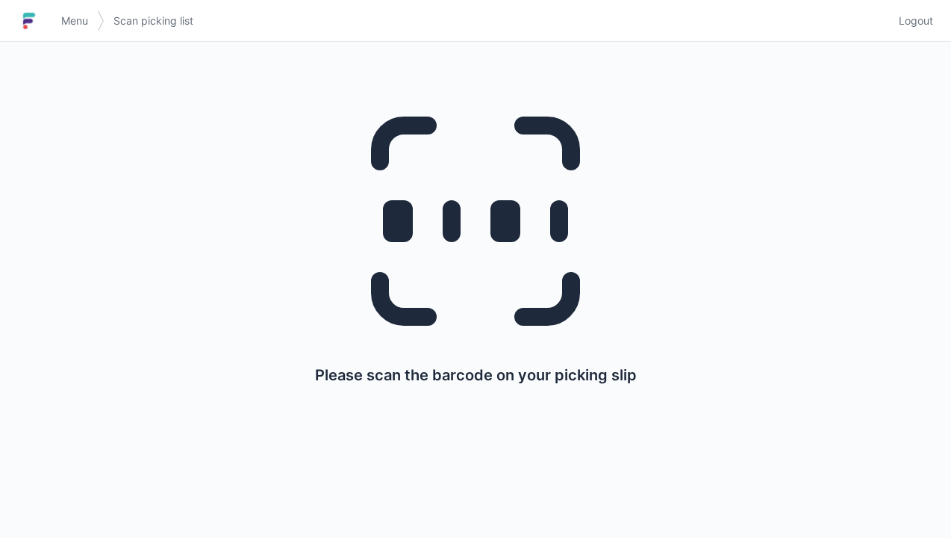
click at [929, 10] on link "Logout" at bounding box center [911, 20] width 43 height 27
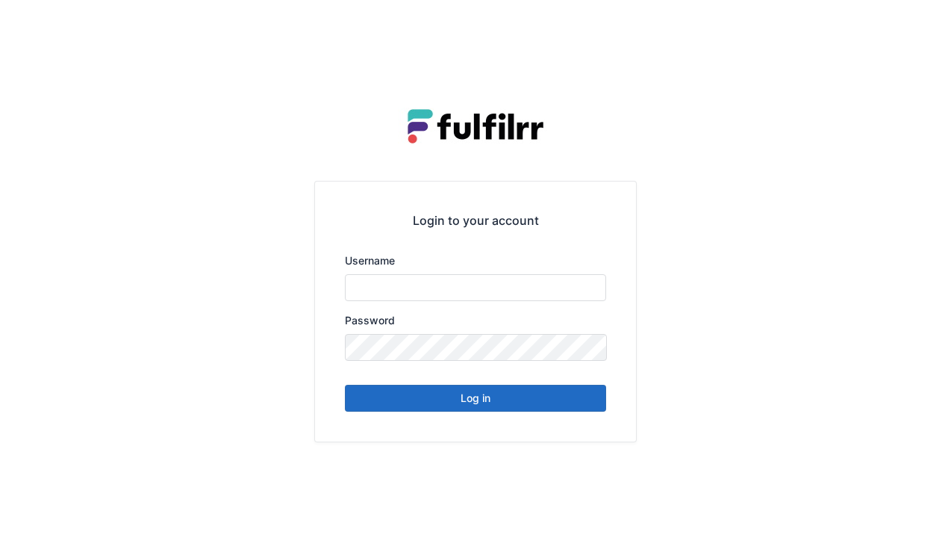
type input "******"
click at [519, 404] on button "Log in" at bounding box center [475, 398] width 261 height 27
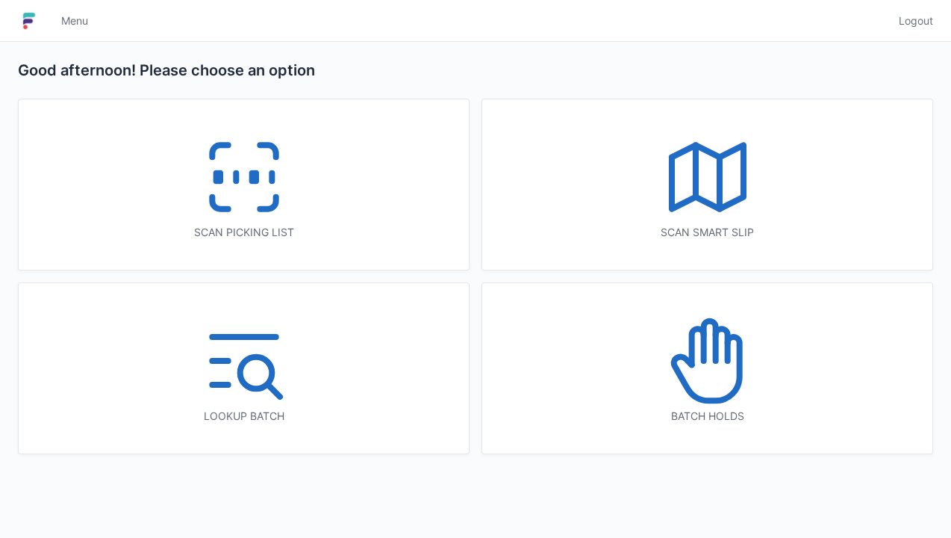
click at [260, 203] on icon at bounding box center [244, 177] width 96 height 96
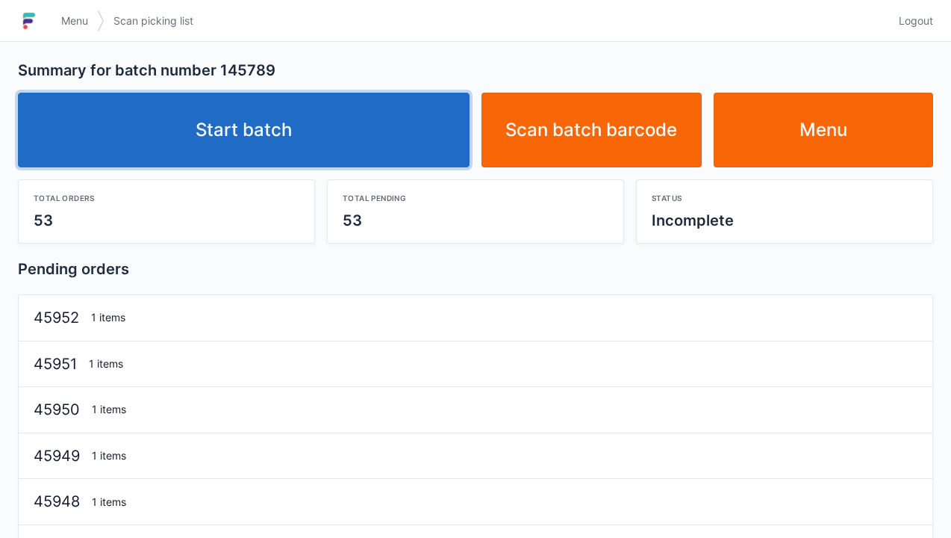
click at [364, 131] on link "Start batch" at bounding box center [244, 130] width 452 height 75
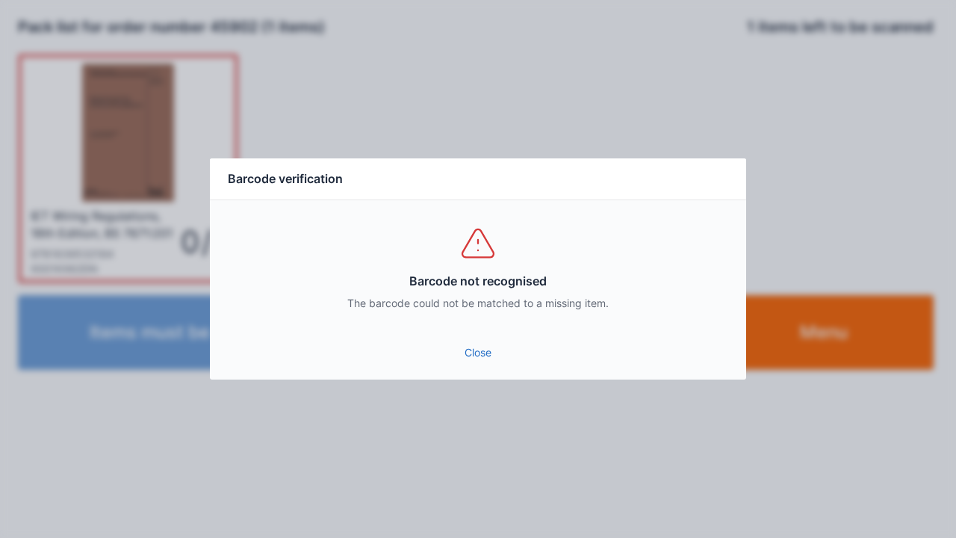
click at [447, 341] on link "Close" at bounding box center [478, 352] width 512 height 27
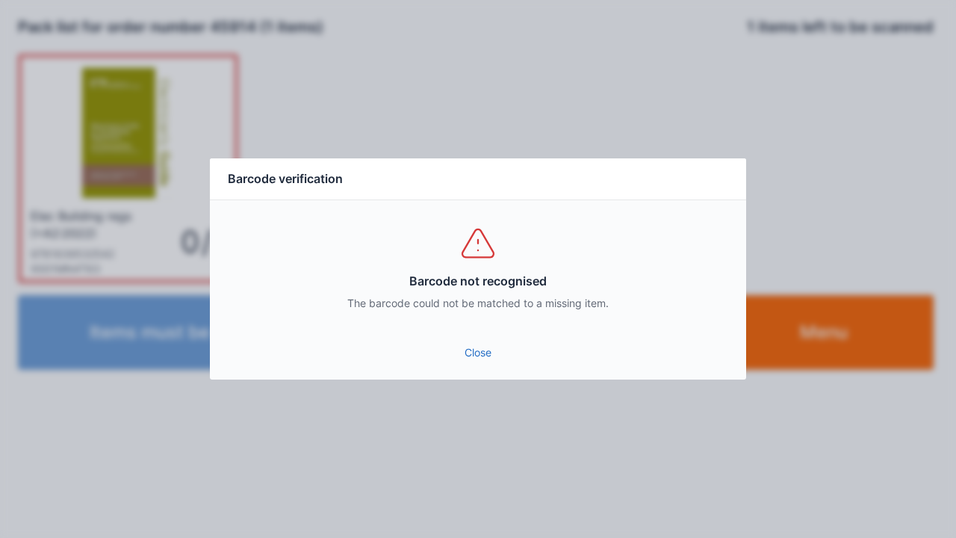
click at [497, 344] on link "Close" at bounding box center [478, 352] width 512 height 27
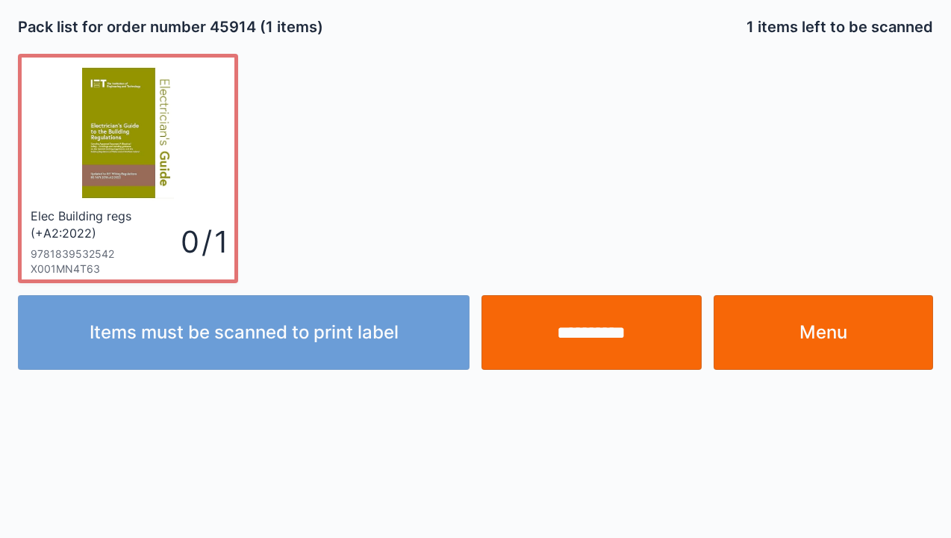
click at [580, 350] on input "**********" at bounding box center [592, 332] width 220 height 75
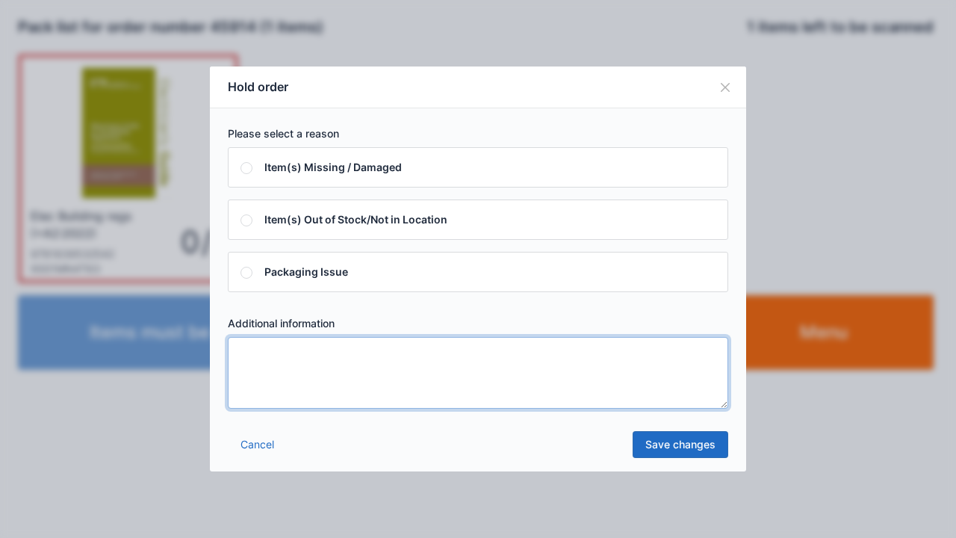
click at [291, 405] on textarea at bounding box center [478, 373] width 500 height 72
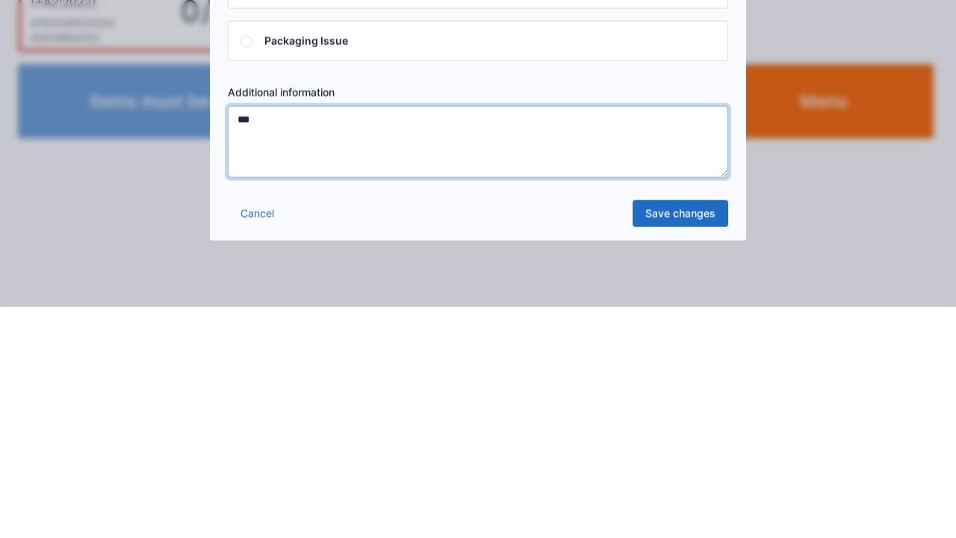
type textarea "***"
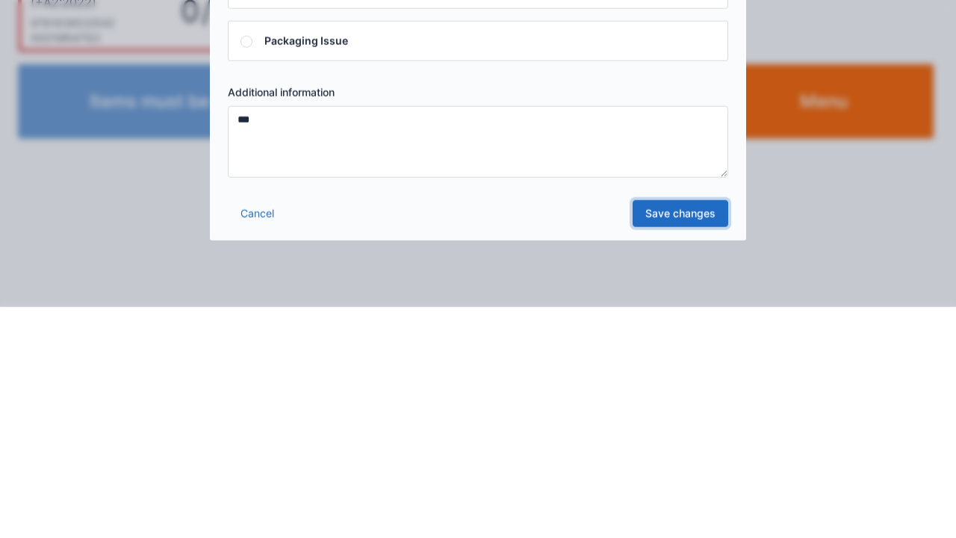
click at [689, 456] on link "Save changes" at bounding box center [681, 444] width 96 height 27
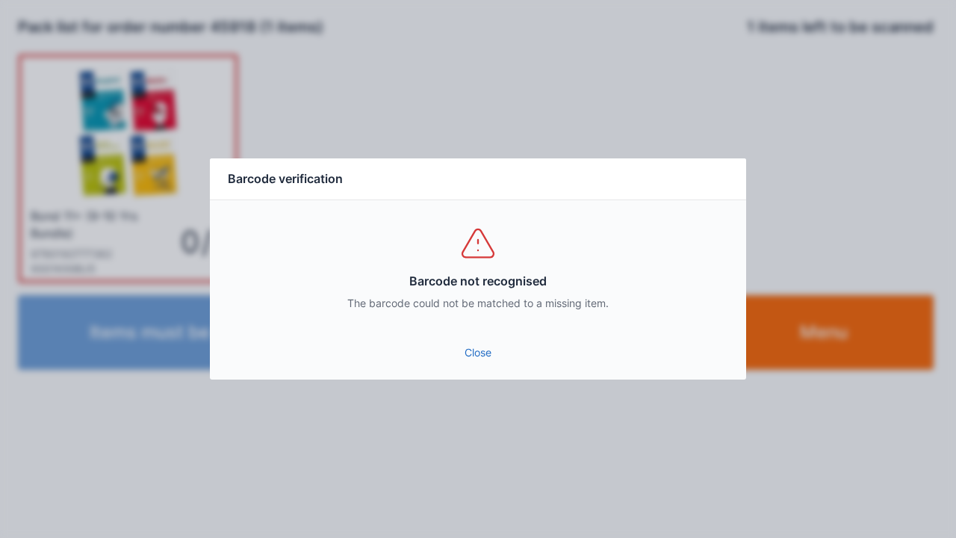
click at [476, 352] on link "Close" at bounding box center [478, 352] width 512 height 27
